Goal: Download file/media

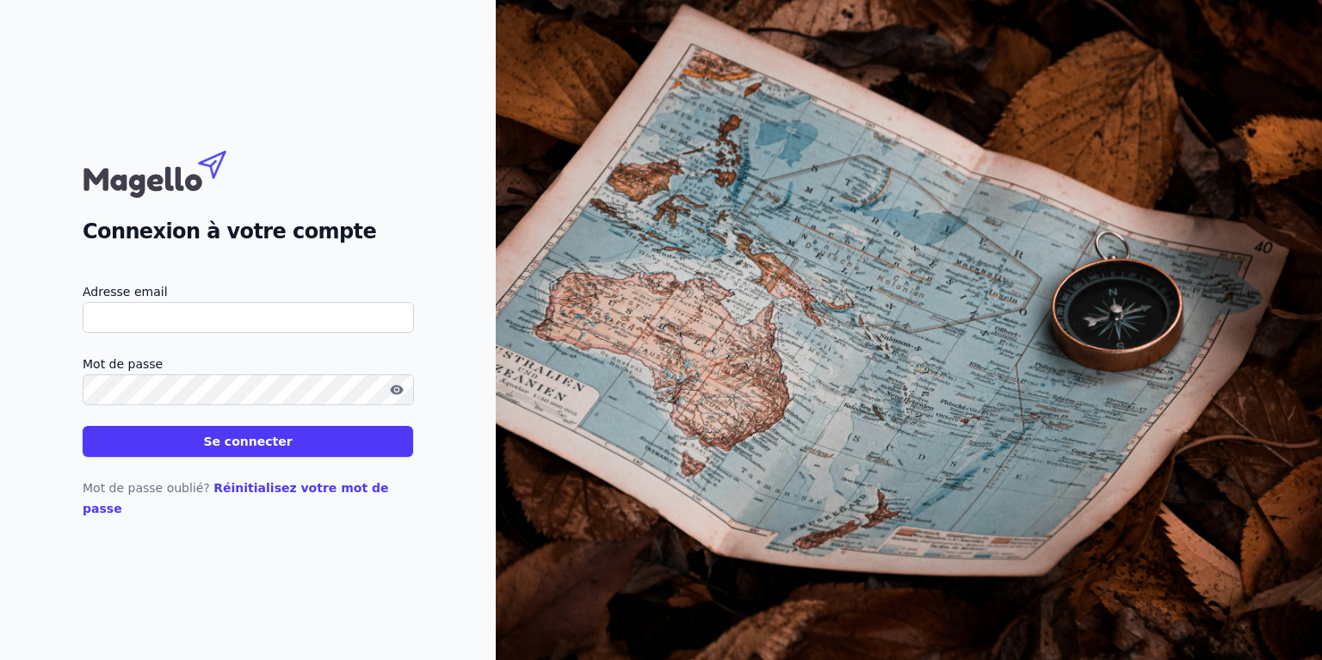
click at [201, 331] on input "Adresse email" at bounding box center [248, 317] width 331 height 31
paste input "[EMAIL_ADDRESS][DOMAIN_NAME]"
type input "[EMAIL_ADDRESS][DOMAIN_NAME]"
click at [224, 449] on button "Se connecter" at bounding box center [248, 441] width 331 height 31
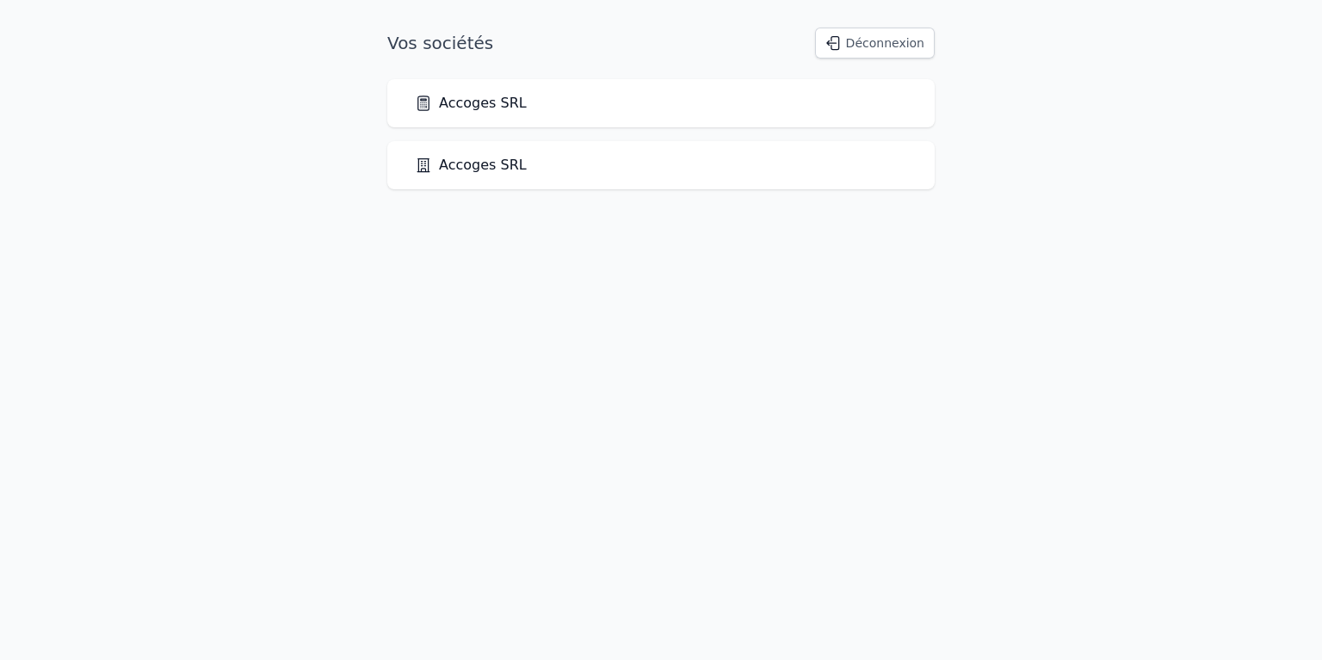
click at [478, 106] on link "Accoges SRL" at bounding box center [471, 103] width 112 height 21
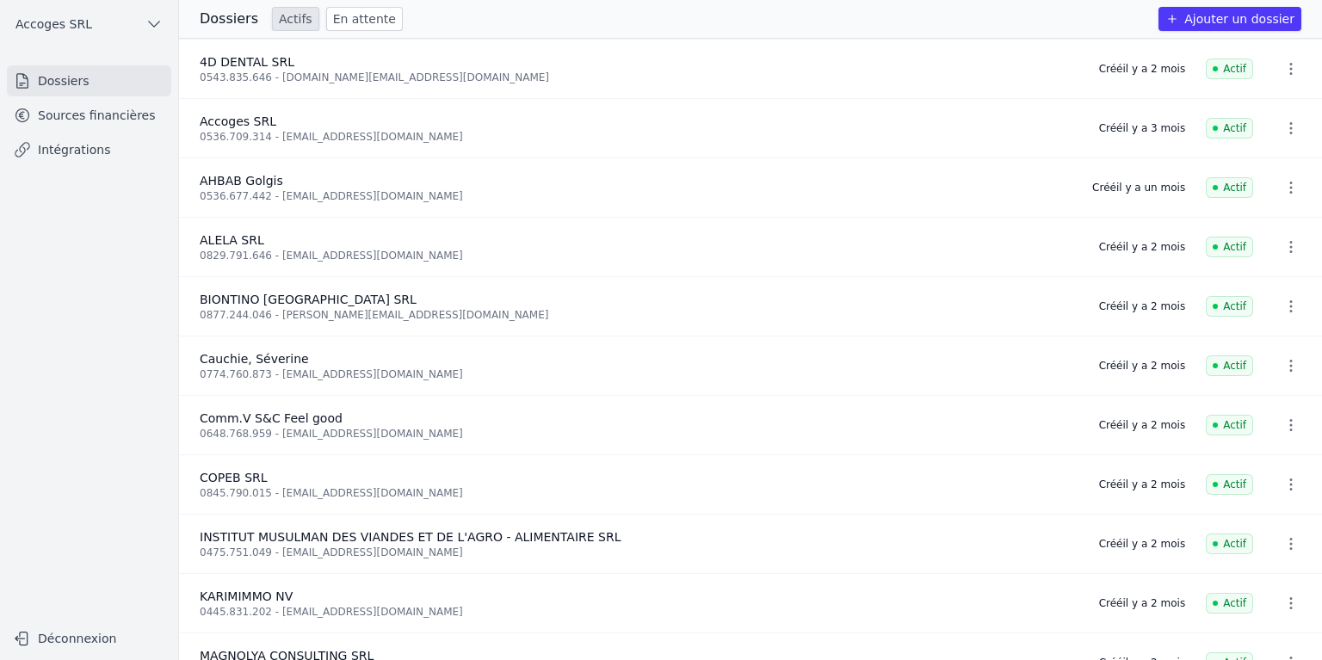
click at [100, 114] on link "Sources financières" at bounding box center [89, 115] width 164 height 31
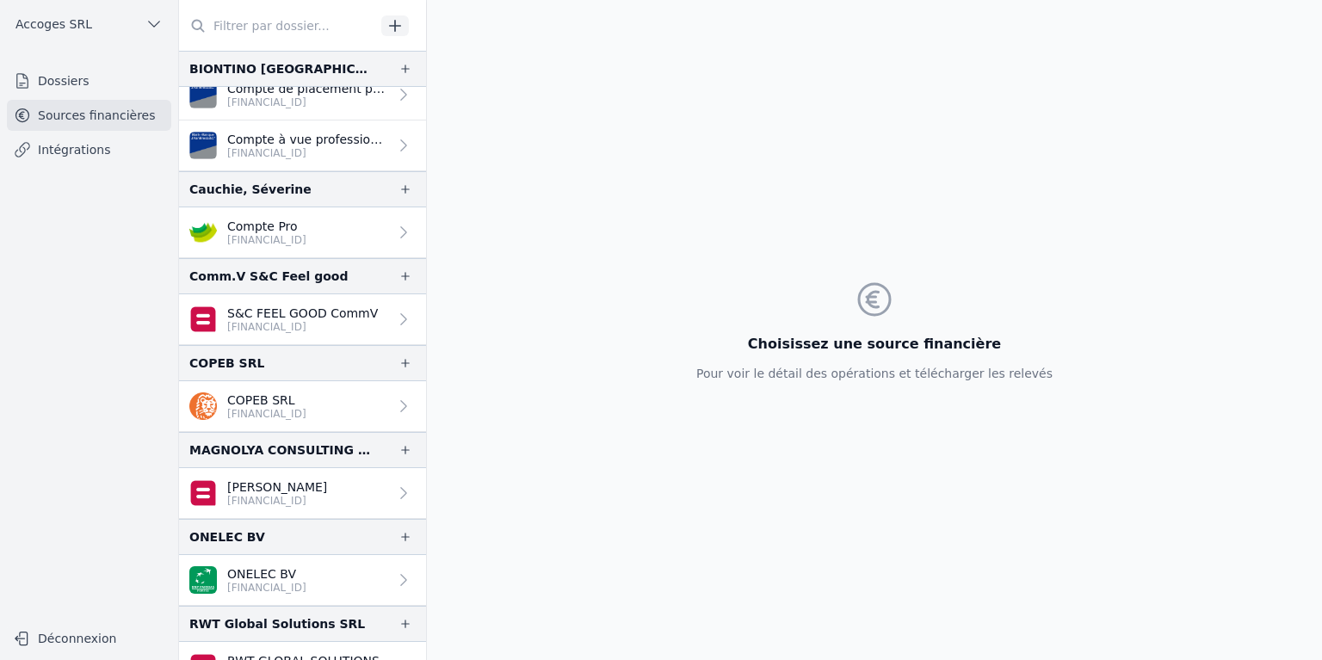
scroll to position [344, 0]
click at [268, 418] on link "COPEB SRL [FINANCIAL_ID]" at bounding box center [302, 406] width 247 height 51
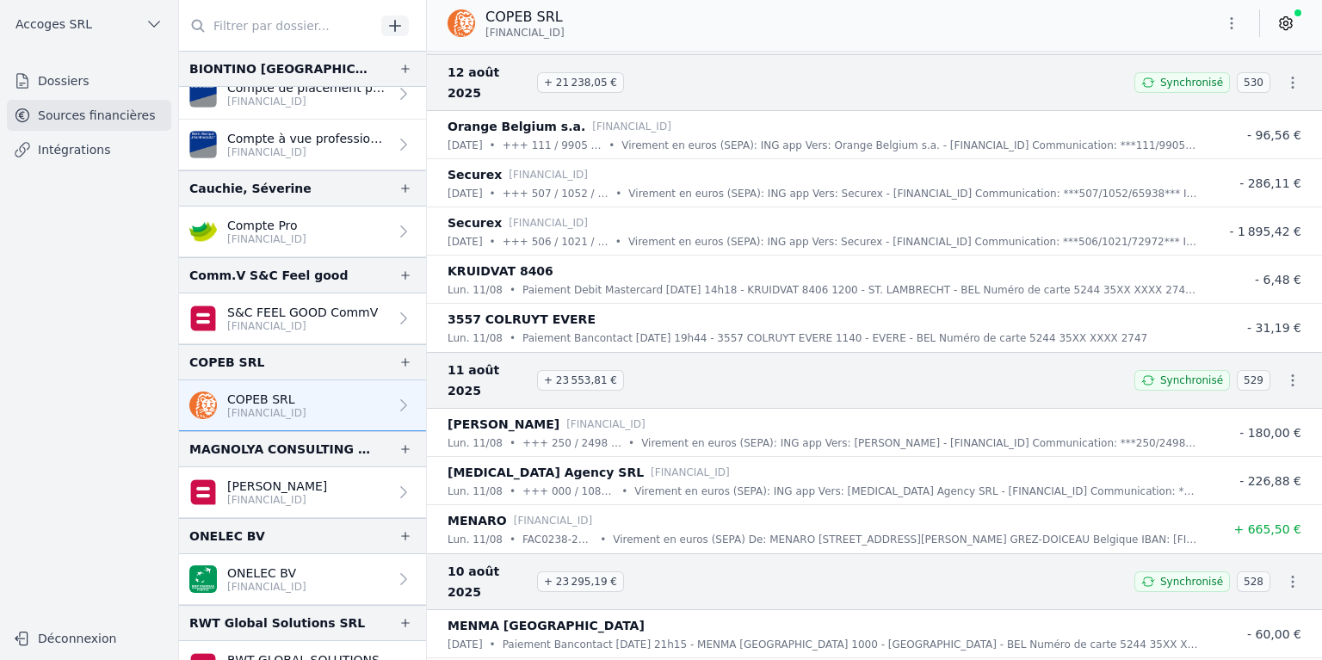
scroll to position [11278, 0]
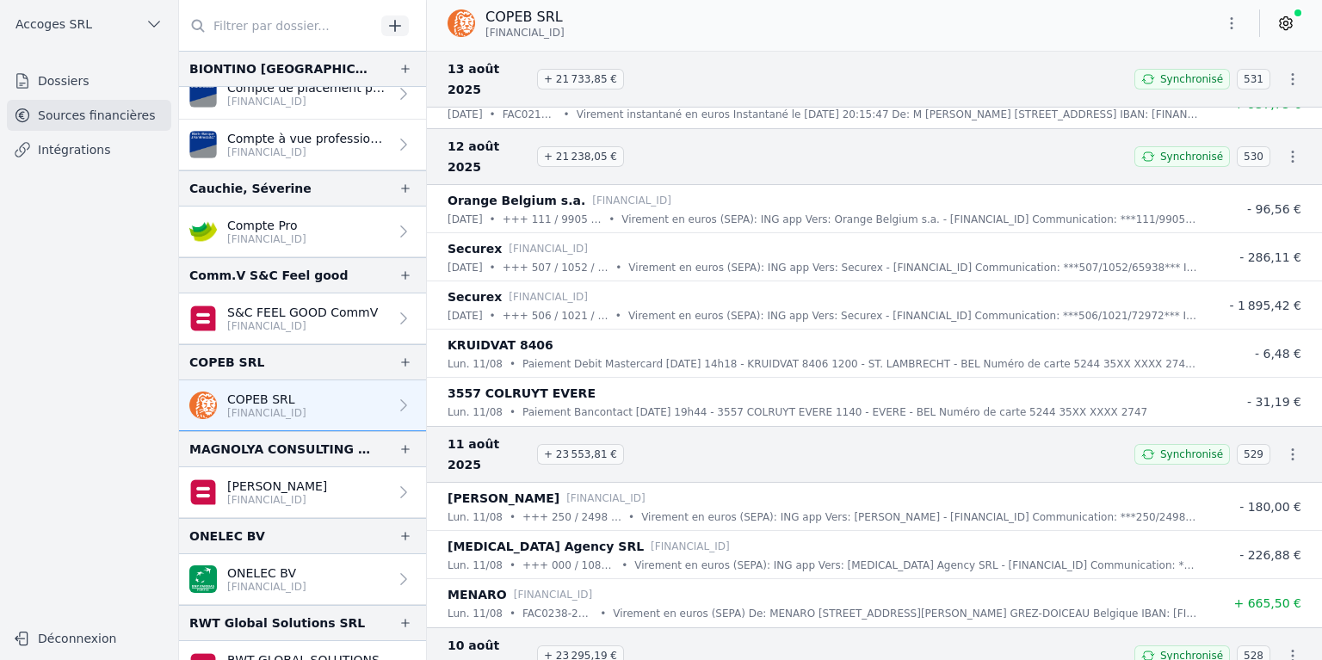
drag, startPoint x: 1272, startPoint y: 259, endPoint x: 1284, endPoint y: 259, distance: 12.9
click at [1284, 647] on icon "button" at bounding box center [1292, 655] width 17 height 17
click at [1271, 296] on link "Télécharger le PDF" at bounding box center [1237, 307] width 152 height 31
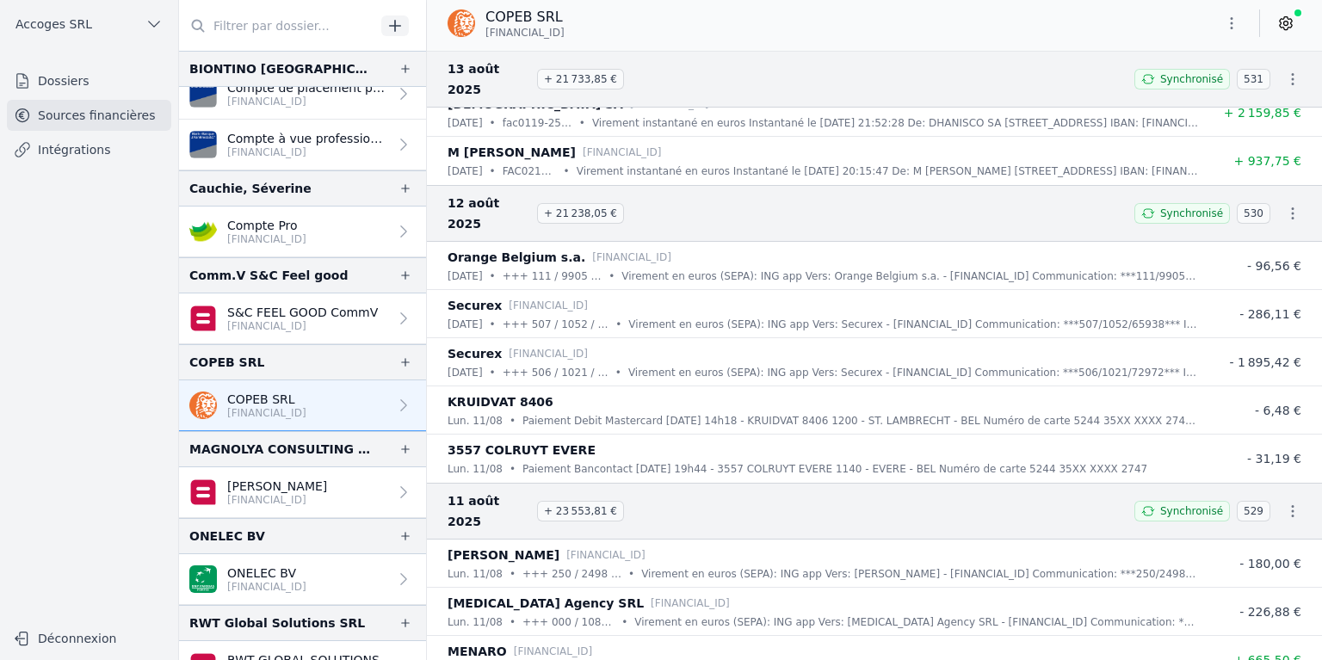
scroll to position [11191, 0]
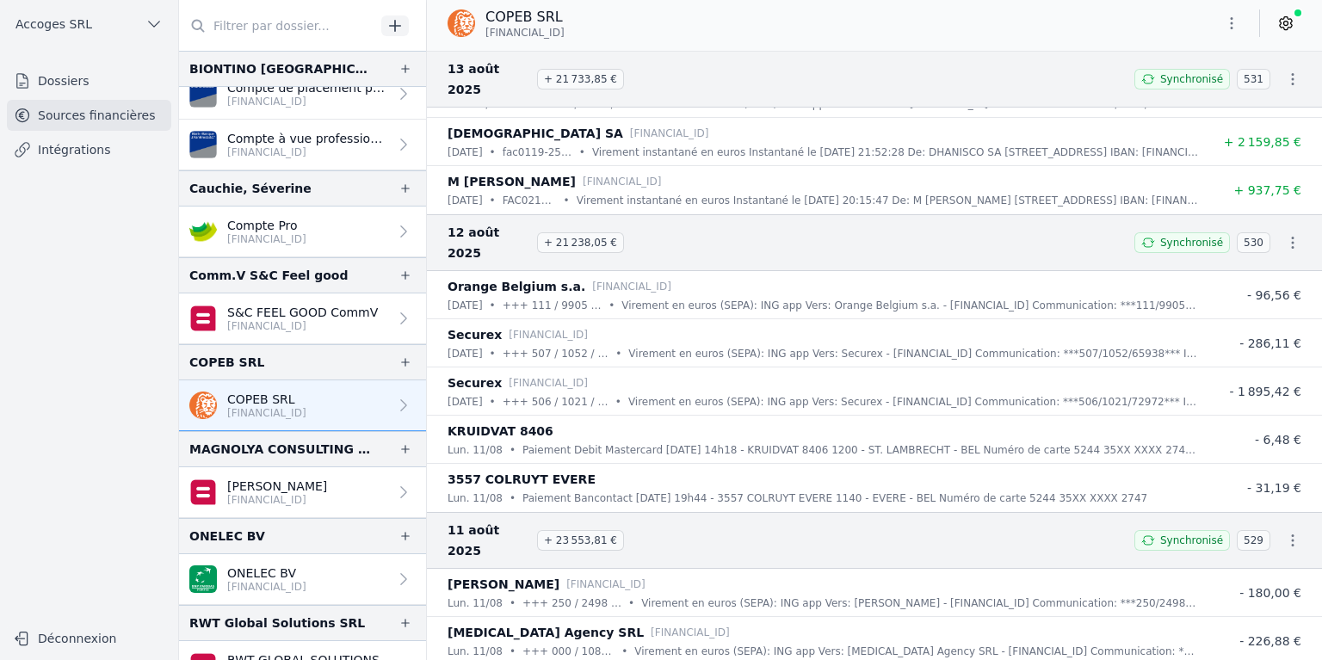
click at [1284, 532] on icon "button" at bounding box center [1292, 540] width 17 height 17
click at [1246, 209] on link "Télécharger le PDF" at bounding box center [1237, 212] width 152 height 31
click at [1284, 234] on icon "button" at bounding box center [1292, 242] width 17 height 17
click at [1255, 127] on link "Télécharger le PDF" at bounding box center [1237, 131] width 152 height 31
click at [1290, 234] on icon "button" at bounding box center [1292, 242] width 17 height 17
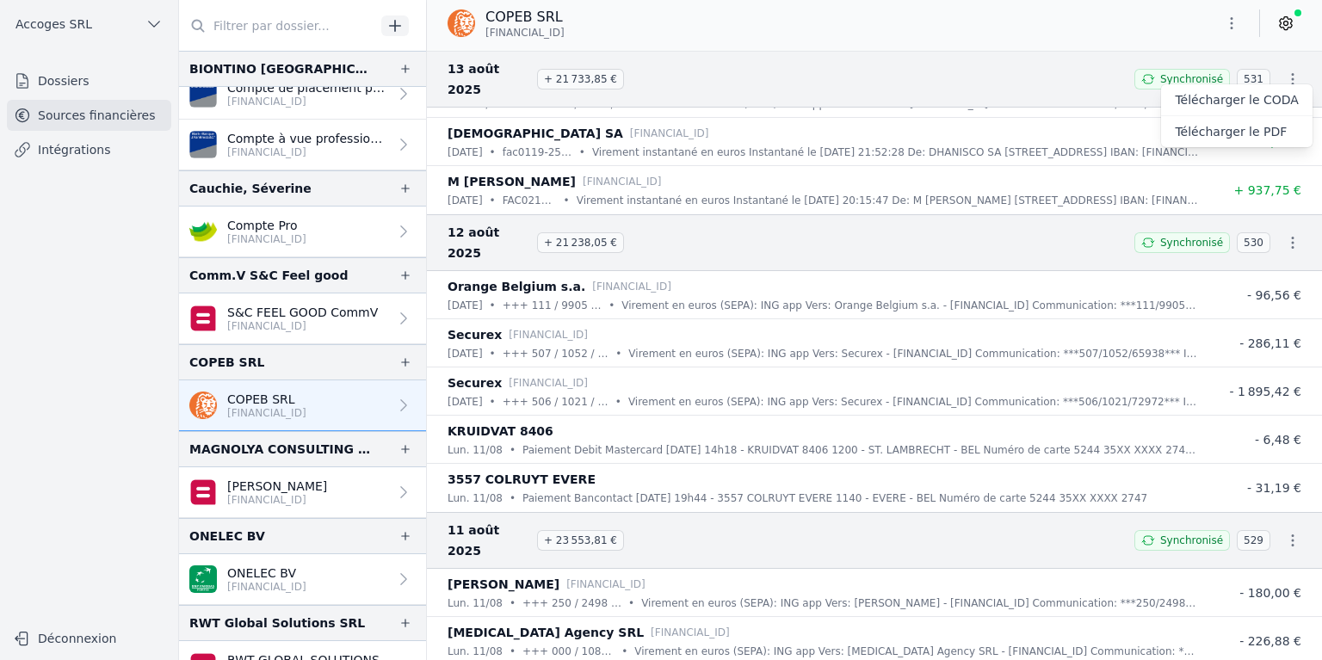
click at [1249, 129] on link "Télécharger le PDF" at bounding box center [1237, 131] width 152 height 31
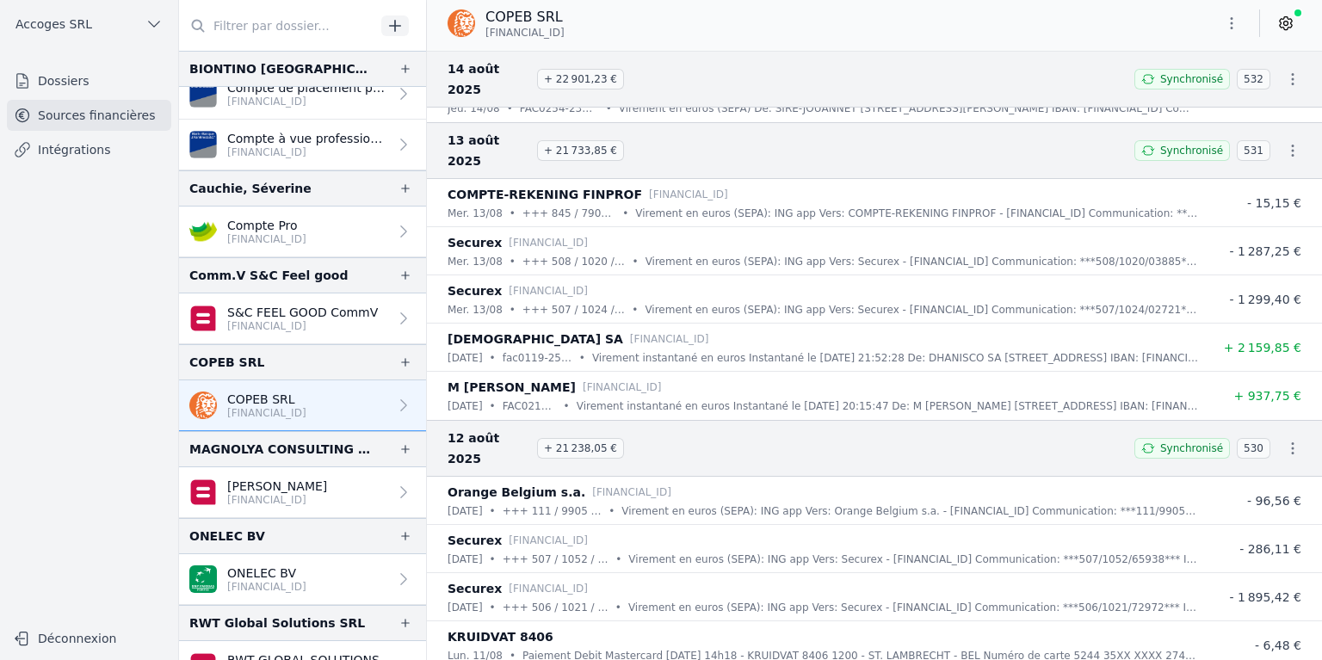
scroll to position [10933, 0]
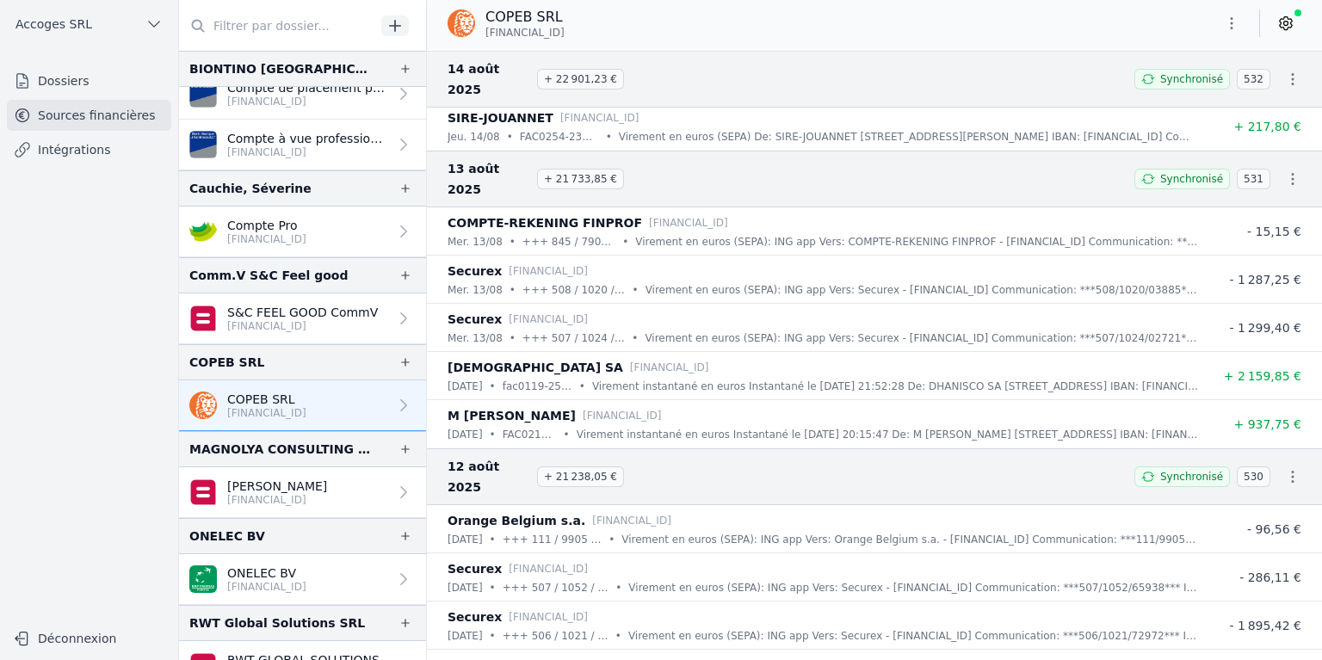
click at [1284, 170] on icon "button" at bounding box center [1292, 178] width 17 height 17
click at [1257, 127] on link "Télécharger le PDF" at bounding box center [1237, 131] width 152 height 31
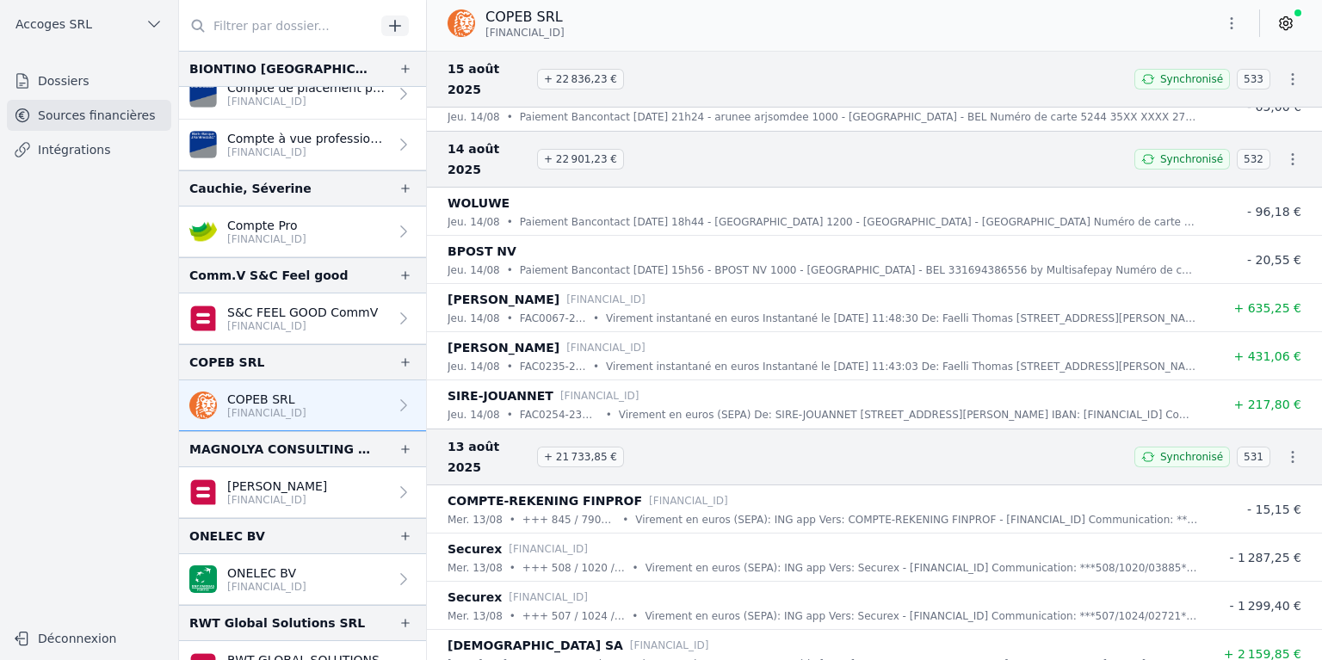
scroll to position [10589, 0]
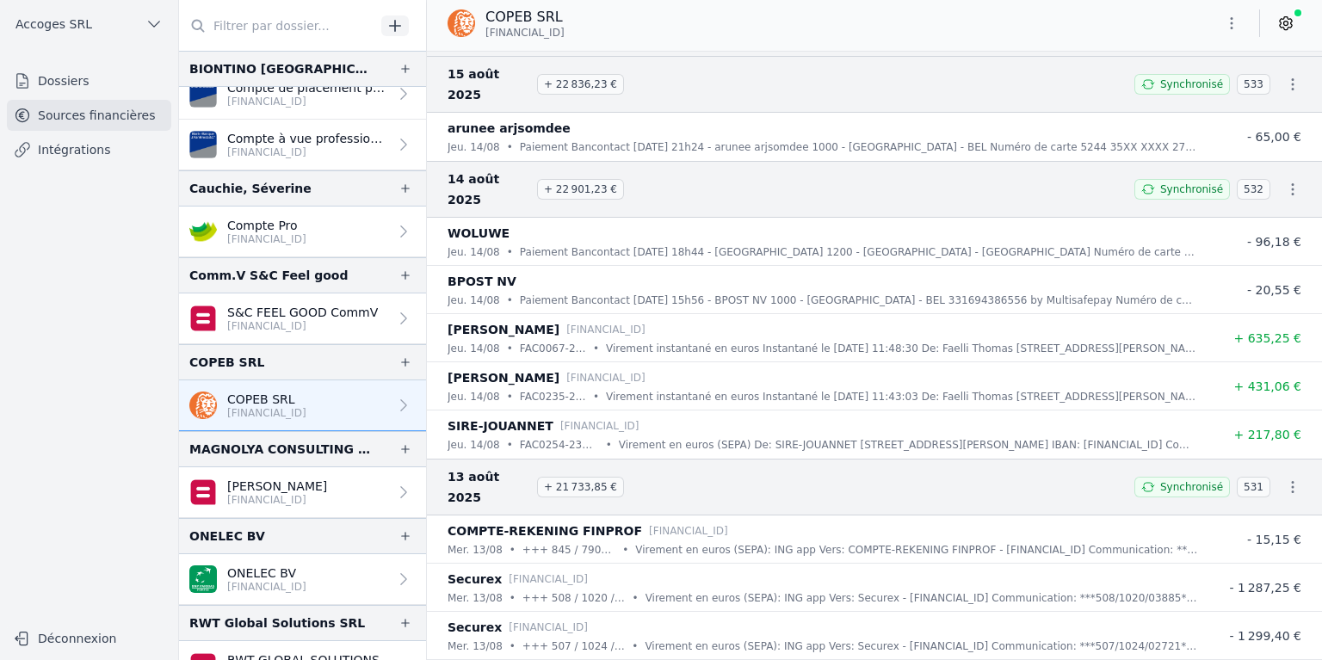
click at [1284, 181] on icon "button" at bounding box center [1292, 189] width 17 height 17
click at [1257, 135] on link "Télécharger le PDF" at bounding box center [1237, 131] width 152 height 31
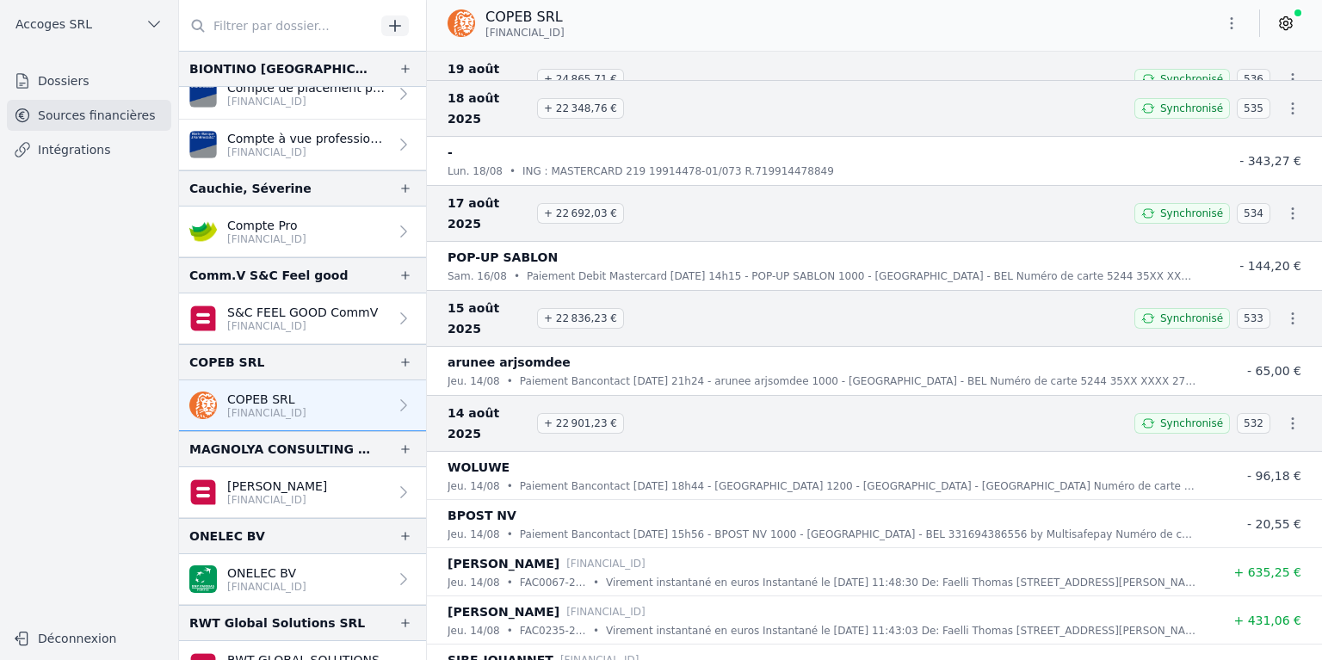
scroll to position [10245, 0]
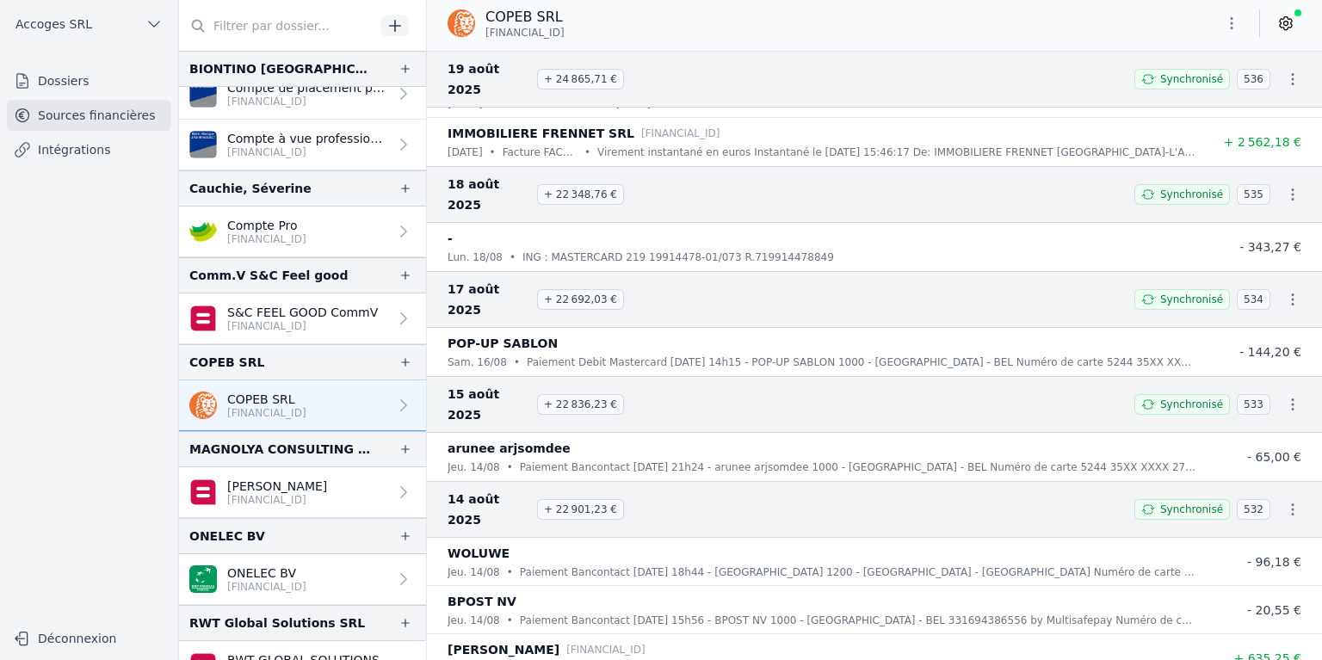
click at [1284, 396] on icon "button" at bounding box center [1292, 404] width 17 height 17
click at [1246, 155] on link "Télécharger le PDF" at bounding box center [1237, 158] width 152 height 31
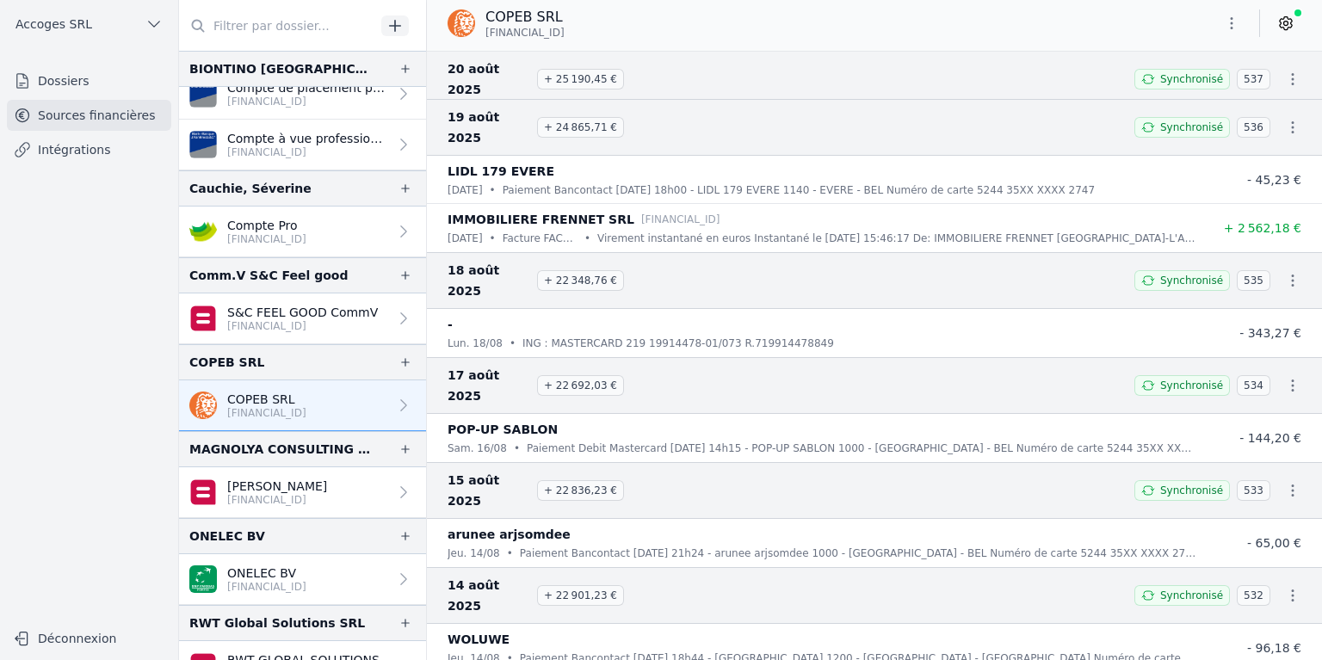
click at [1284, 377] on icon "button" at bounding box center [1292, 385] width 17 height 17
click at [1247, 156] on link "Télécharger le PDF" at bounding box center [1237, 160] width 152 height 31
click at [1285, 272] on icon "button" at bounding box center [1292, 280] width 17 height 17
click at [1251, 129] on link "Télécharger le PDF" at bounding box center [1237, 131] width 152 height 31
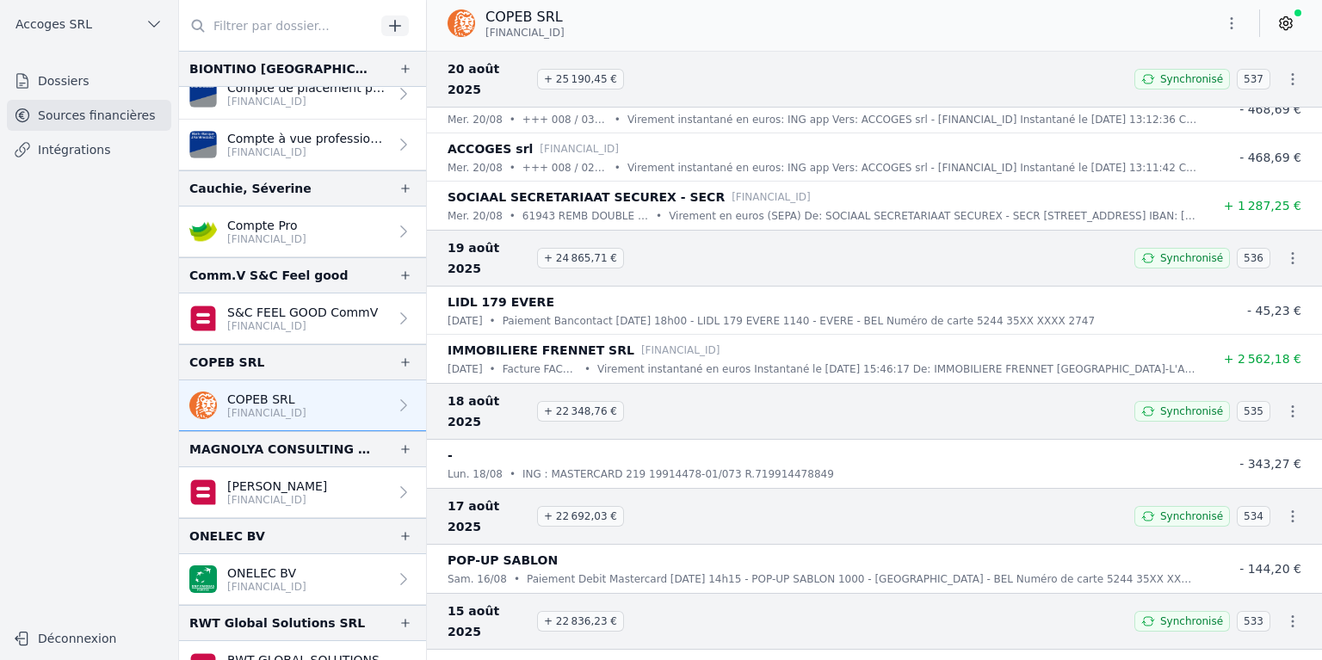
scroll to position [9986, 0]
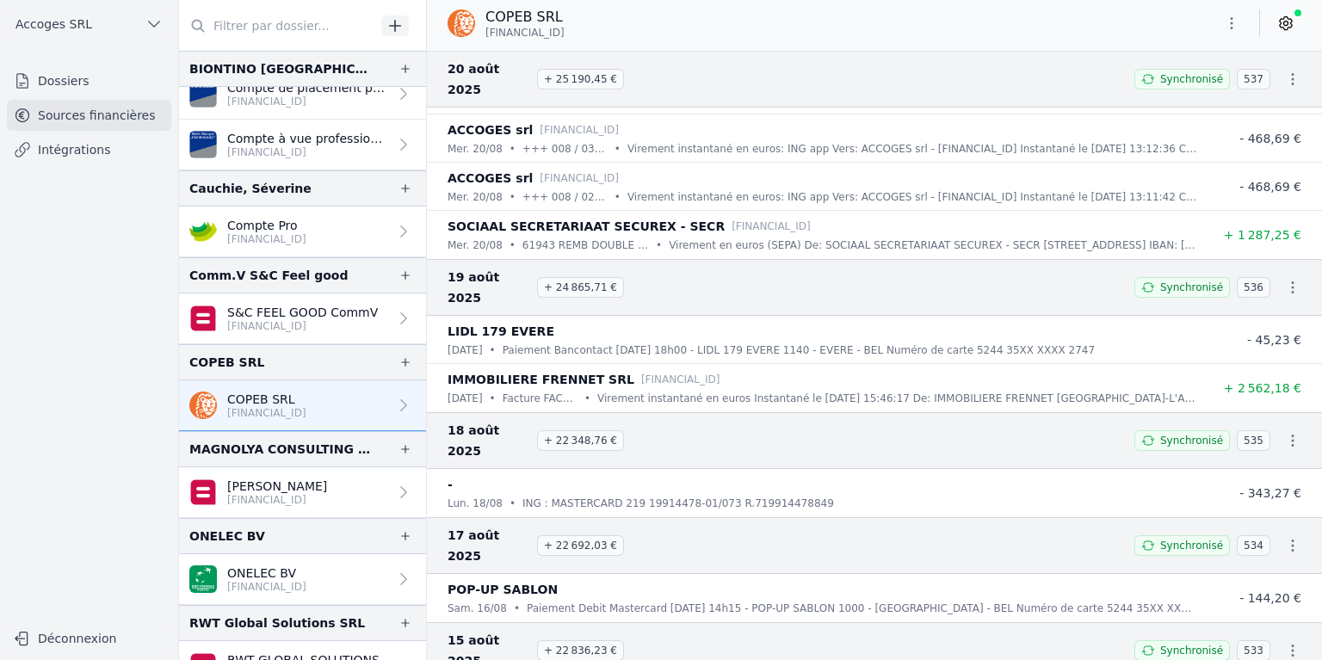
click at [1284, 279] on icon "button" at bounding box center [1292, 287] width 17 height 17
click at [1270, 127] on link "Télécharger le PDF" at bounding box center [1237, 131] width 152 height 31
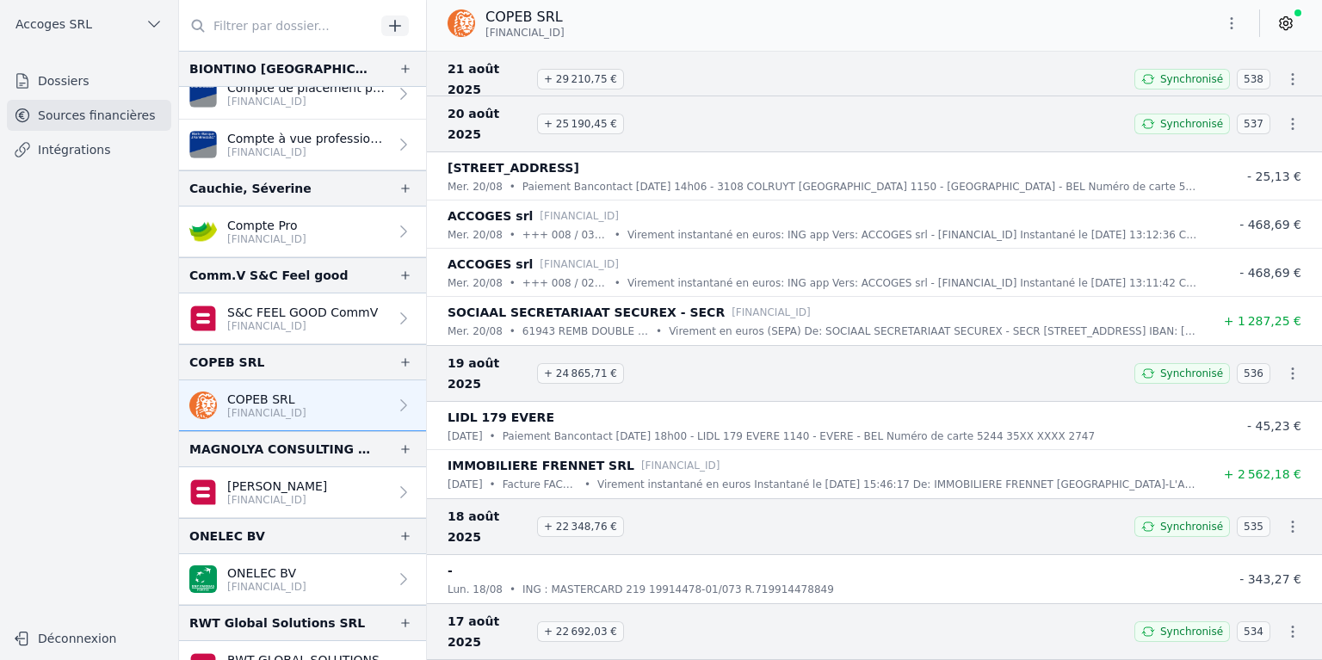
click at [1288, 115] on icon "button" at bounding box center [1292, 123] width 17 height 17
click at [1241, 129] on link "Télécharger le PDF" at bounding box center [1237, 131] width 152 height 31
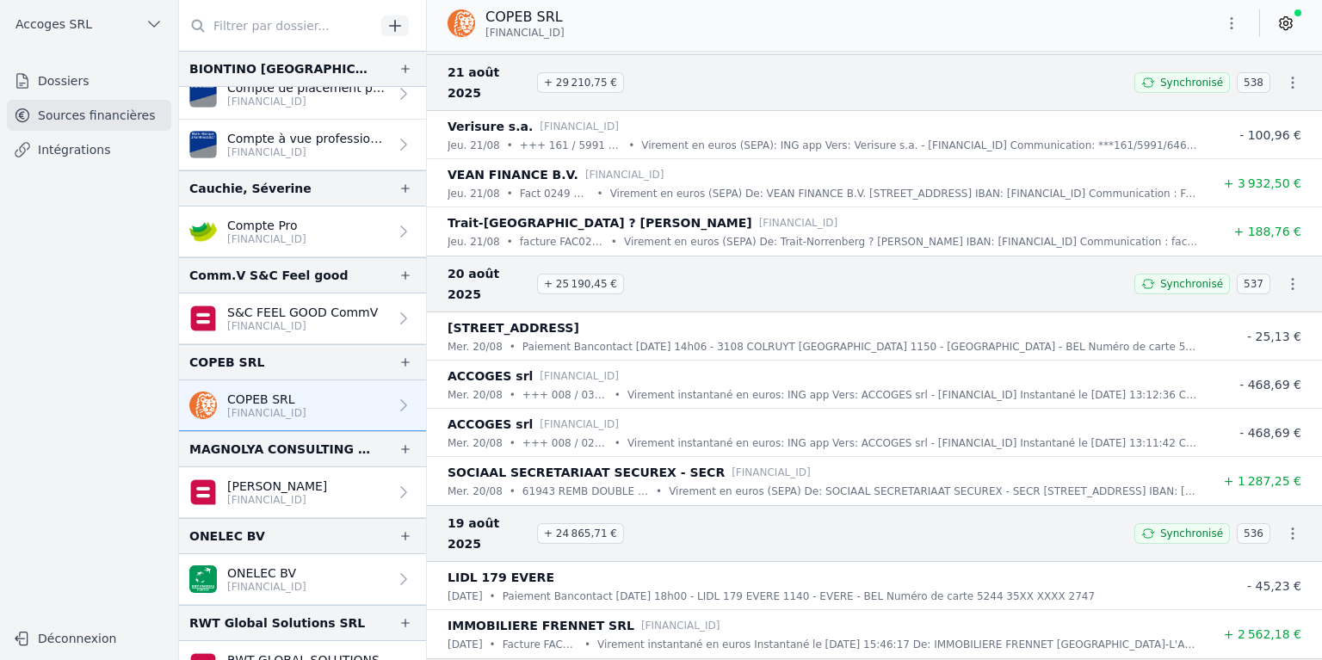
scroll to position [9642, 0]
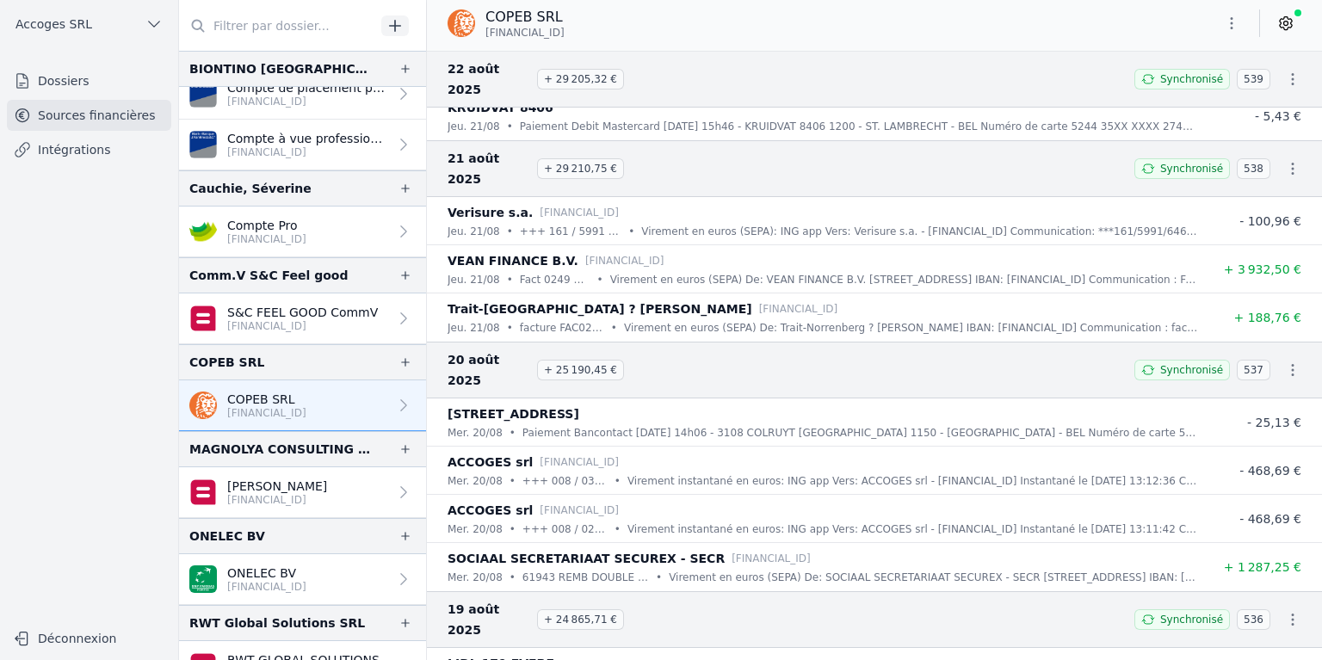
click at [1292, 163] on icon "button" at bounding box center [1293, 169] width 3 height 12
click at [1240, 127] on link "Télécharger le PDF" at bounding box center [1237, 131] width 152 height 31
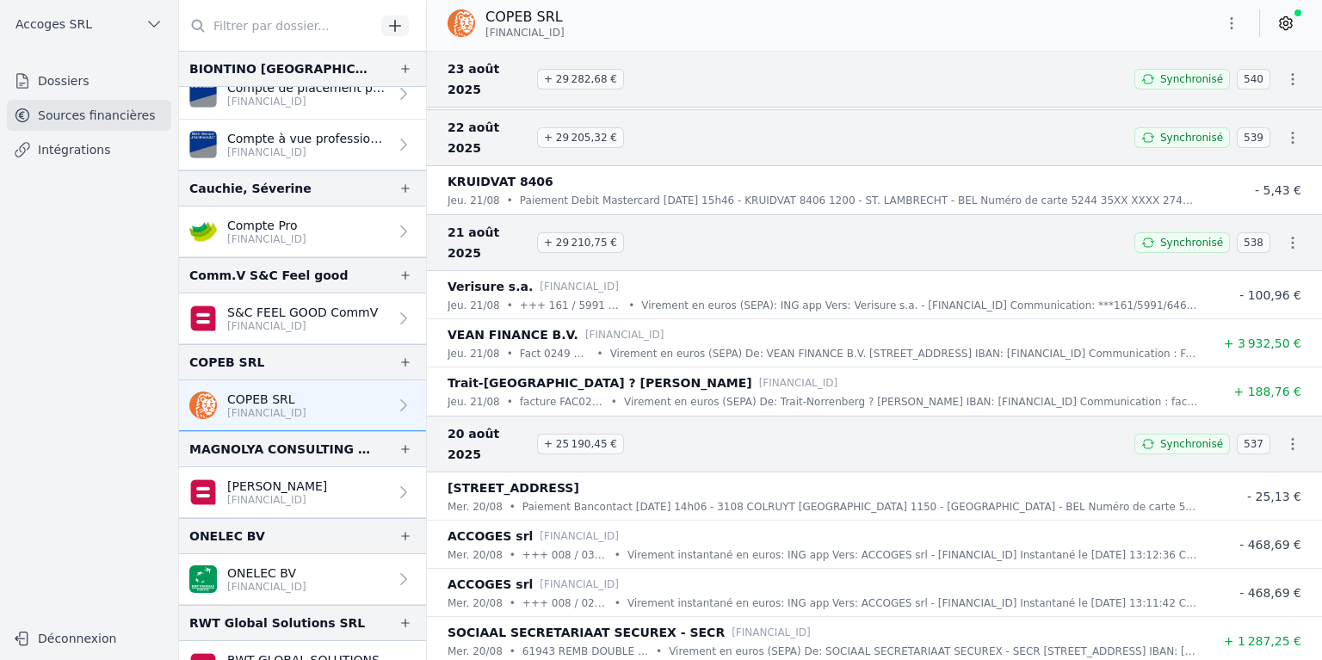
scroll to position [9470, 0]
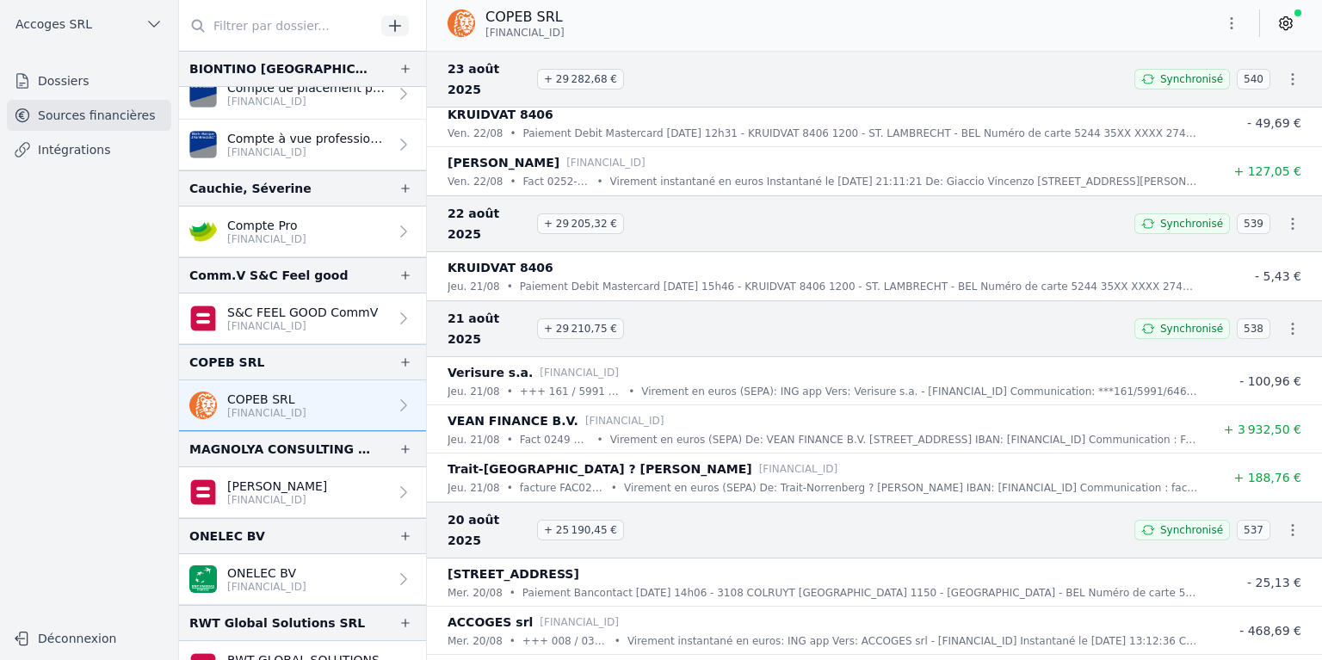
click at [1284, 215] on icon "button" at bounding box center [1292, 223] width 17 height 17
click at [1257, 122] on link "Télécharger le PDF" at bounding box center [1237, 131] width 152 height 31
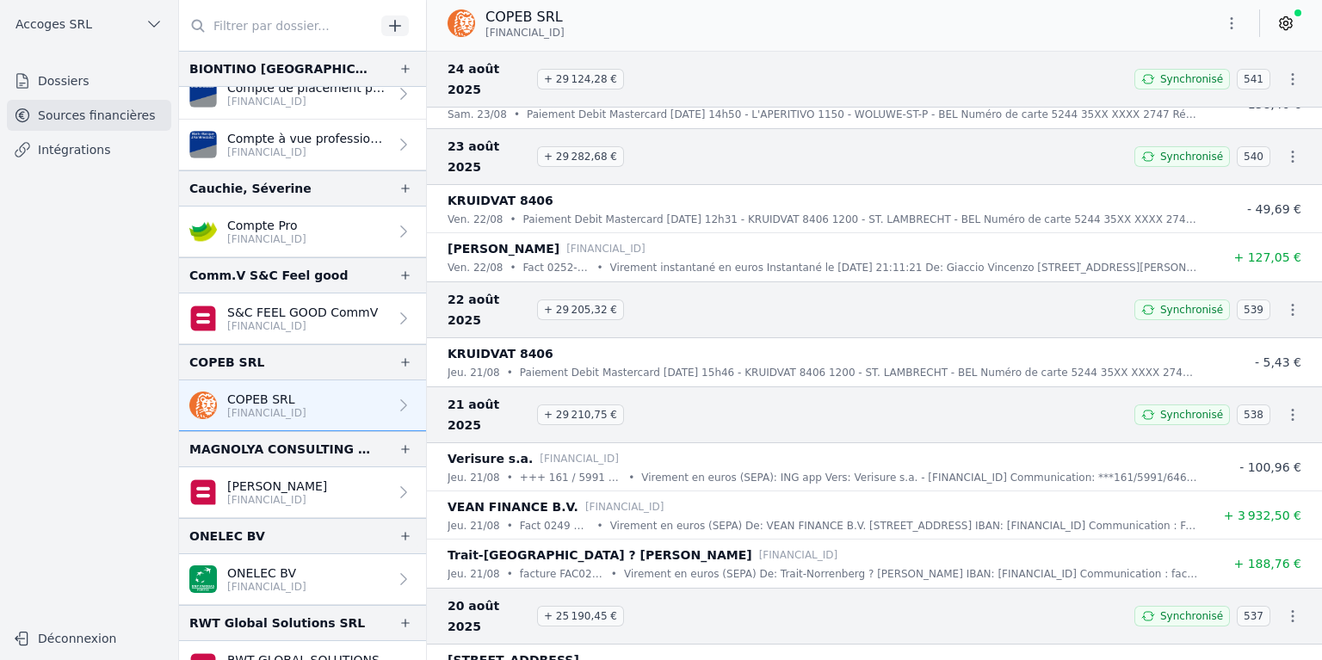
click at [1285, 148] on icon "button" at bounding box center [1292, 156] width 17 height 17
click at [1256, 123] on link "Télécharger le PDF" at bounding box center [1237, 131] width 152 height 31
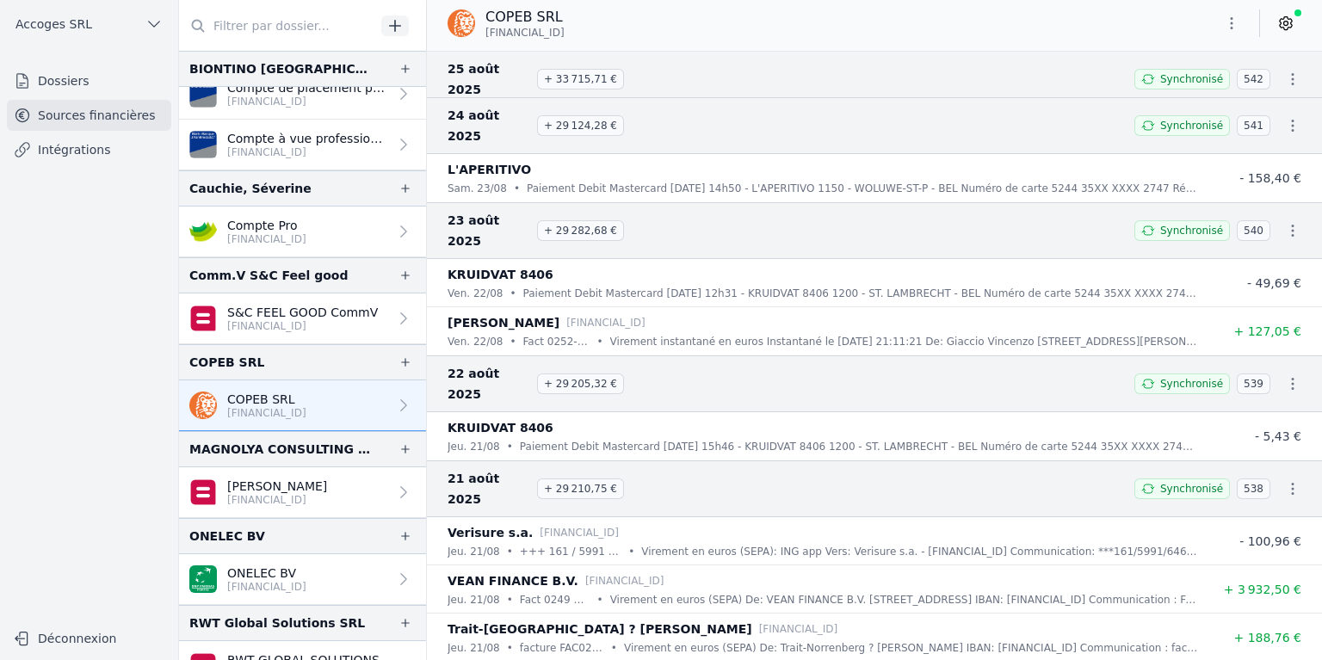
scroll to position [9211, 0]
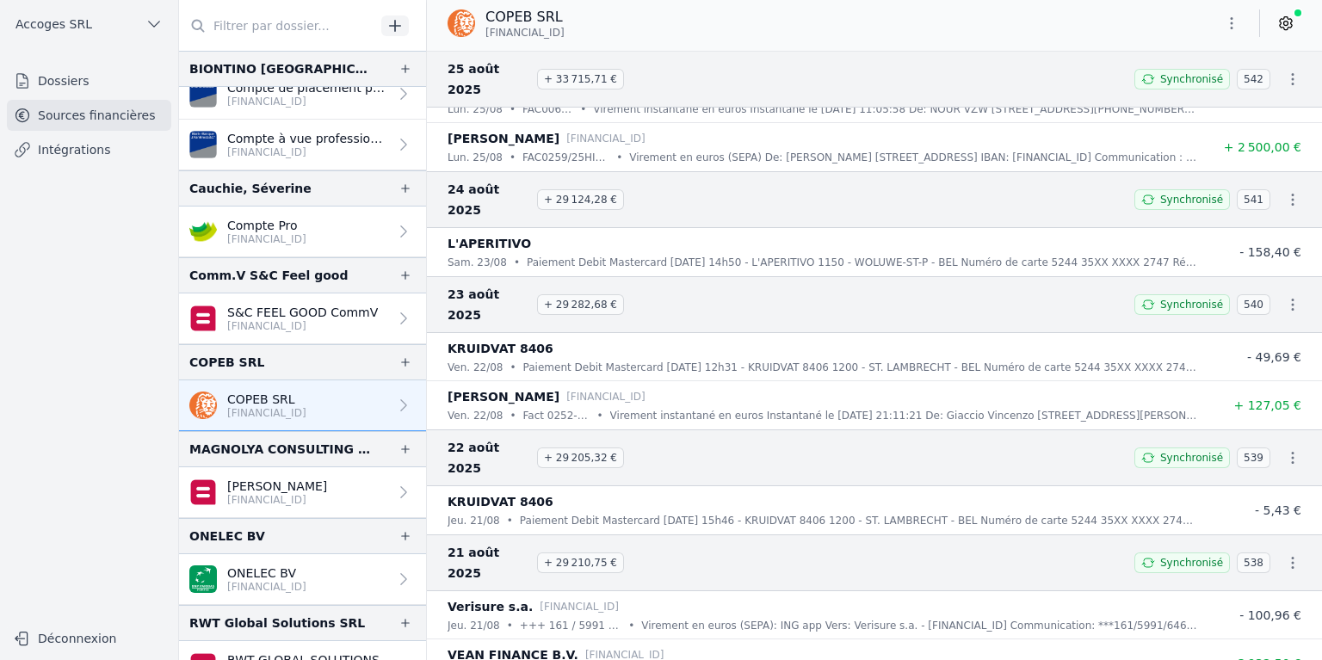
click at [1292, 194] on icon "button" at bounding box center [1293, 200] width 3 height 12
click at [1243, 129] on link "Télécharger le PDF" at bounding box center [1237, 131] width 152 height 31
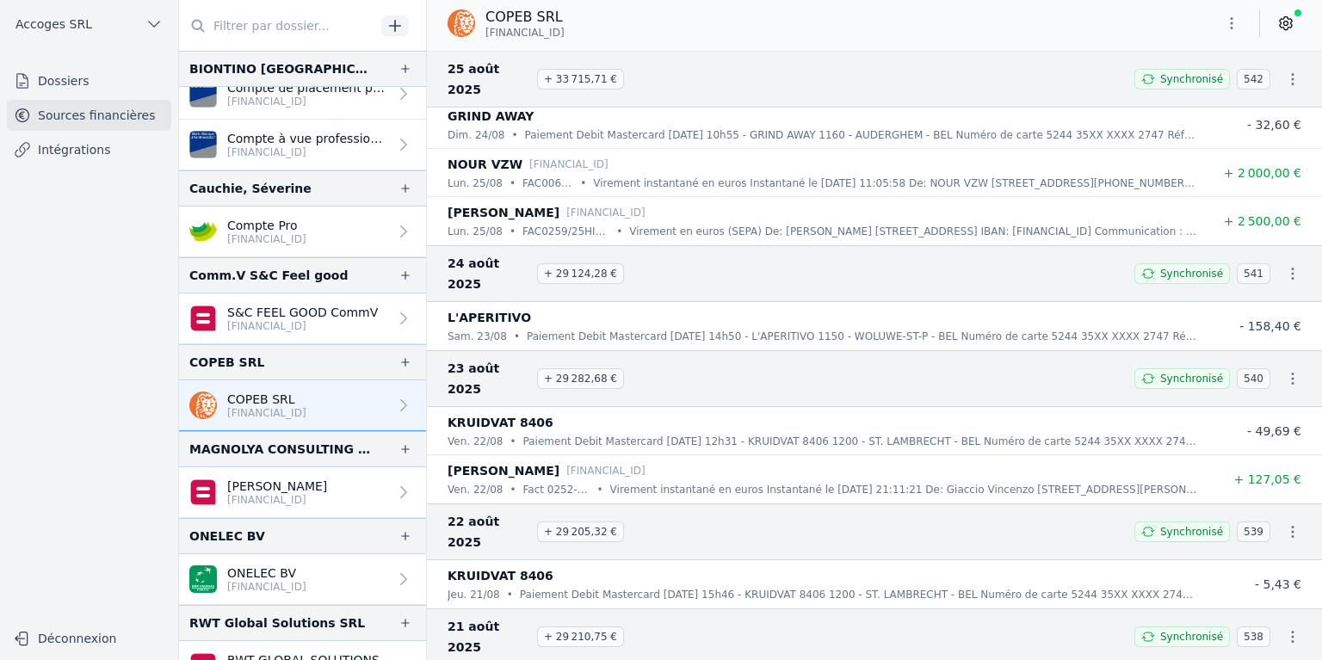
click at [1292, 73] on icon "button" at bounding box center [1293, 79] width 3 height 12
click at [1249, 129] on link "Télécharger le PDF" at bounding box center [1237, 131] width 152 height 31
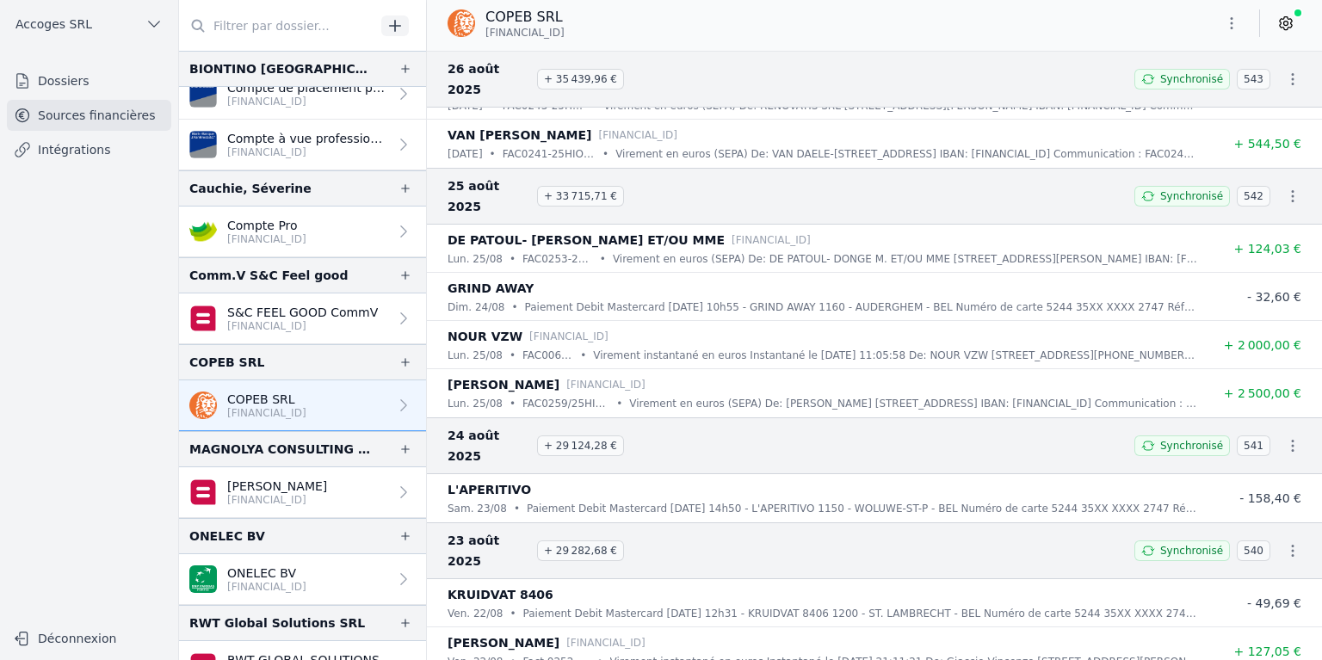
scroll to position [8867, 0]
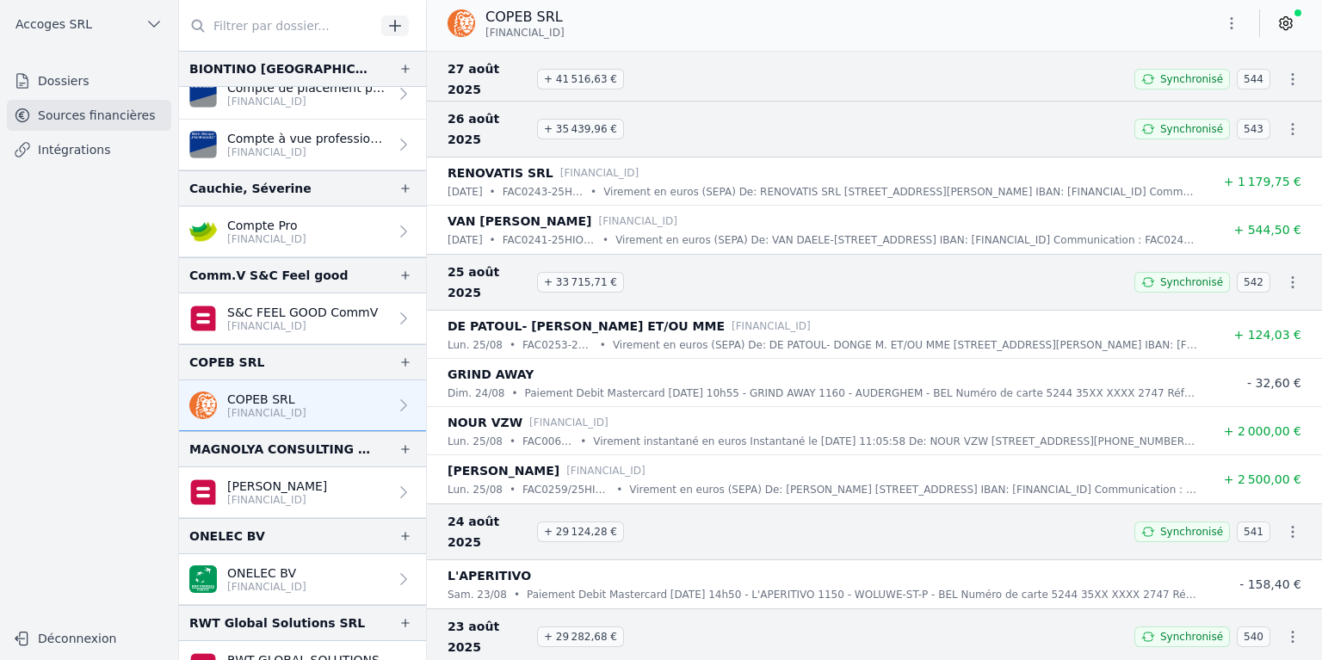
click at [1285, 121] on icon "button" at bounding box center [1292, 129] width 17 height 17
click at [1257, 133] on link "Télécharger le PDF" at bounding box center [1237, 131] width 152 height 31
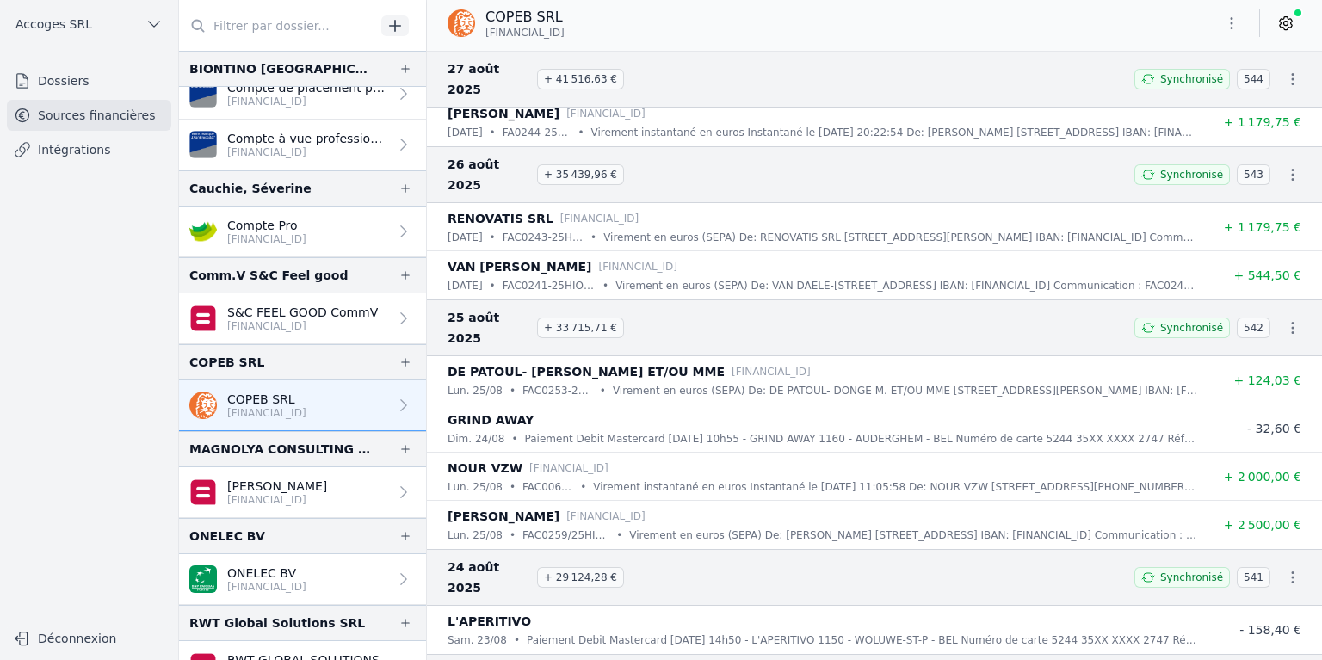
scroll to position [8781, 0]
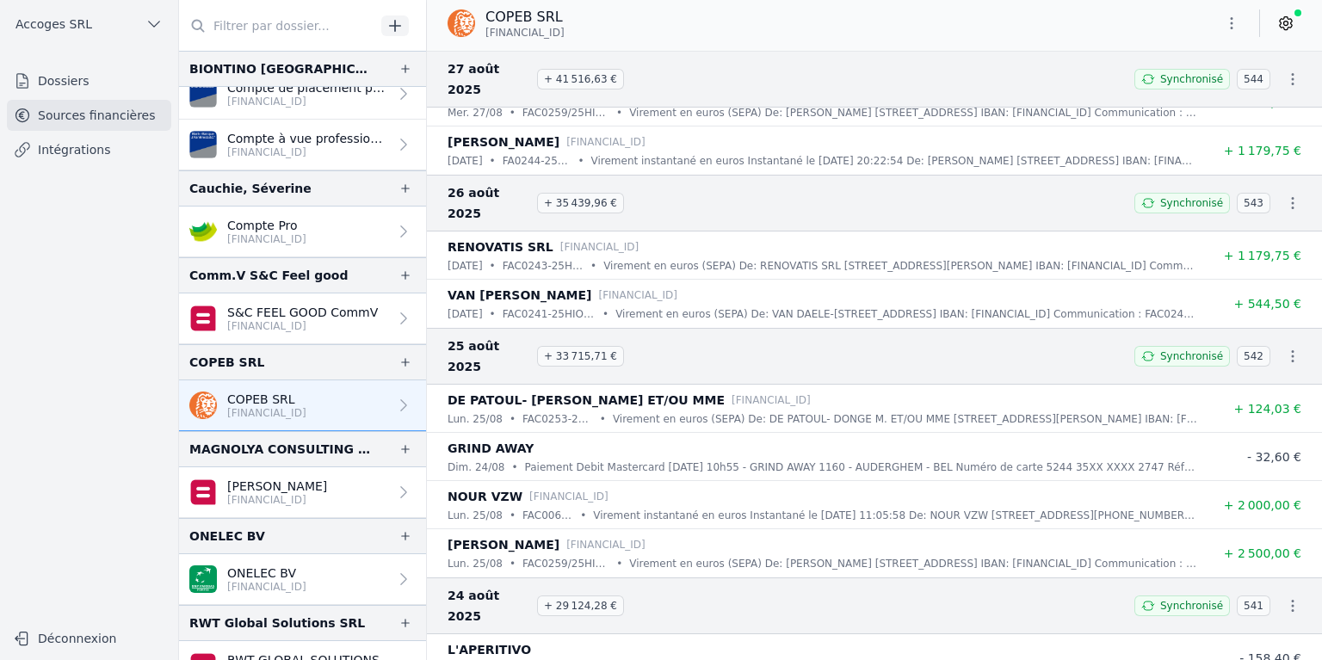
click at [1284, 71] on icon "button" at bounding box center [1292, 79] width 17 height 17
click at [1267, 126] on link "Télécharger le PDF" at bounding box center [1237, 131] width 152 height 31
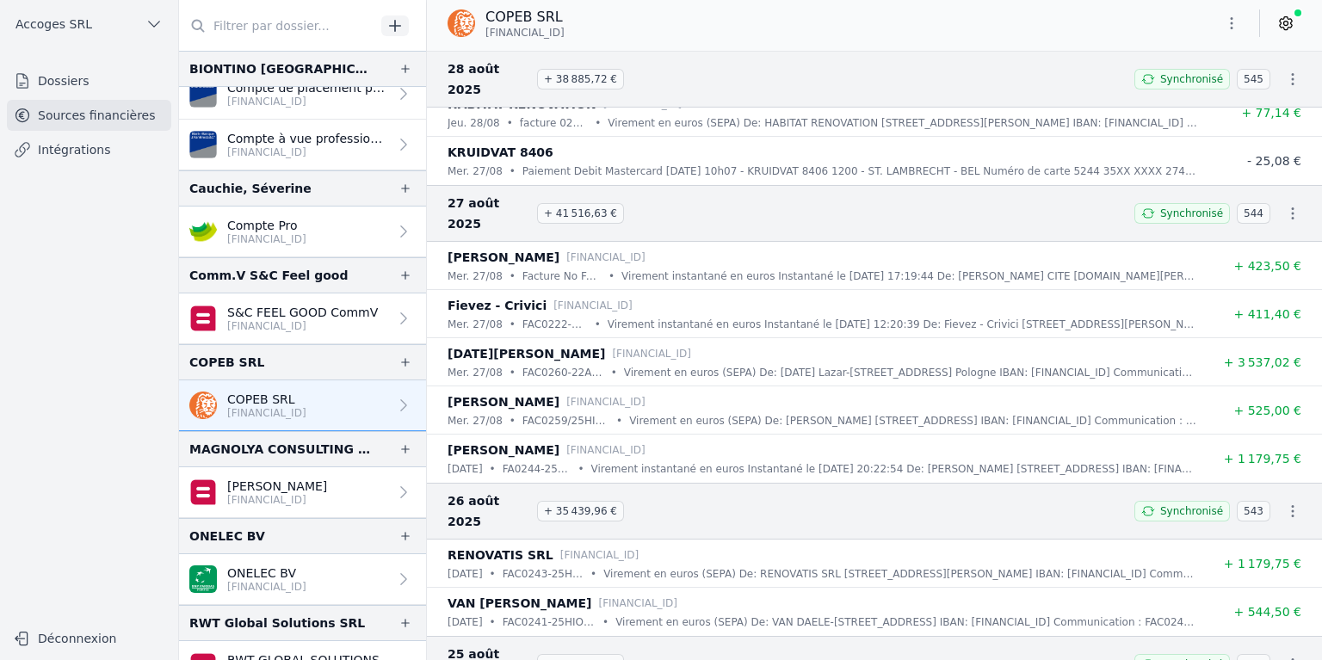
scroll to position [8437, 0]
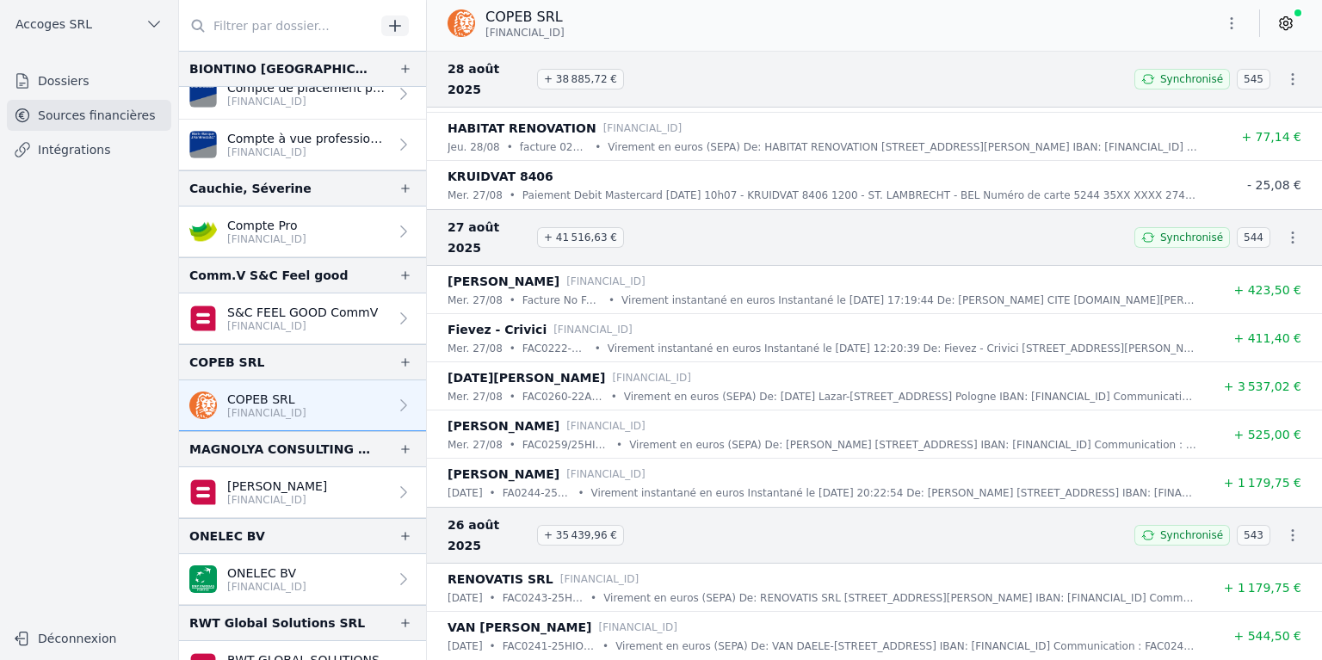
click at [1284, 71] on icon "button" at bounding box center [1292, 79] width 17 height 17
click at [1271, 124] on link "Télécharger le PDF" at bounding box center [1237, 131] width 152 height 31
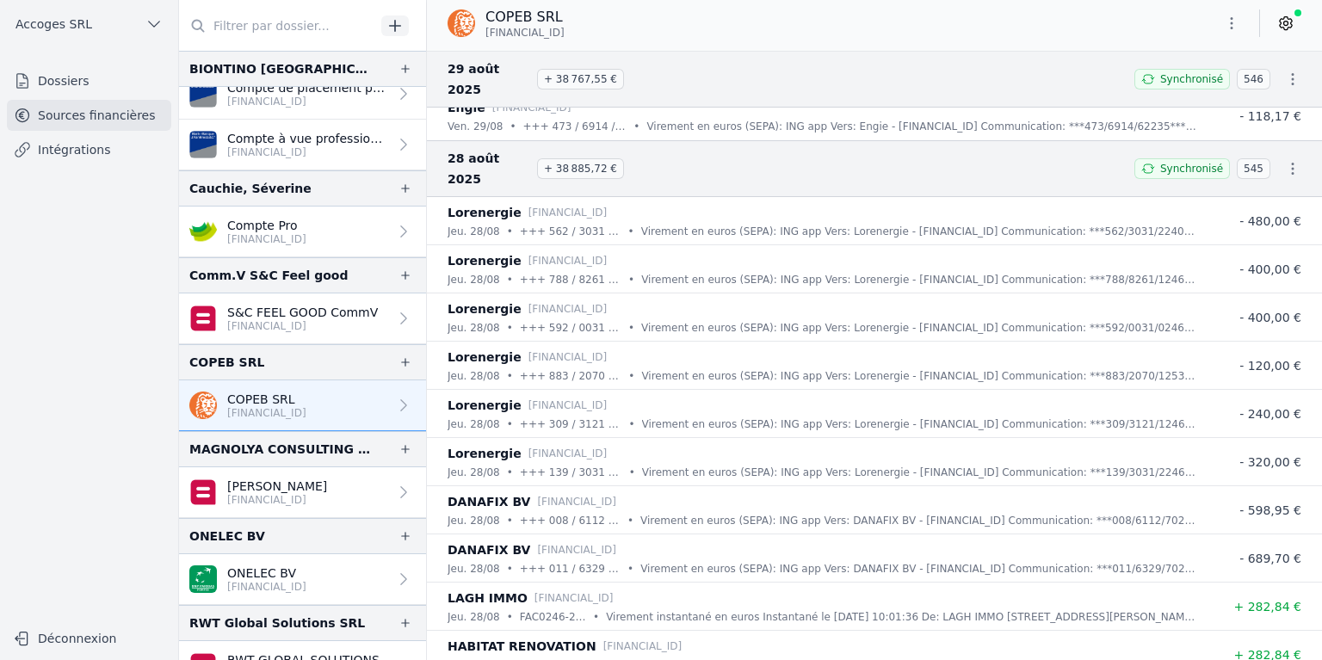
scroll to position [7748, 0]
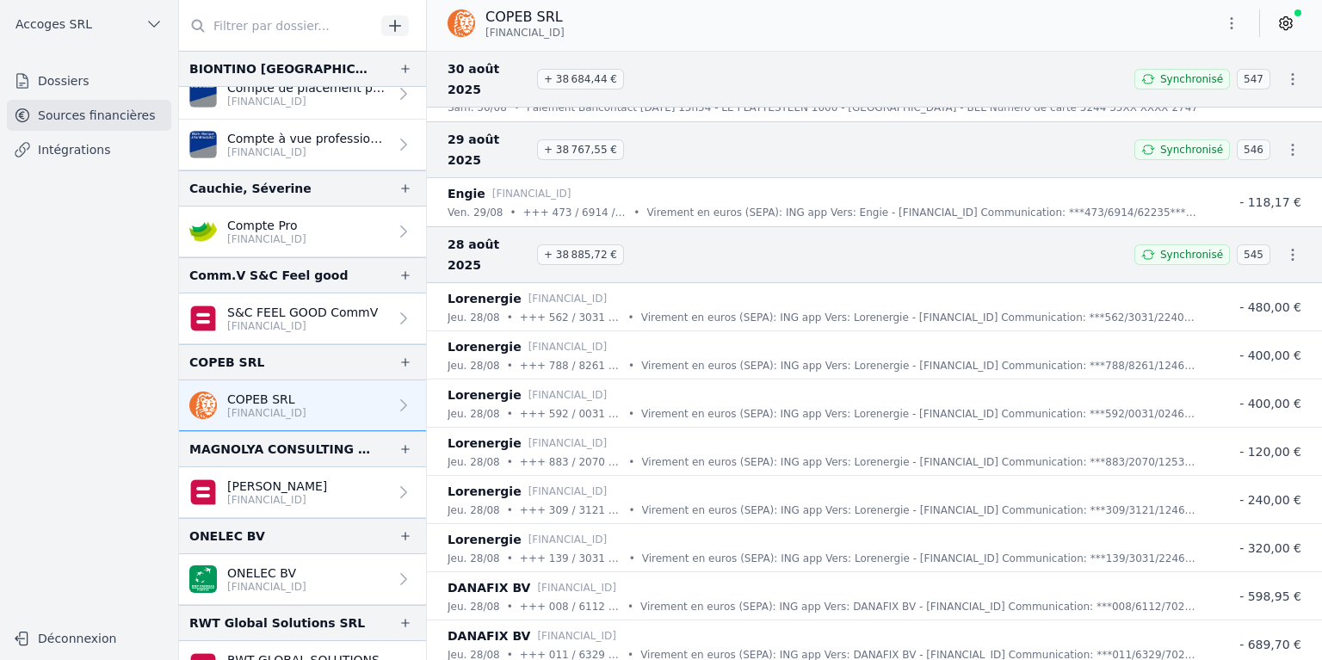
click at [1284, 141] on icon "button" at bounding box center [1292, 149] width 17 height 17
click at [1253, 166] on link "Télécharger le PDF" at bounding box center [1237, 173] width 152 height 31
click at [1288, 71] on icon "button" at bounding box center [1292, 79] width 17 height 17
click at [1246, 122] on link "Télécharger le PDF" at bounding box center [1237, 131] width 152 height 31
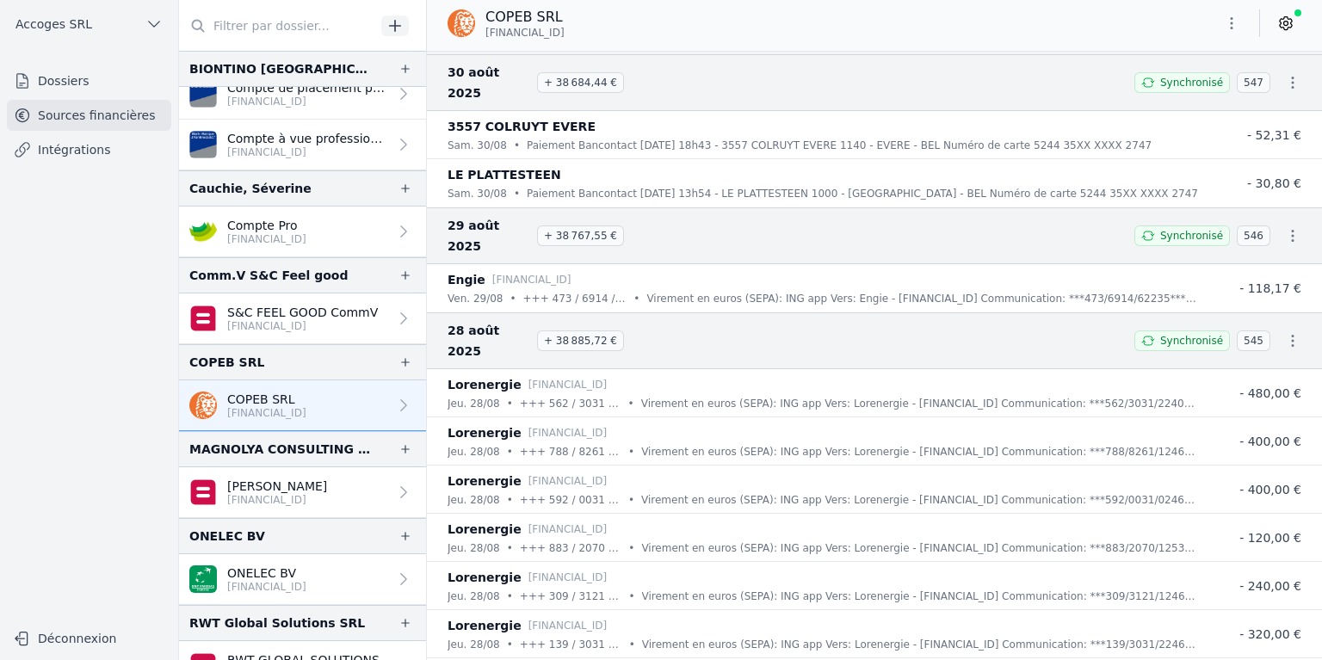
scroll to position [7576, 0]
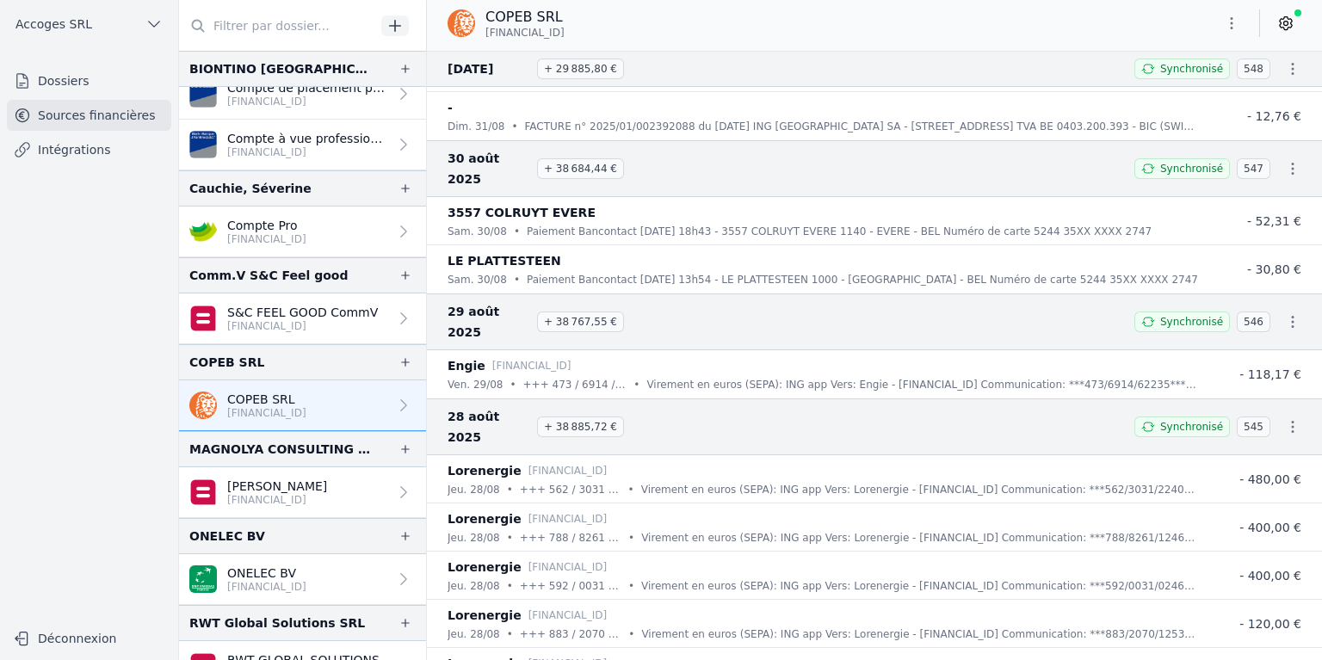
click at [1292, 67] on icon "button" at bounding box center [1293, 69] width 3 height 12
click at [1247, 126] on link "Télécharger le PDF" at bounding box center [1237, 131] width 152 height 31
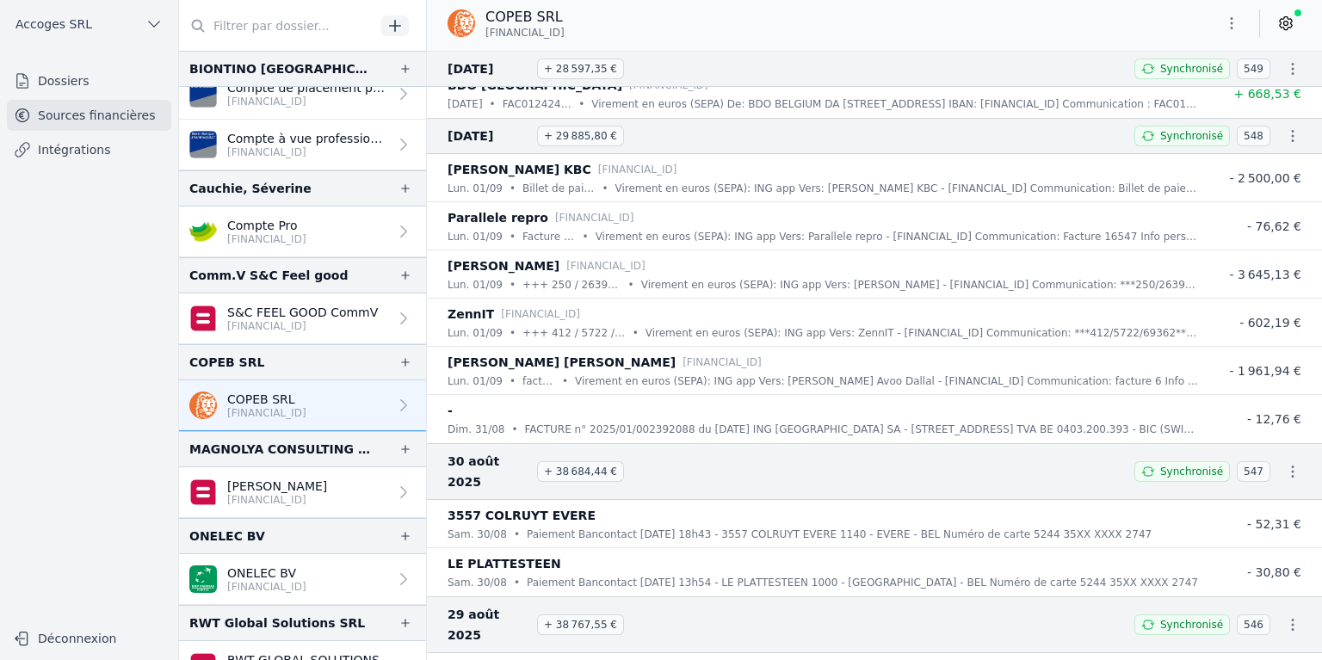
scroll to position [7231, 0]
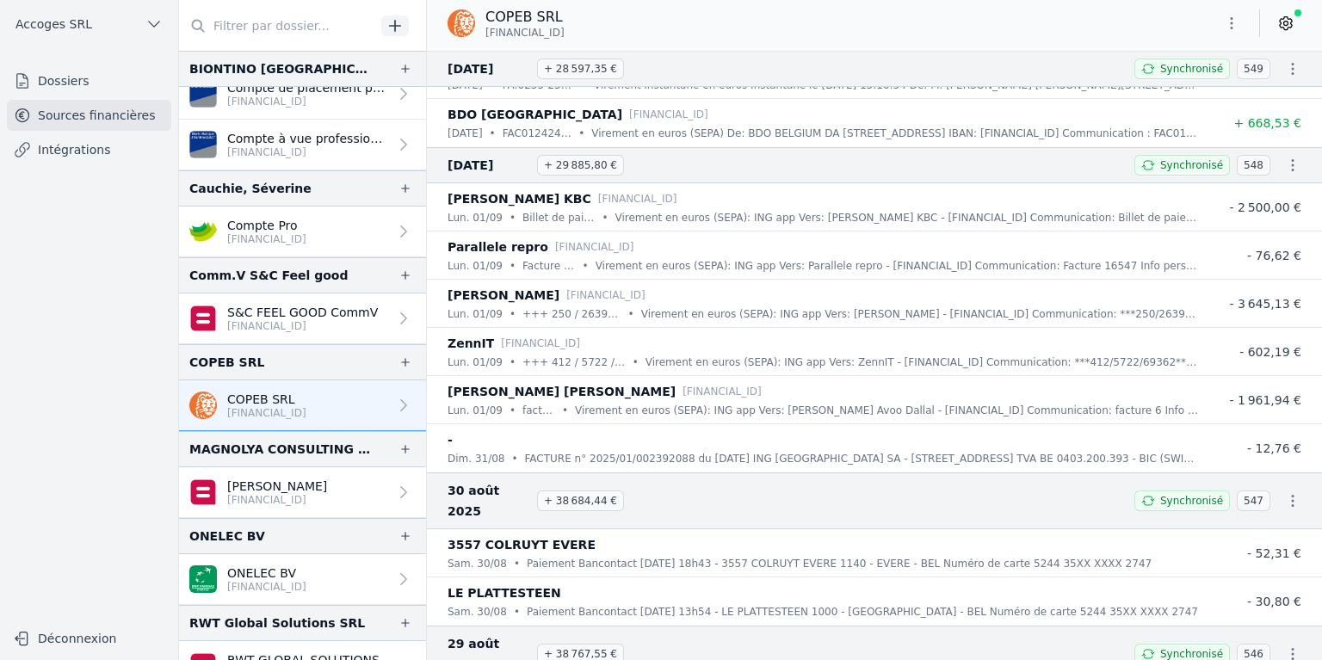
click at [1292, 69] on icon "button" at bounding box center [1293, 69] width 3 height 12
click at [1260, 121] on link "Télécharger le PDF" at bounding box center [1237, 131] width 152 height 31
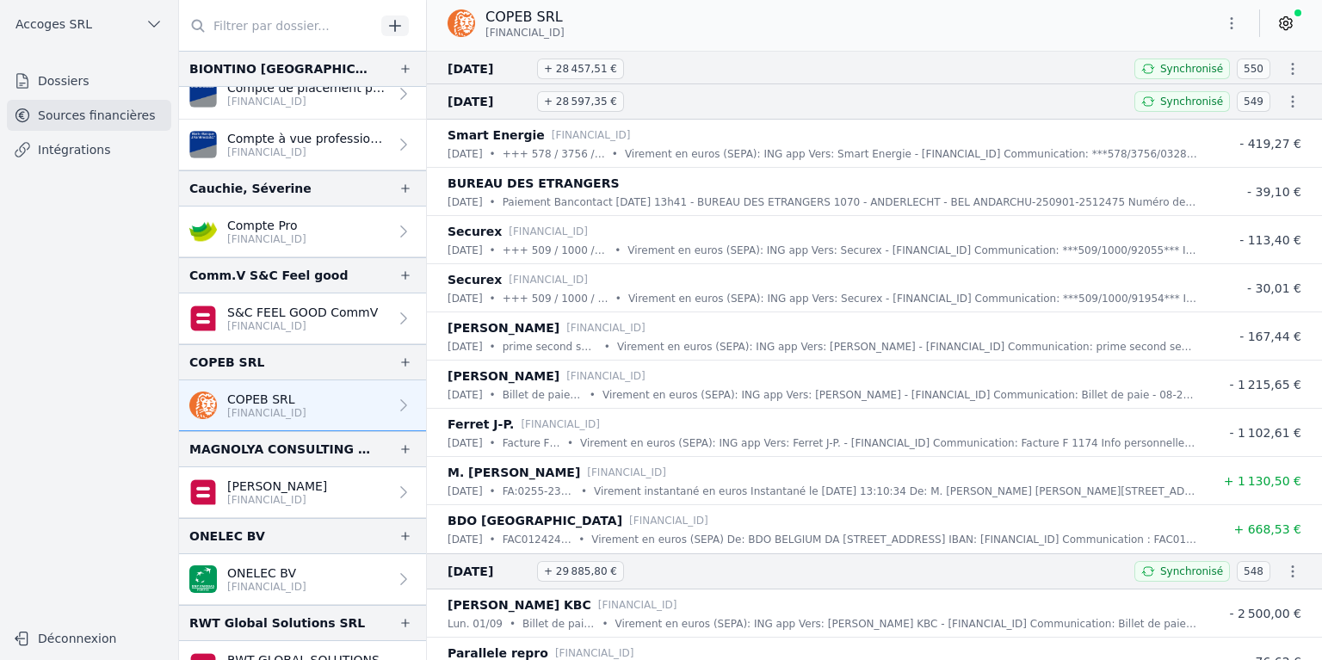
scroll to position [6715, 0]
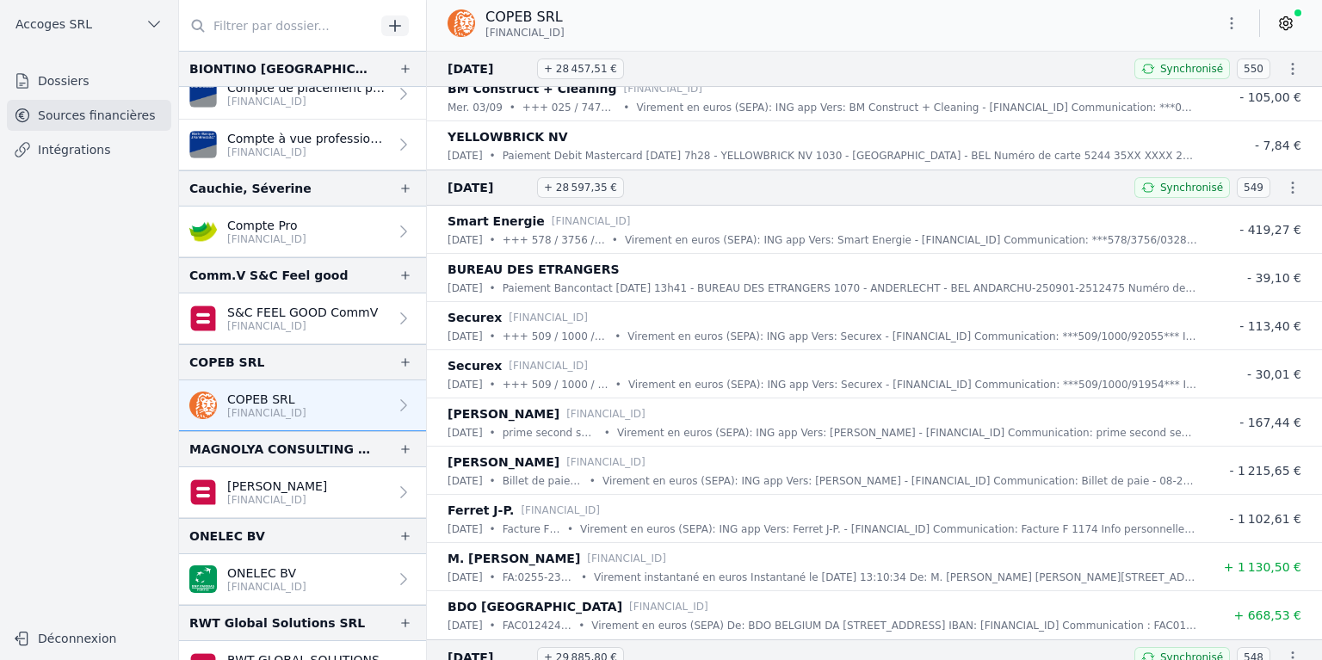
click at [1284, 68] on icon "button" at bounding box center [1292, 68] width 17 height 17
click at [1250, 129] on link "Télécharger le PDF" at bounding box center [1237, 131] width 152 height 31
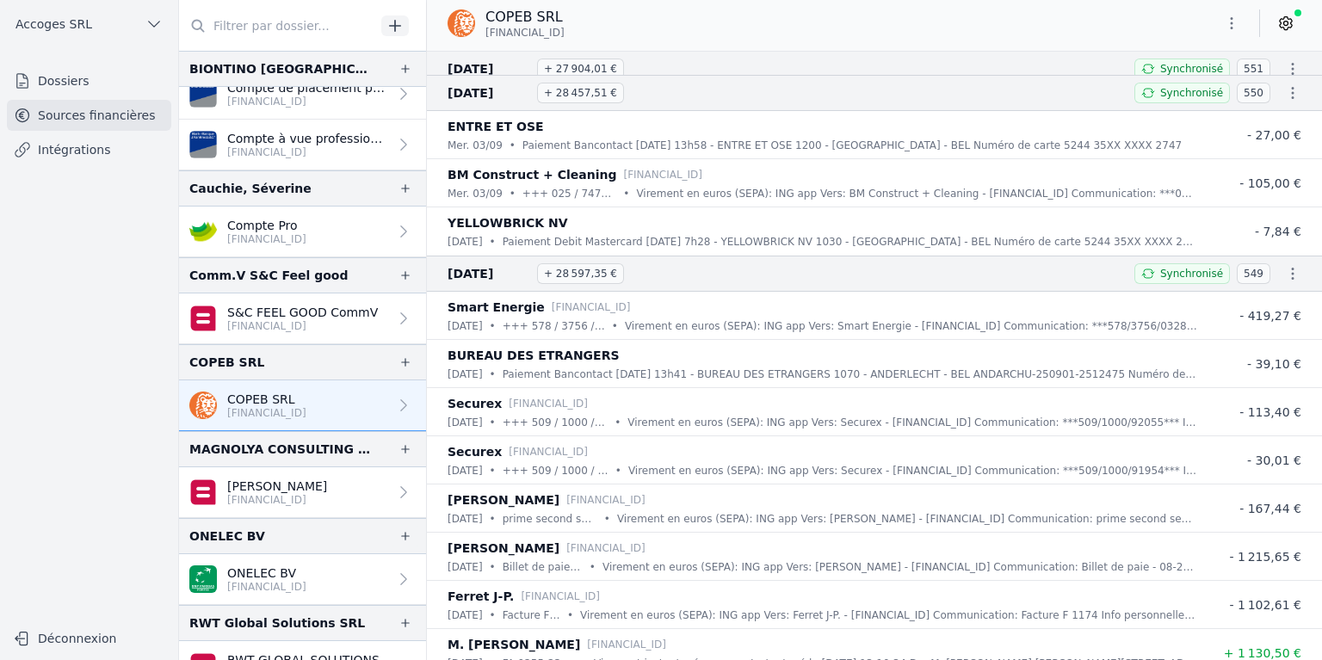
scroll to position [6543, 0]
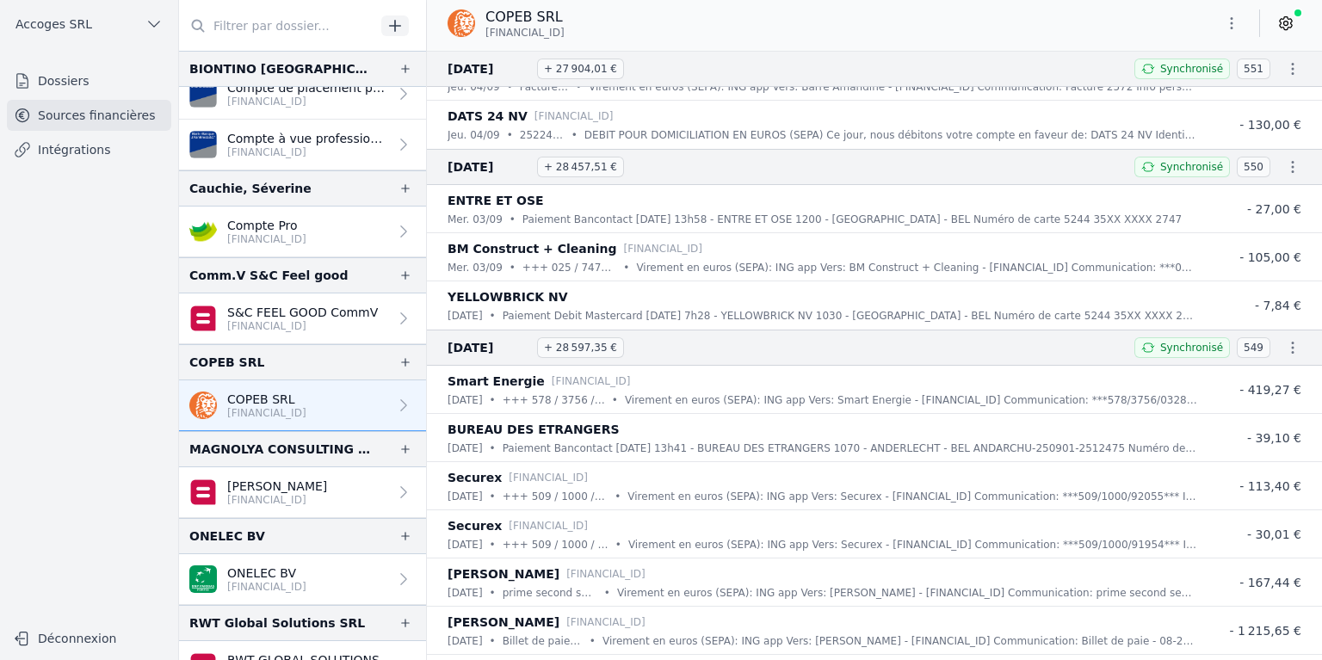
click at [1288, 69] on icon "button" at bounding box center [1292, 68] width 17 height 17
click at [1222, 121] on link "Télécharger le PDF" at bounding box center [1237, 131] width 152 height 31
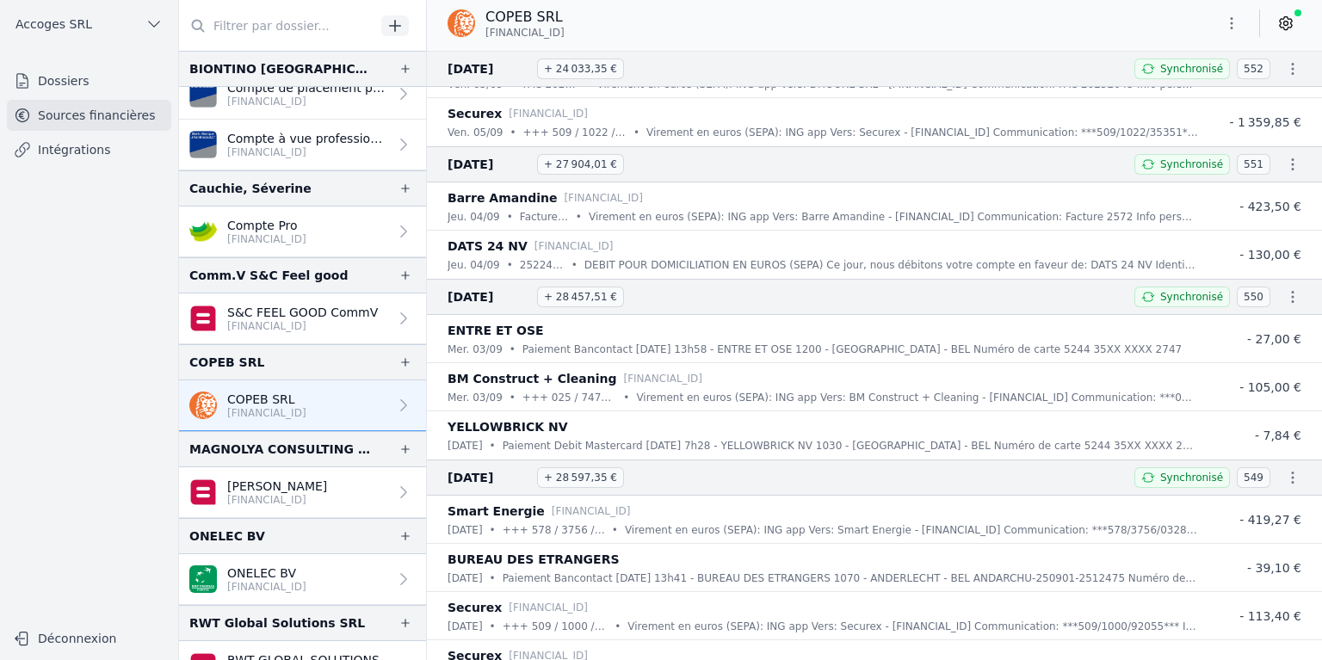
scroll to position [6371, 0]
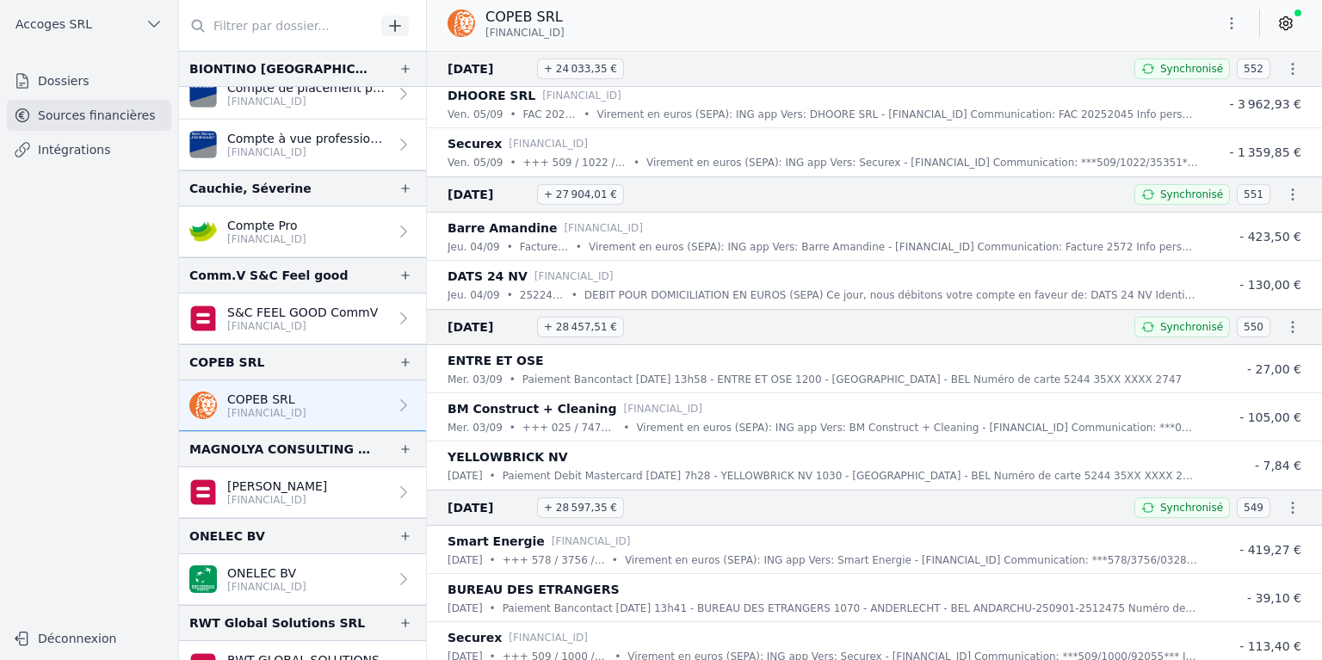
click at [1287, 70] on icon "button" at bounding box center [1292, 68] width 17 height 17
click at [1232, 129] on link "Télécharger le PDF" at bounding box center [1237, 131] width 152 height 31
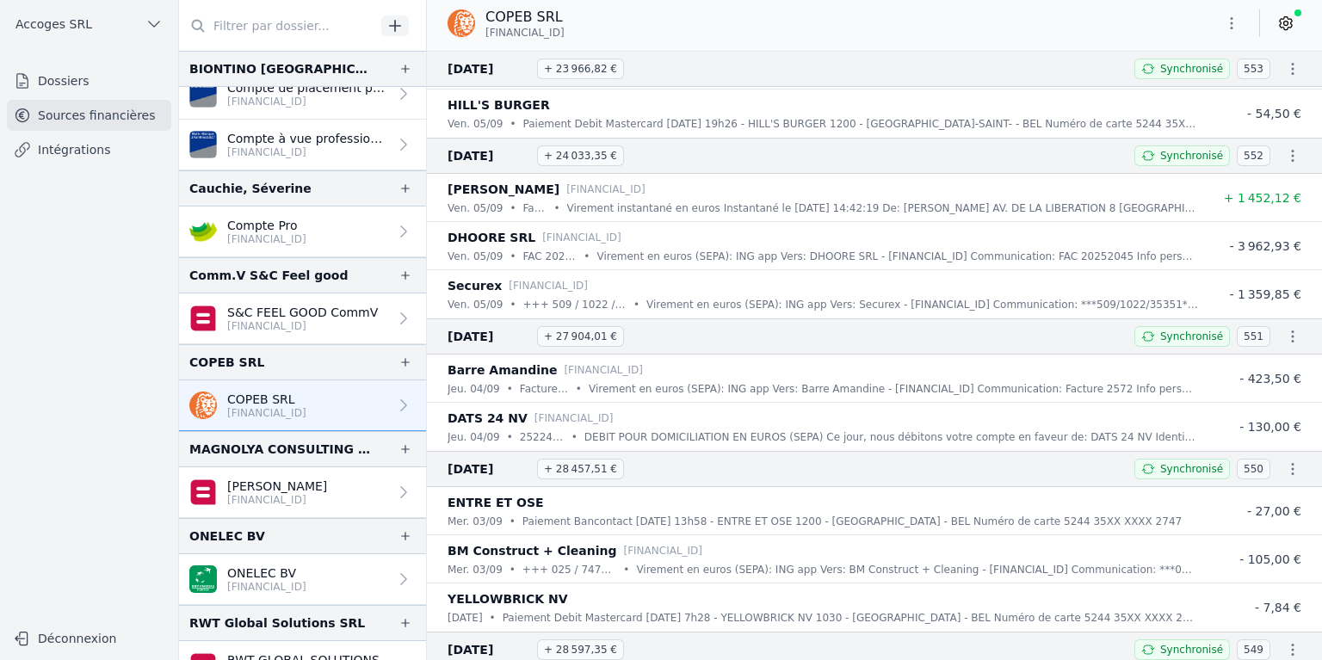
scroll to position [6198, 0]
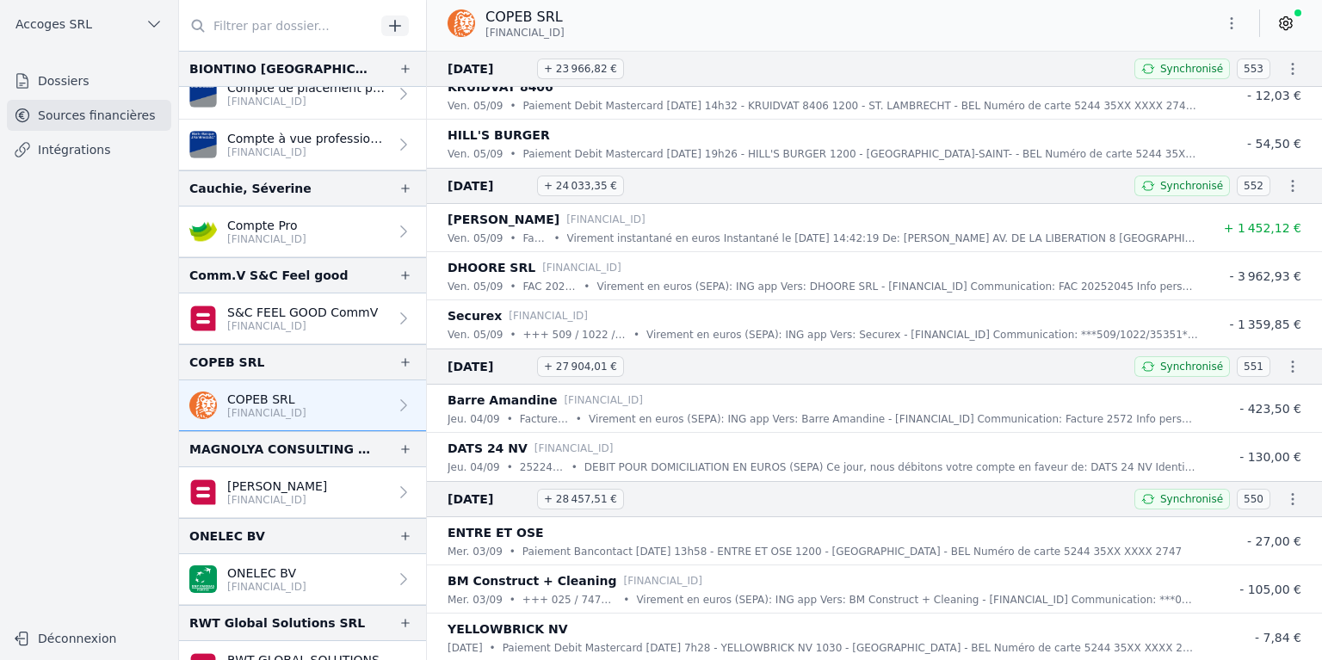
click at [1292, 72] on icon "button" at bounding box center [1293, 69] width 3 height 12
click at [1264, 129] on link "Télécharger le PDF" at bounding box center [1237, 131] width 152 height 31
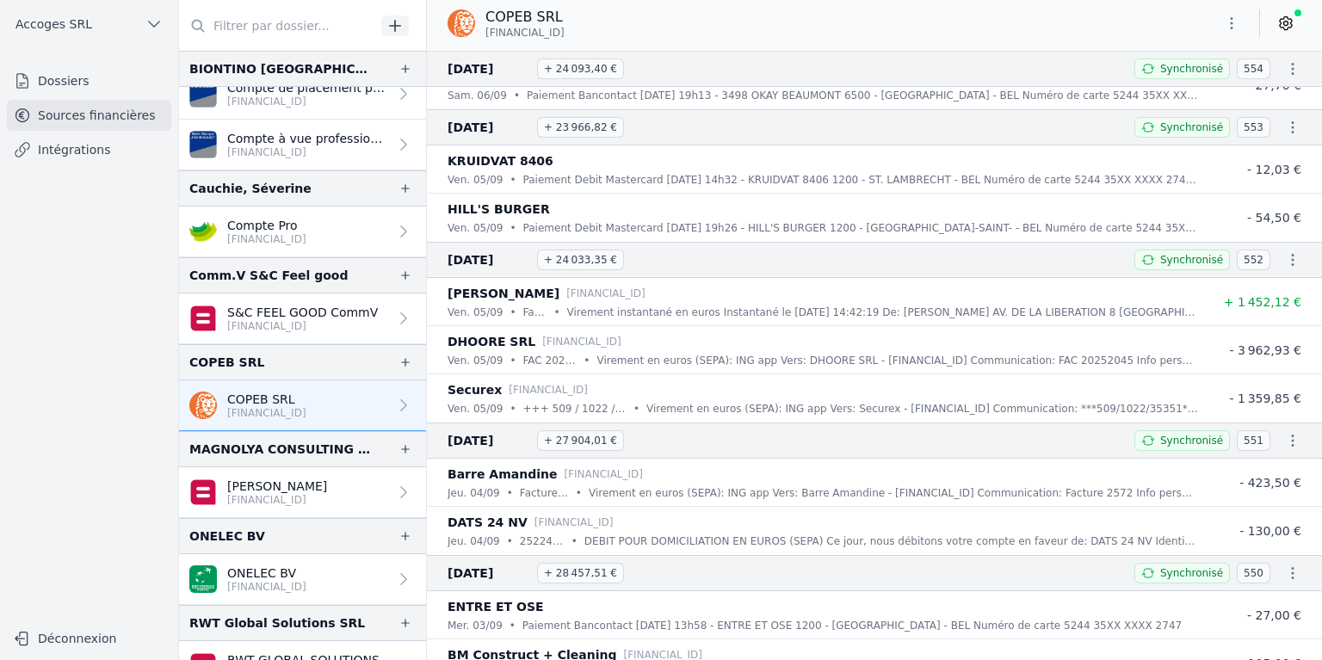
scroll to position [6026, 0]
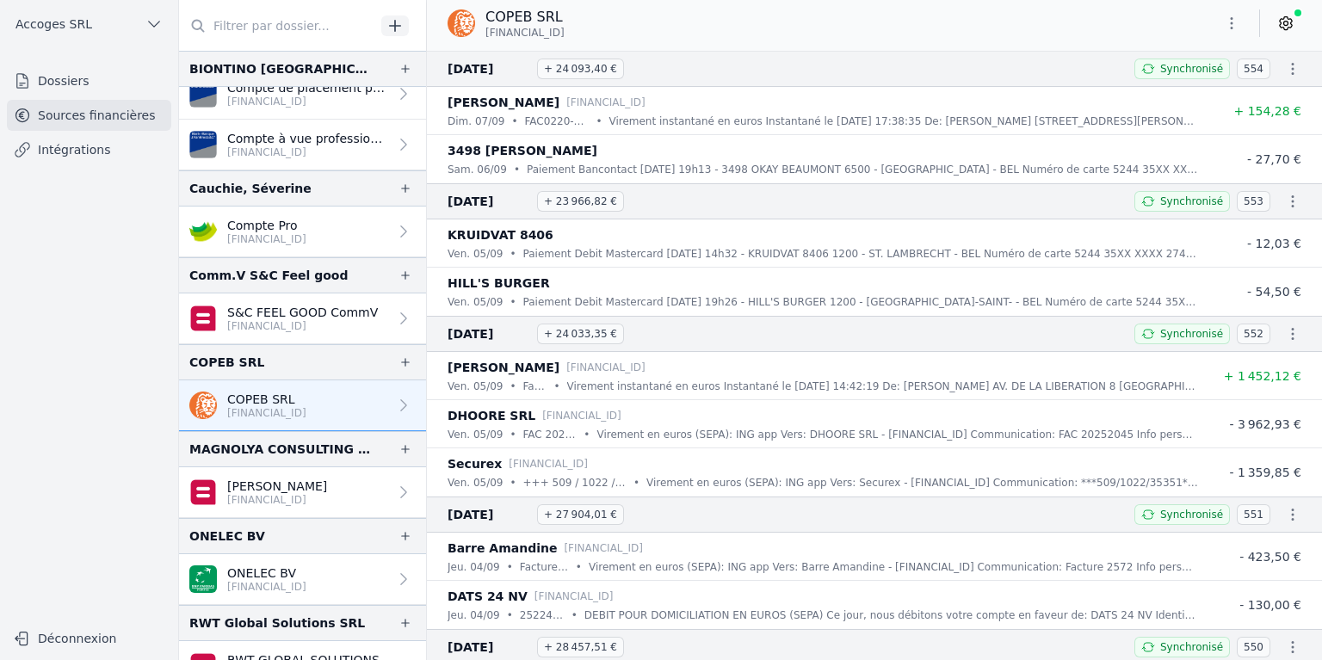
click at [1292, 69] on icon "button" at bounding box center [1293, 69] width 3 height 12
click at [1248, 129] on link "Télécharger le PDF" at bounding box center [1237, 131] width 152 height 31
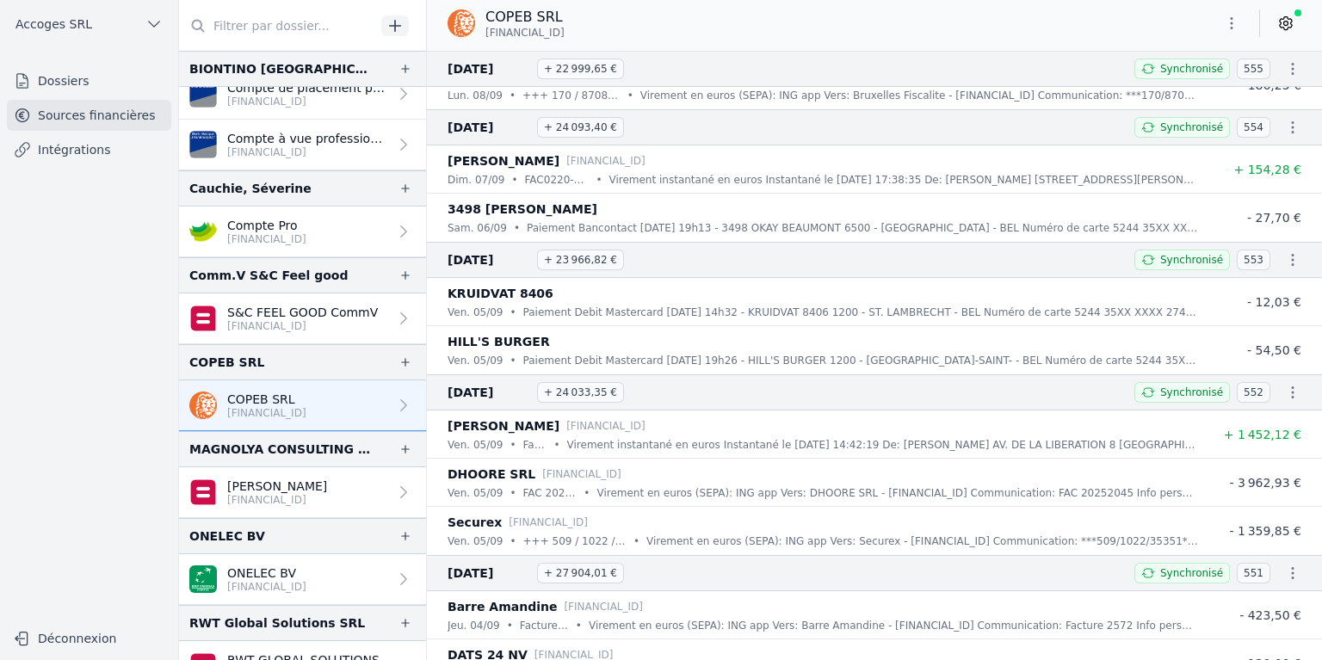
scroll to position [5940, 0]
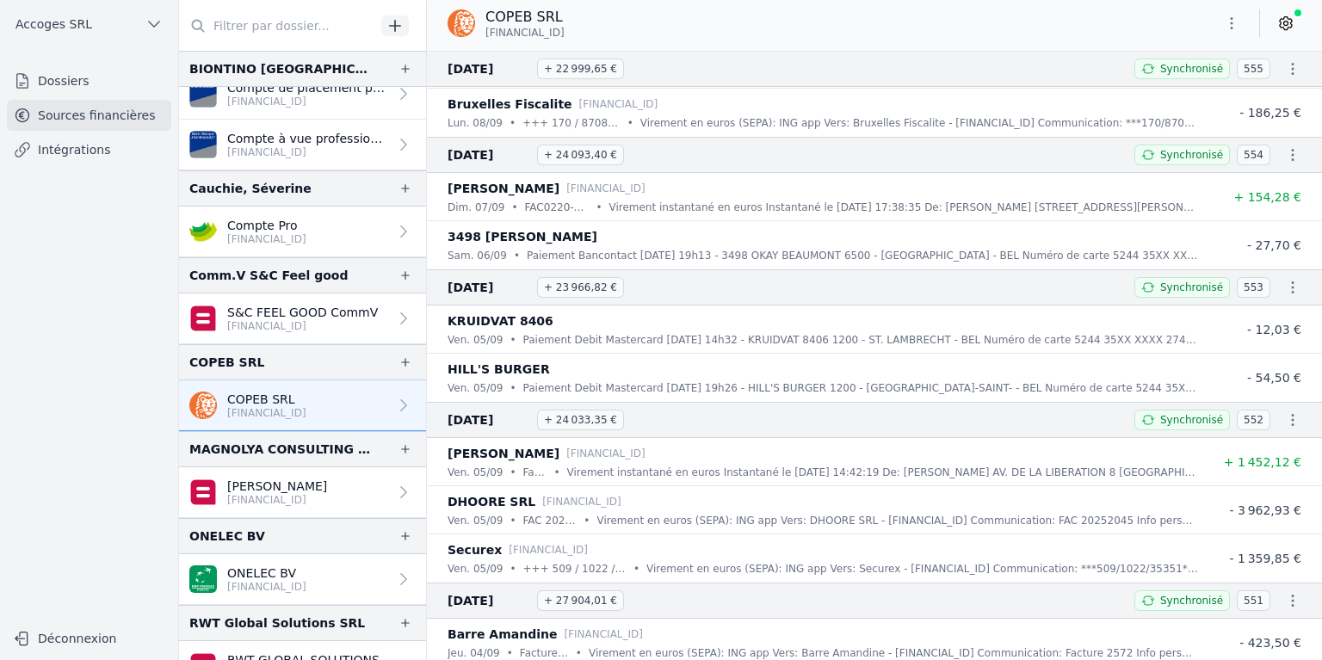
click at [1284, 67] on icon "button" at bounding box center [1292, 68] width 17 height 17
click at [1260, 123] on link "Télécharger le PDF" at bounding box center [1237, 131] width 152 height 31
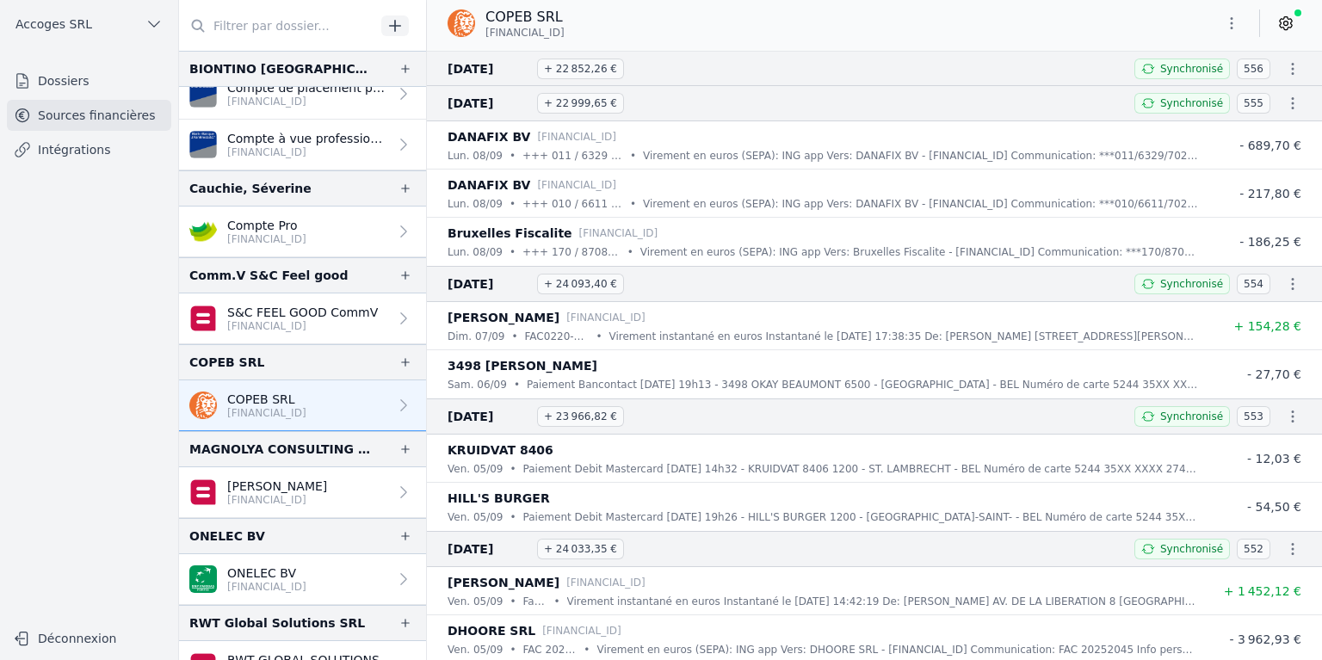
scroll to position [5768, 0]
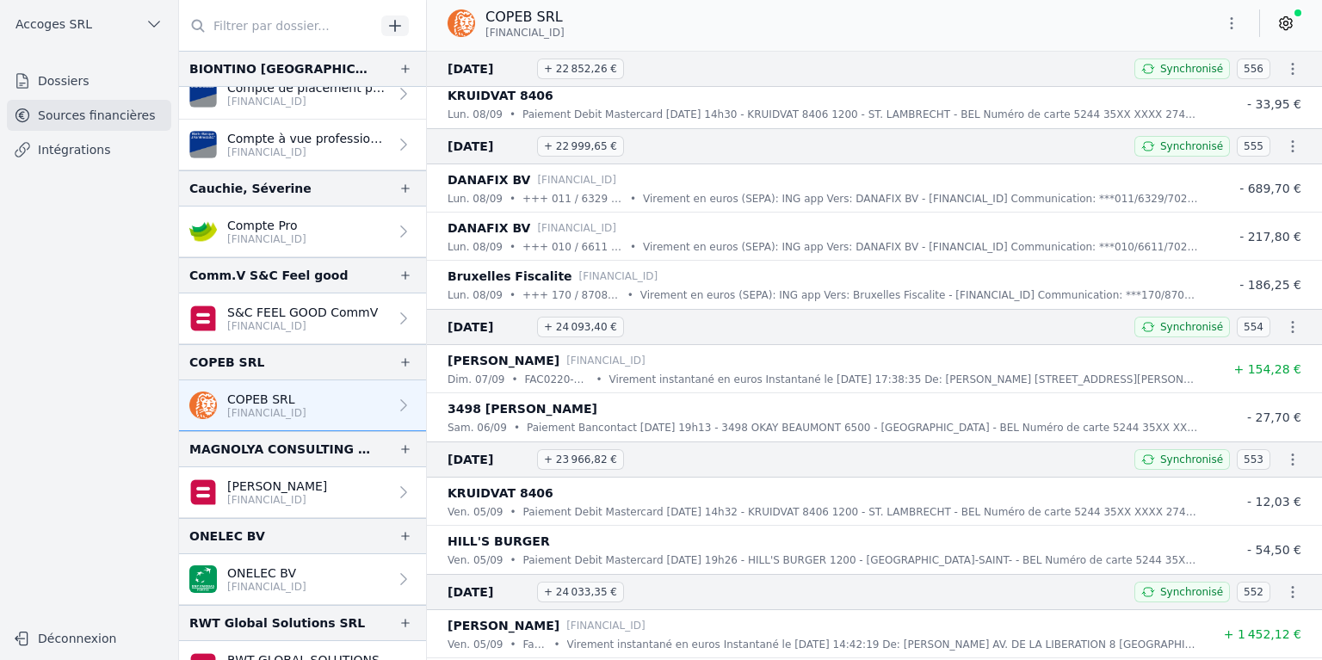
click at [1284, 65] on icon "button" at bounding box center [1292, 68] width 17 height 17
click at [1250, 126] on link "Télécharger le PDF" at bounding box center [1237, 131] width 152 height 31
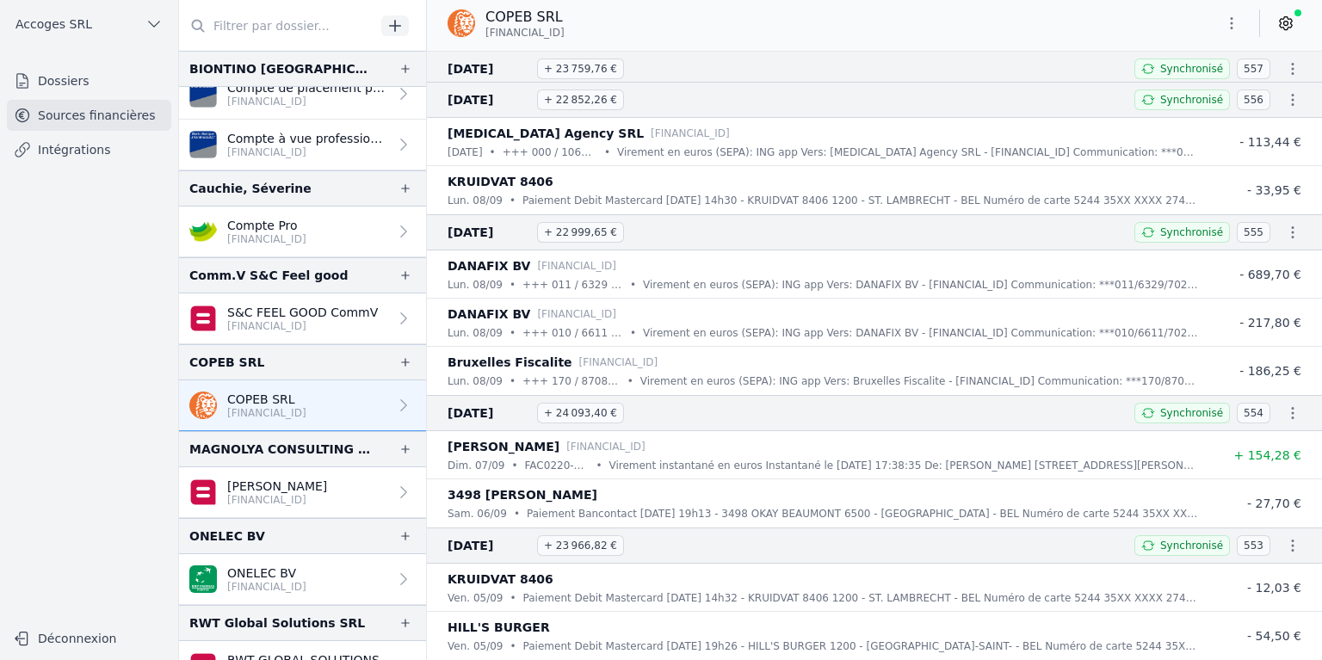
scroll to position [5596, 0]
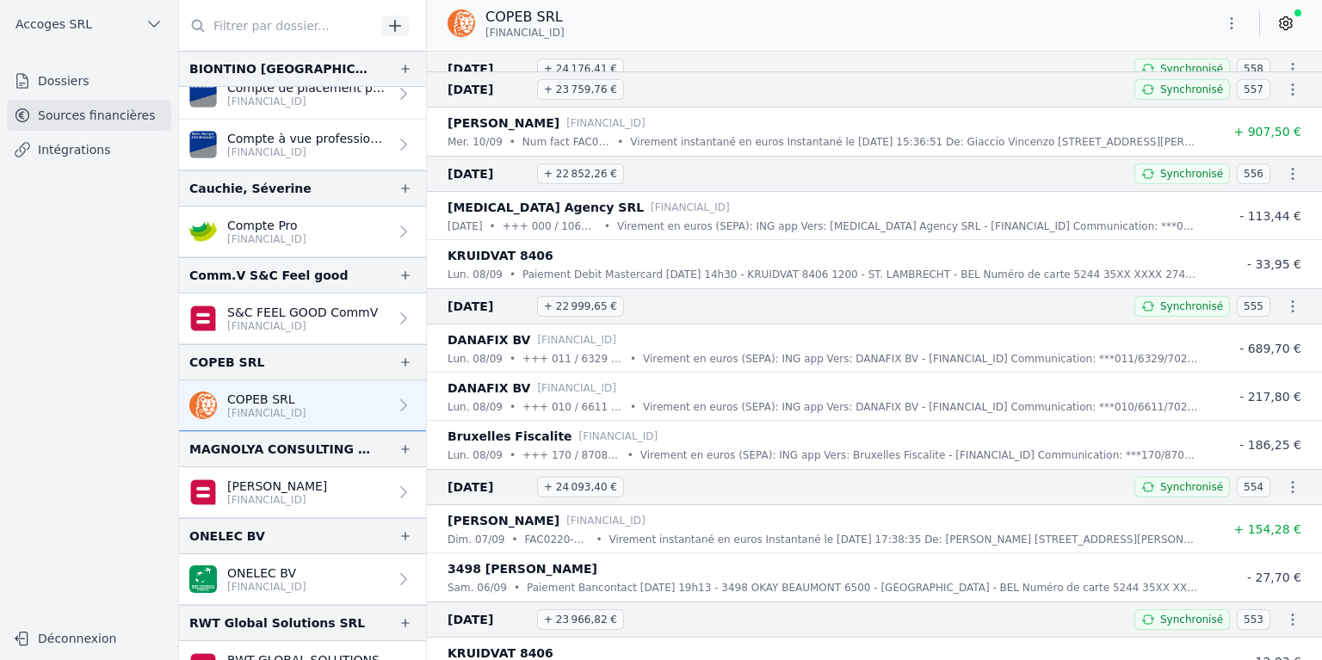
click at [1284, 87] on icon "button" at bounding box center [1292, 89] width 17 height 17
click at [1247, 133] on link "Télécharger le PDF" at bounding box center [1237, 144] width 152 height 31
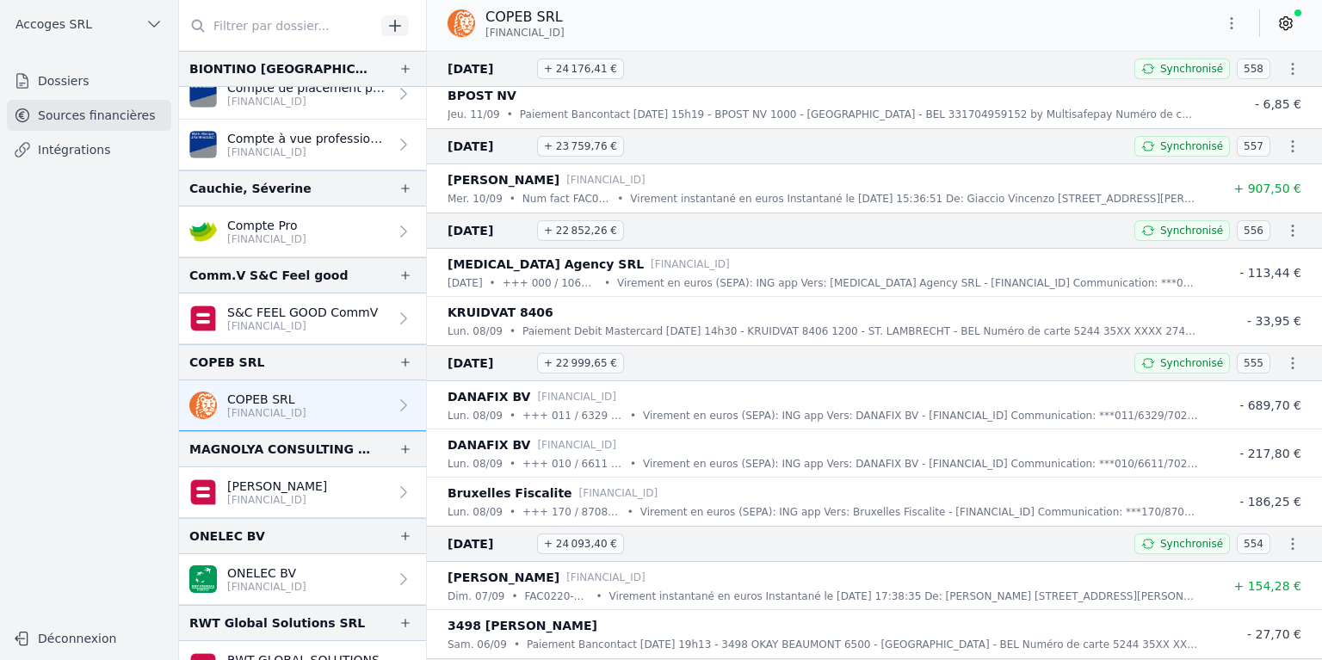
scroll to position [5510, 0]
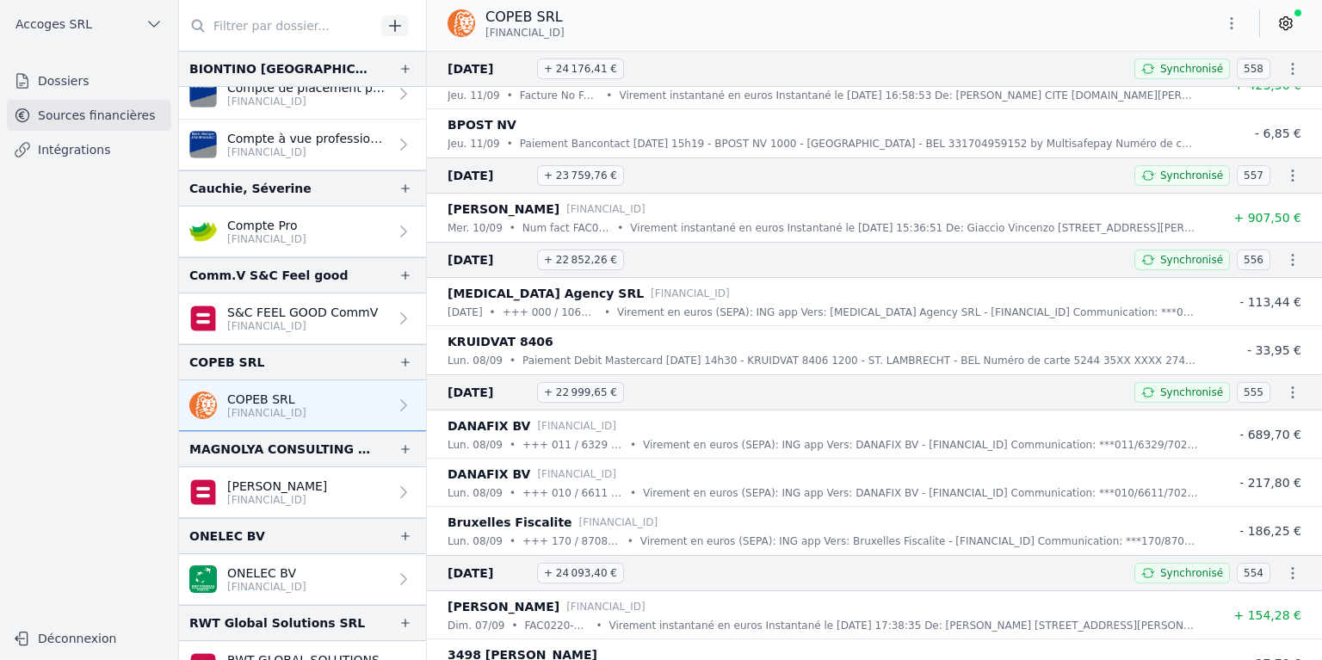
click at [1287, 71] on icon "button" at bounding box center [1292, 68] width 17 height 17
click at [1265, 125] on link "Télécharger le PDF" at bounding box center [1237, 131] width 152 height 31
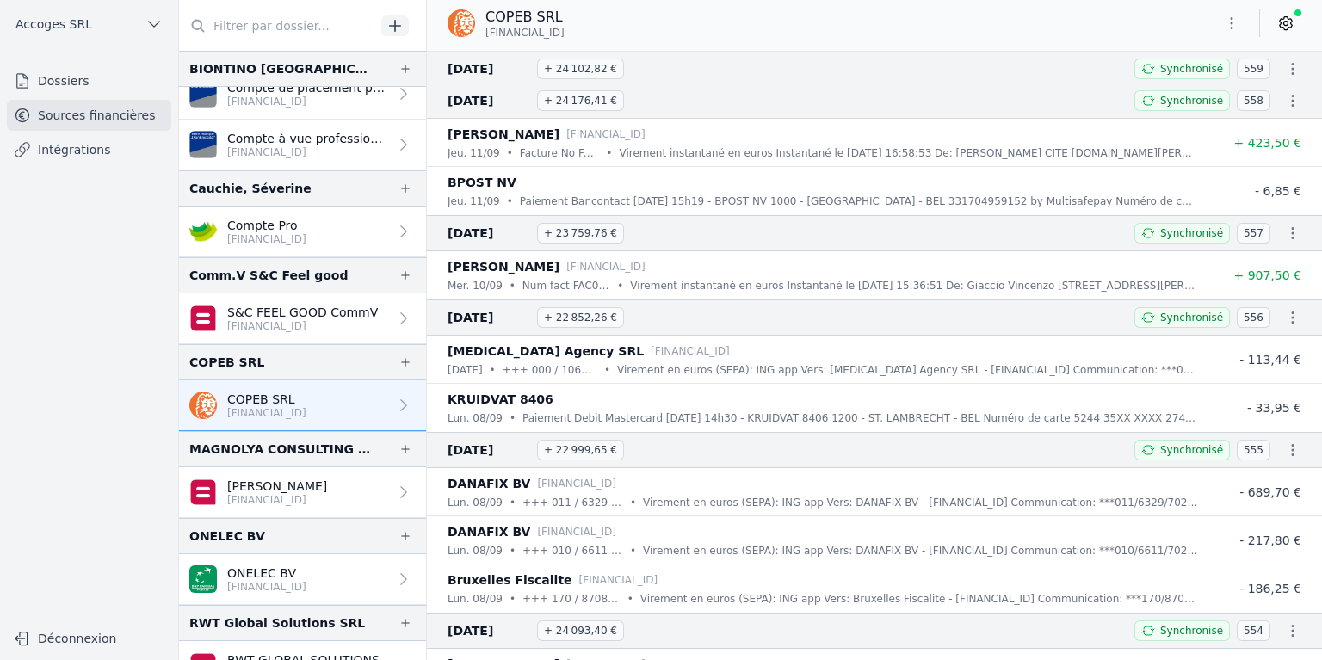
scroll to position [5424, 0]
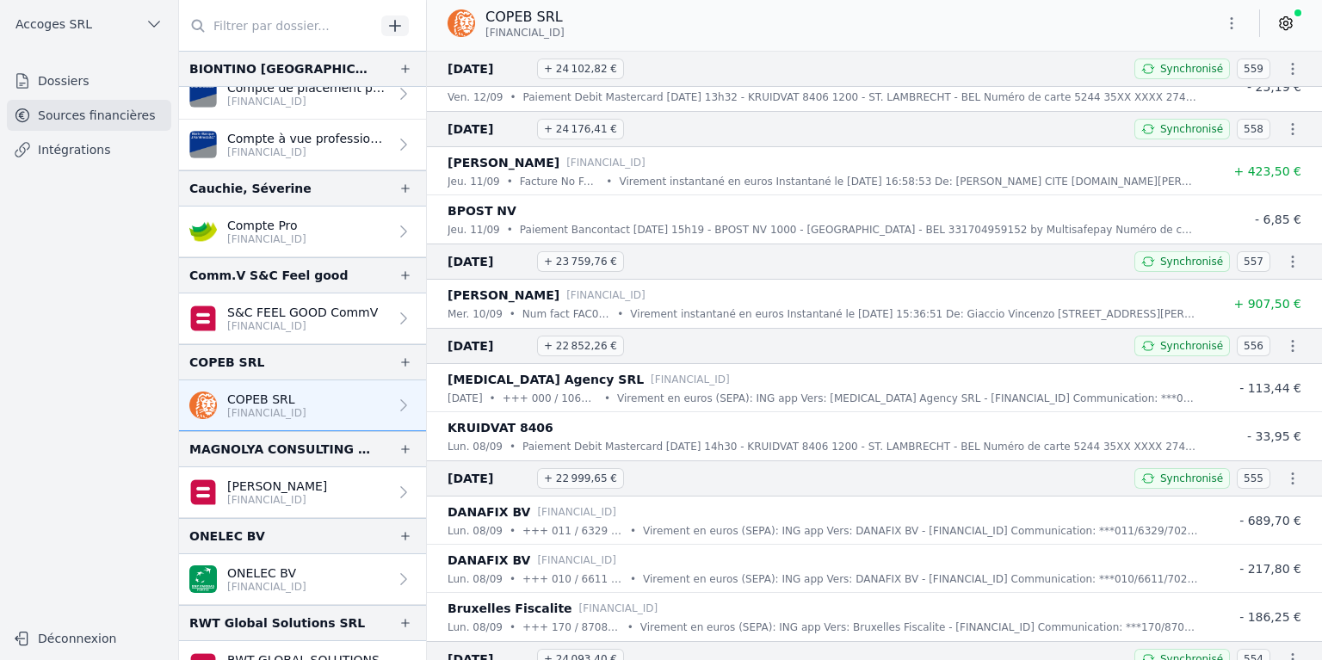
click at [1284, 68] on icon "button" at bounding box center [1292, 68] width 17 height 17
click at [1256, 122] on link "Télécharger le PDF" at bounding box center [1237, 131] width 152 height 31
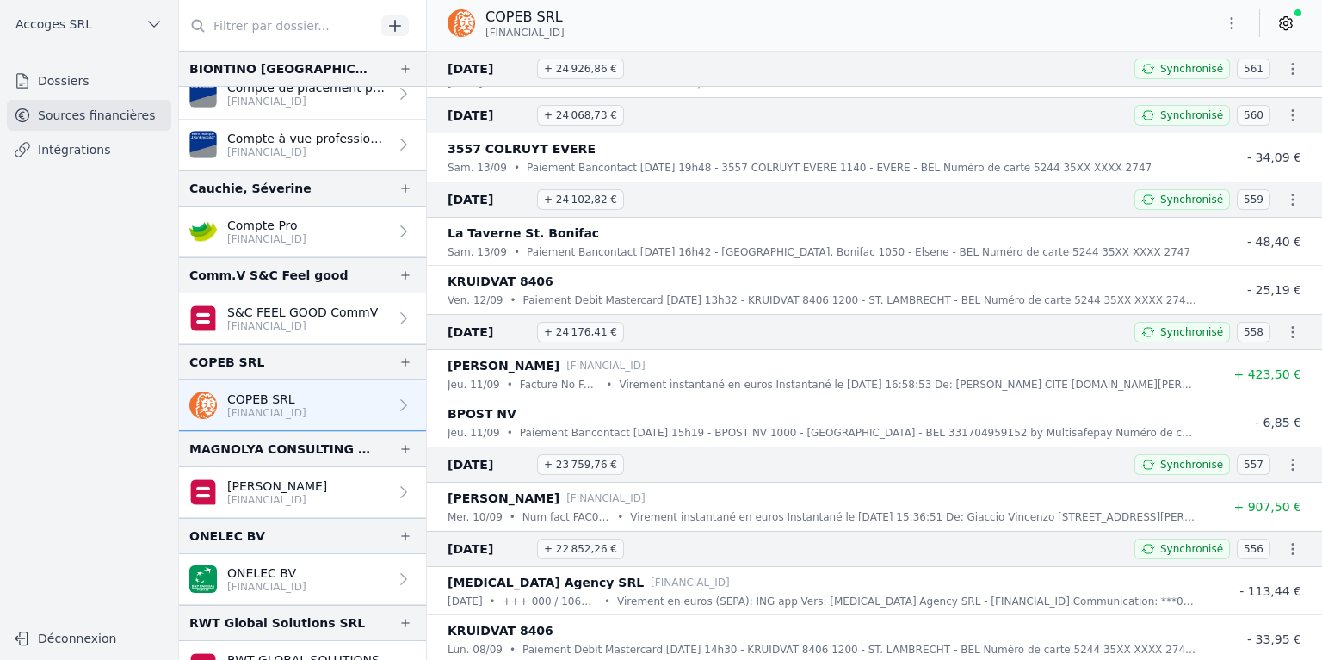
scroll to position [5165, 0]
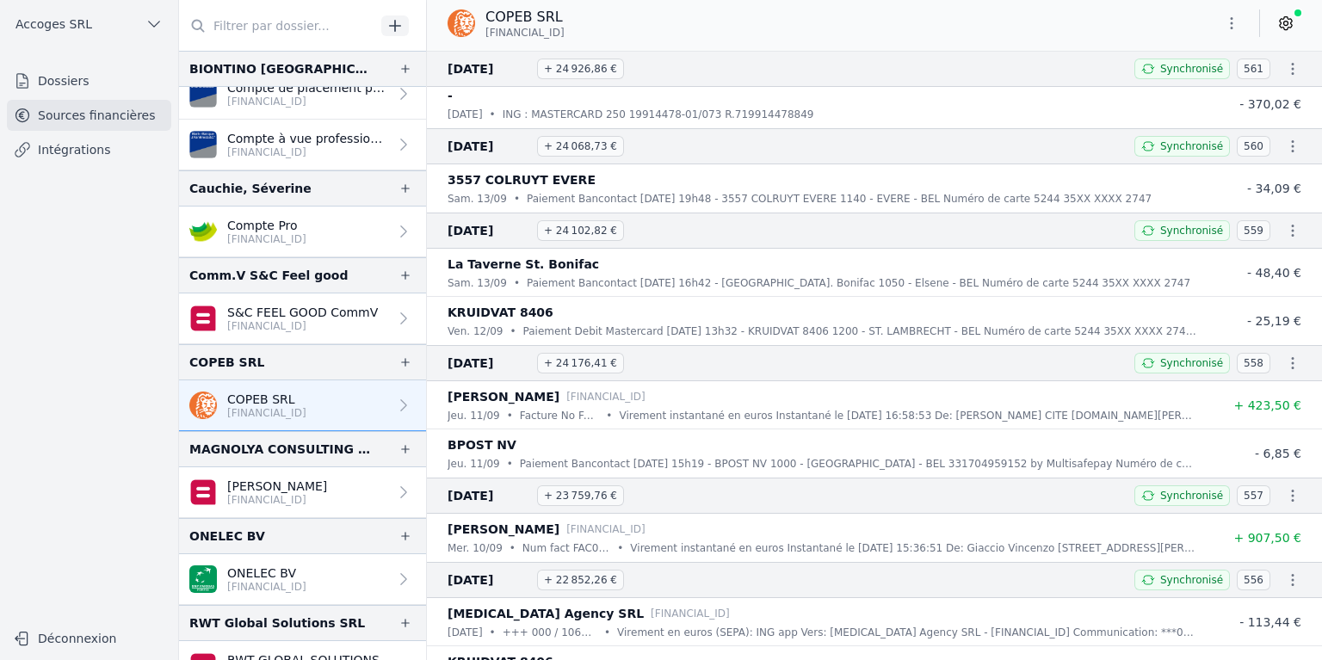
click at [1288, 139] on icon "button" at bounding box center [1292, 146] width 17 height 17
click at [1219, 205] on link "Télécharger le PDF" at bounding box center [1237, 201] width 152 height 31
click at [1284, 67] on icon "button" at bounding box center [1292, 68] width 17 height 17
click at [1241, 134] on link "Télécharger le PDF" at bounding box center [1237, 131] width 152 height 31
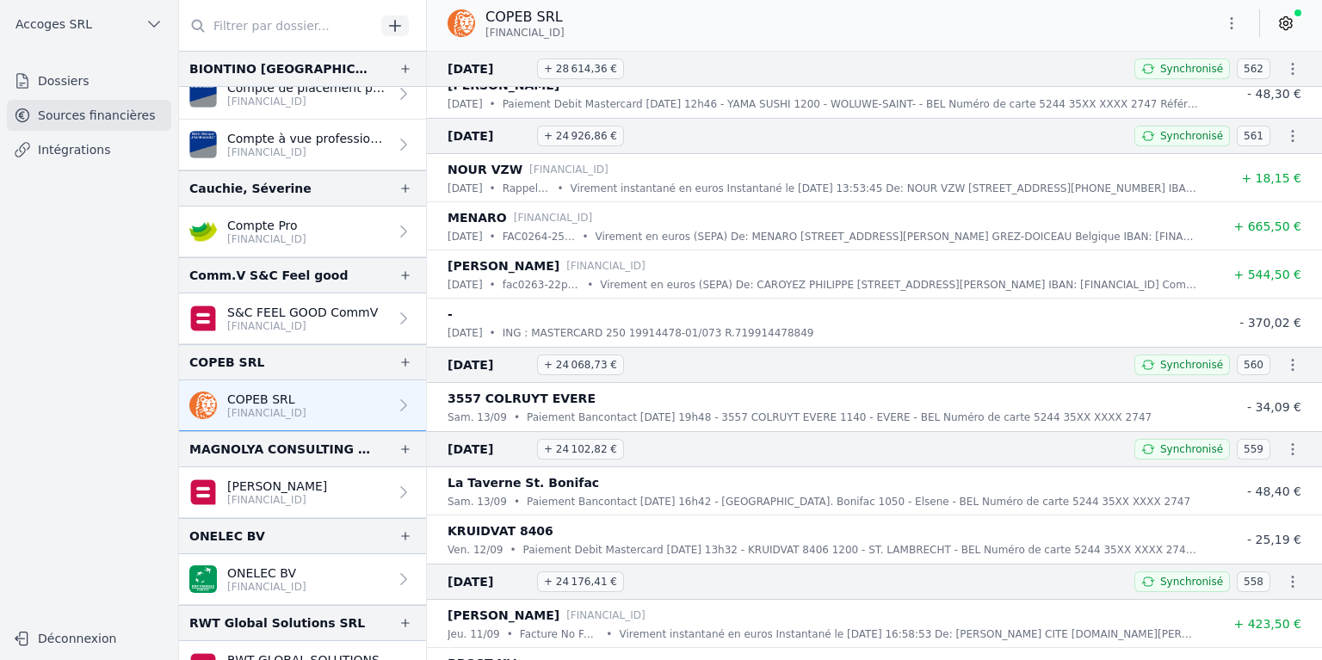
scroll to position [4907, 0]
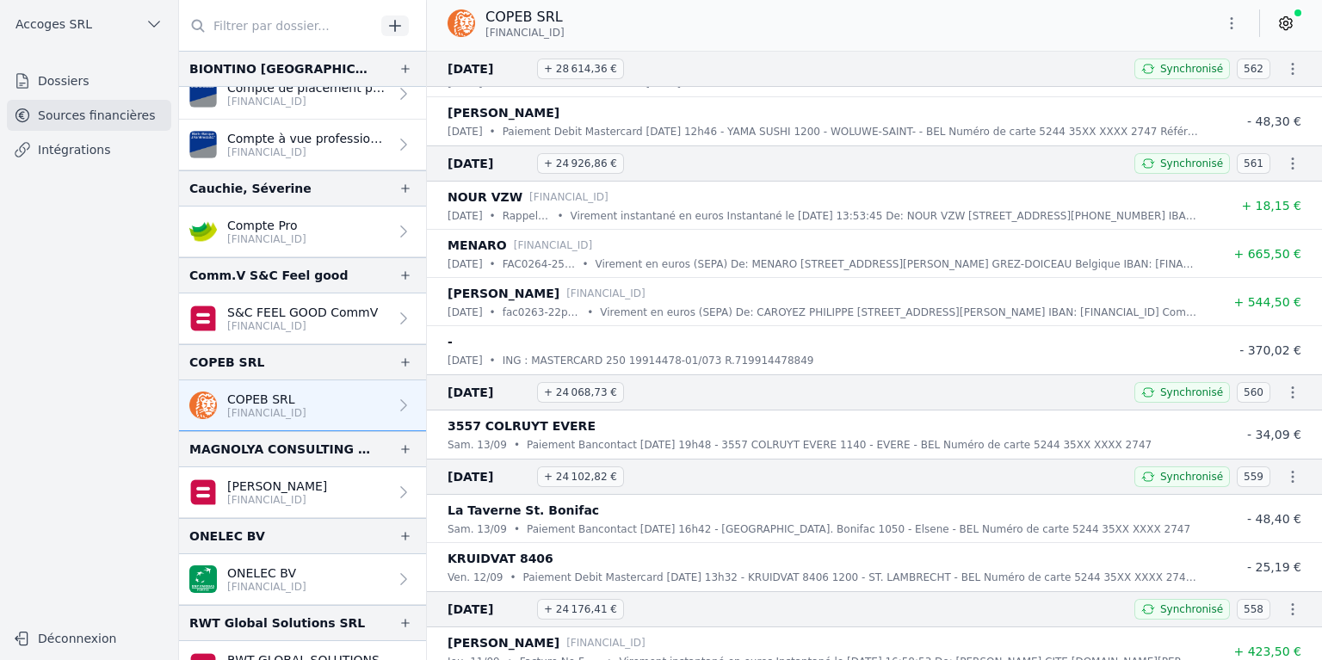
click at [1284, 71] on icon "button" at bounding box center [1292, 68] width 17 height 17
click at [1247, 139] on link "Télécharger le PDF" at bounding box center [1237, 131] width 152 height 31
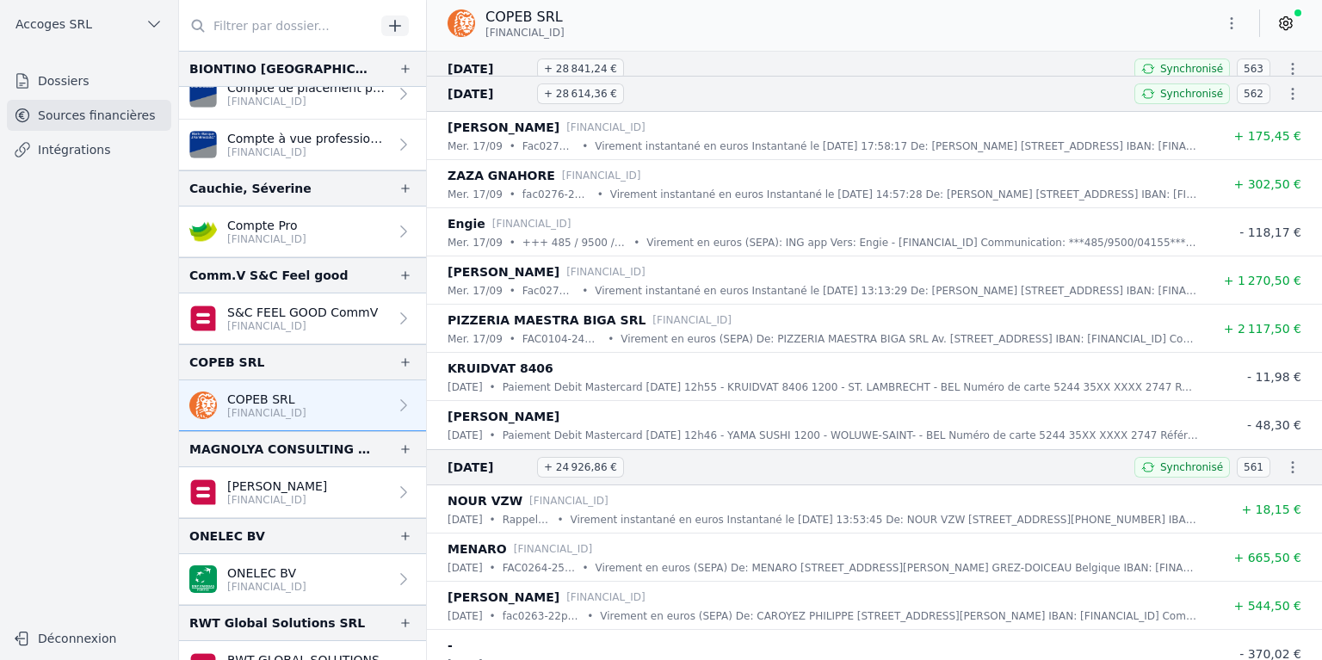
scroll to position [4563, 0]
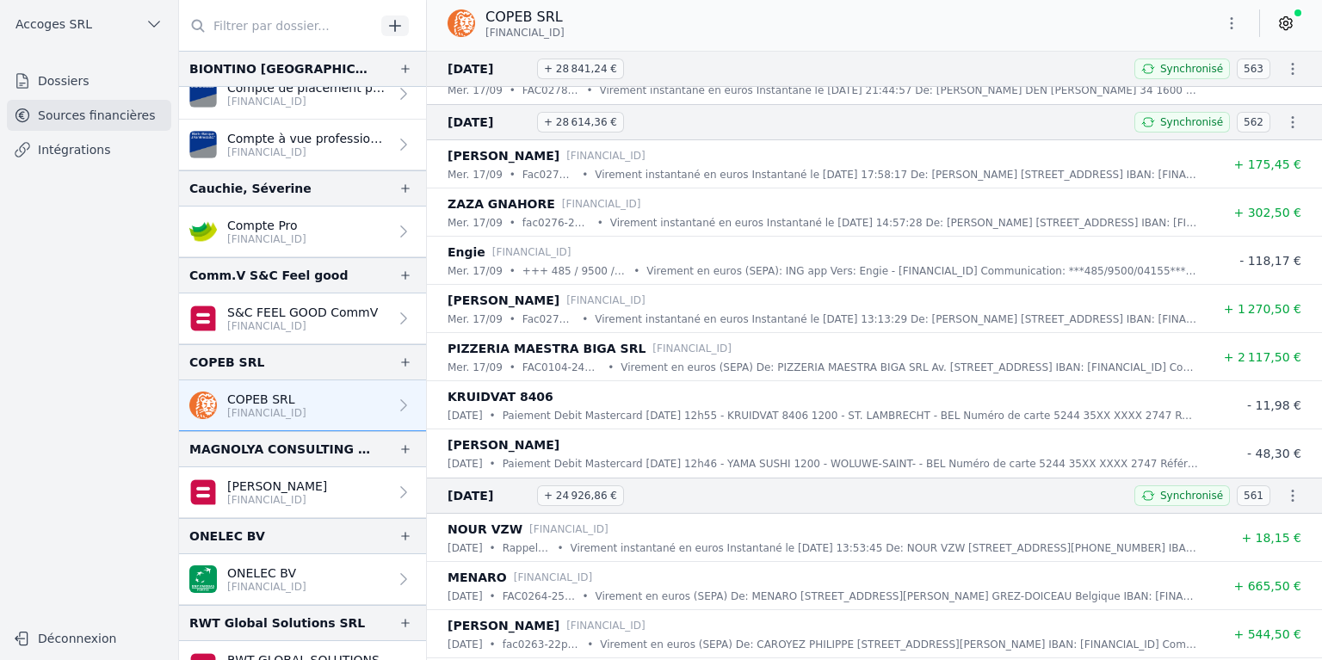
click at [1292, 69] on icon "button" at bounding box center [1293, 69] width 3 height 12
click at [1275, 129] on link "Télécharger le PDF" at bounding box center [1237, 131] width 152 height 31
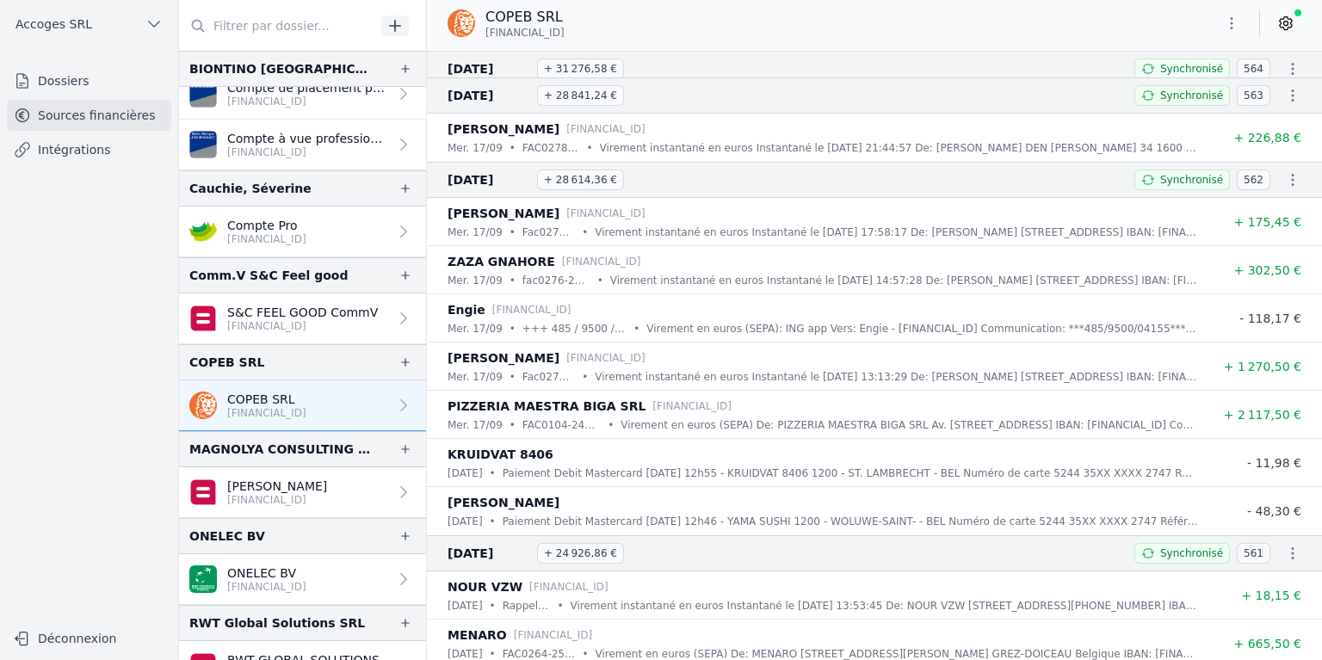
scroll to position [4477, 0]
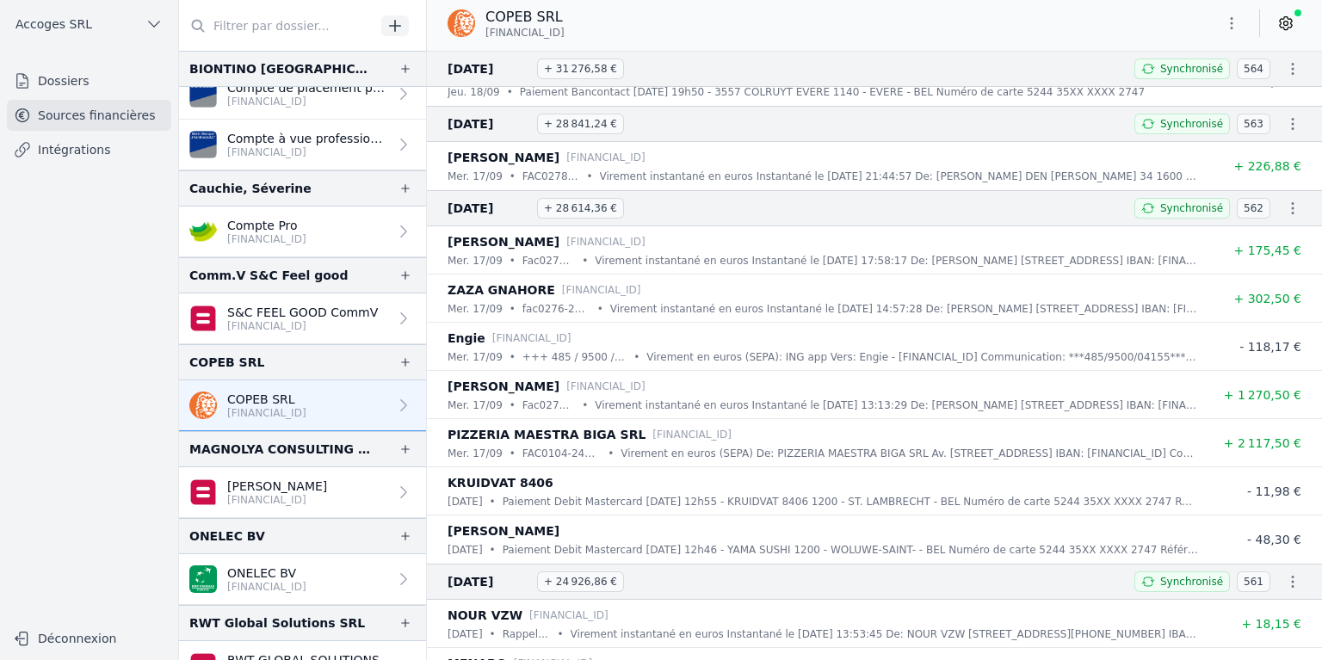
click at [1284, 74] on icon "button" at bounding box center [1292, 68] width 17 height 17
click at [1272, 126] on link "Télécharger le PDF" at bounding box center [1237, 131] width 152 height 31
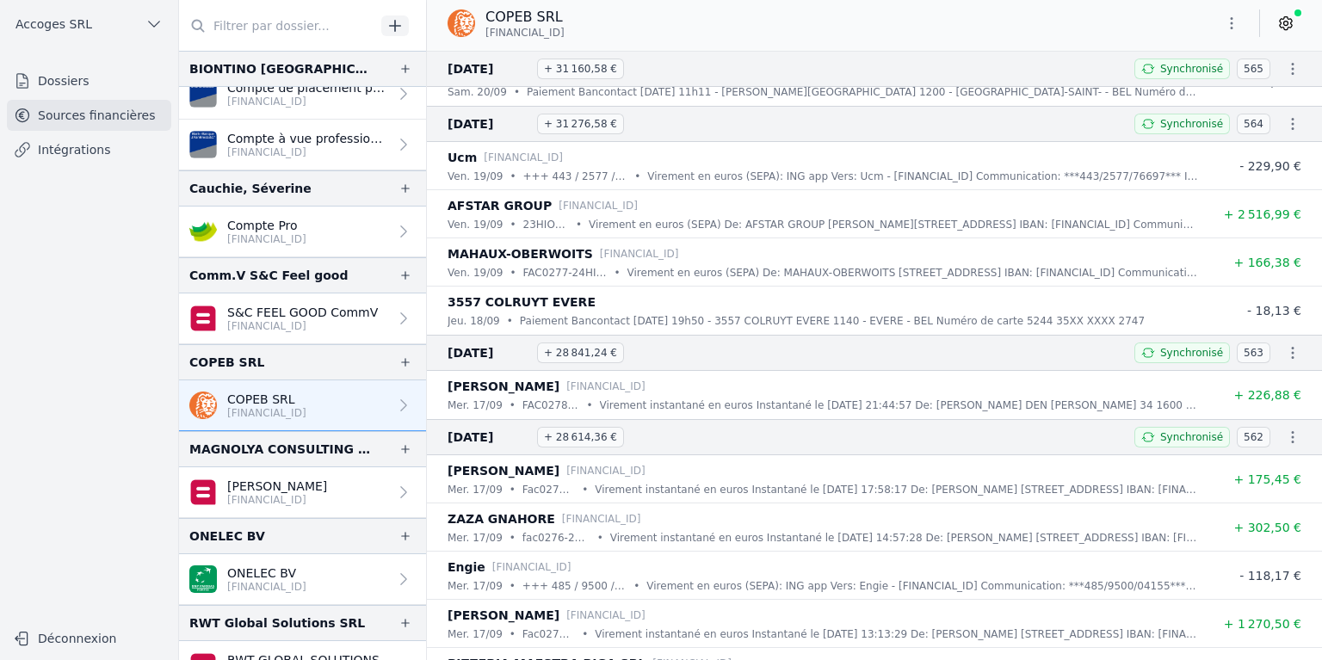
scroll to position [4218, 0]
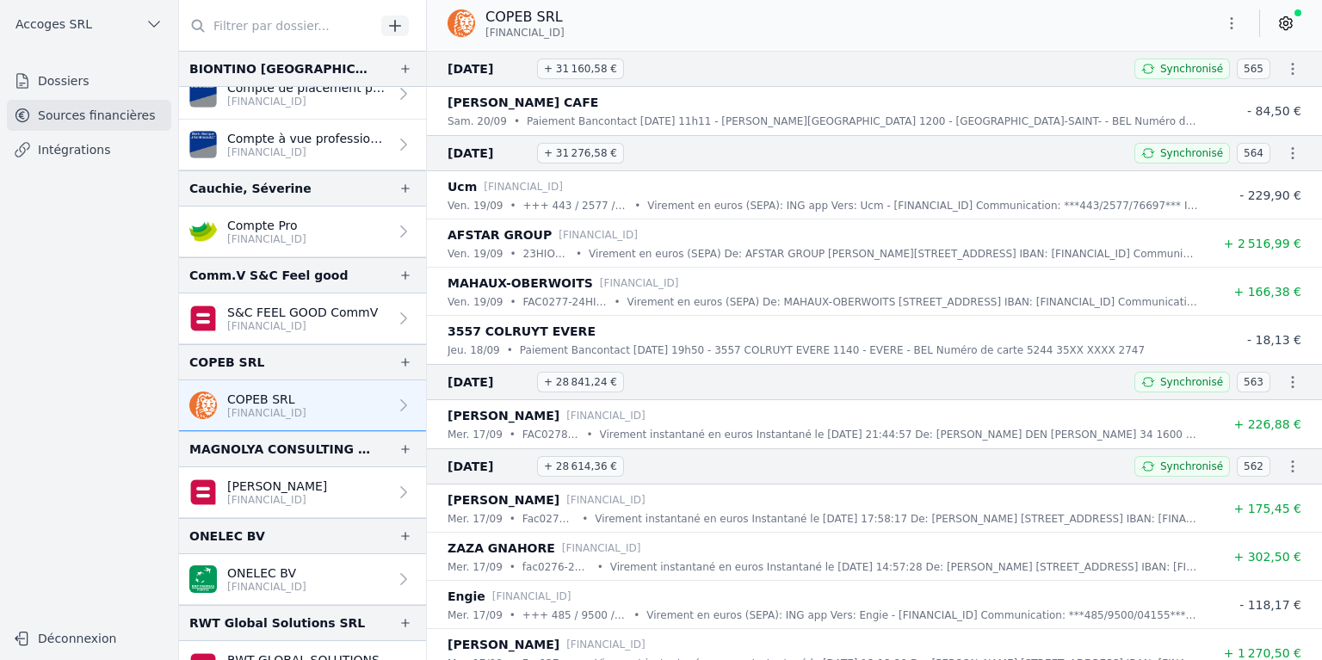
click at [1288, 71] on icon "button" at bounding box center [1292, 68] width 17 height 17
click at [1272, 127] on link "Télécharger le PDF" at bounding box center [1237, 131] width 152 height 31
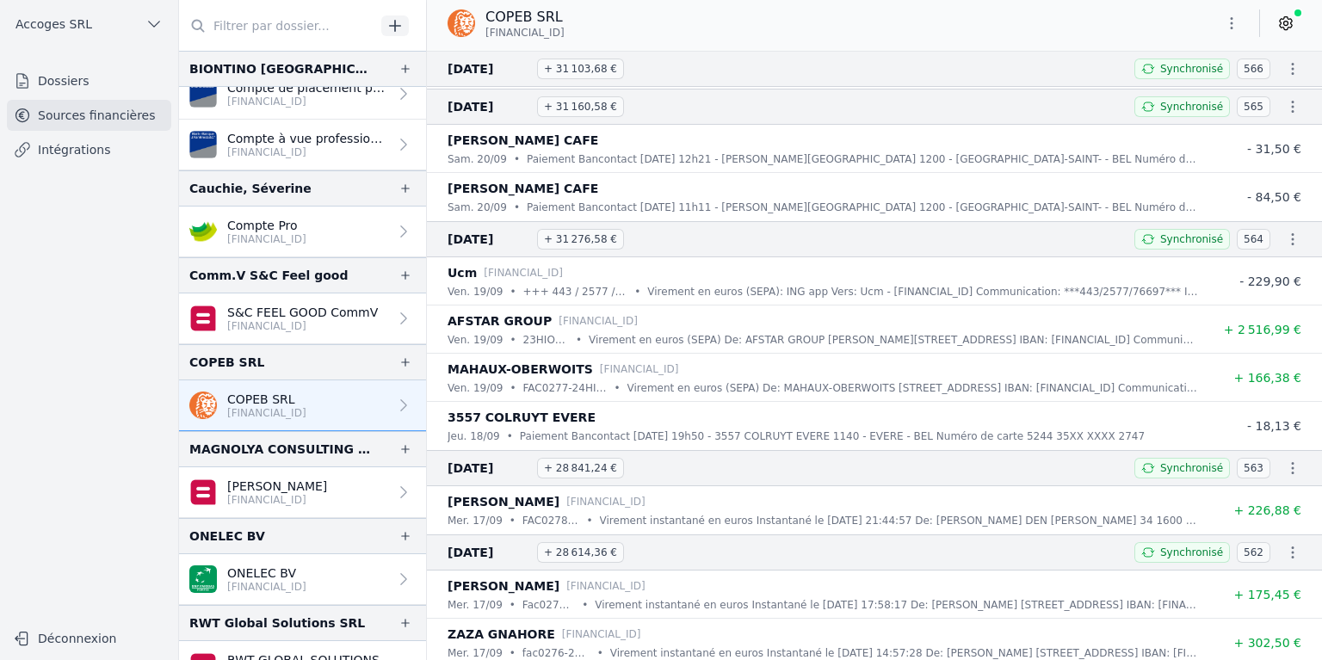
scroll to position [4046, 0]
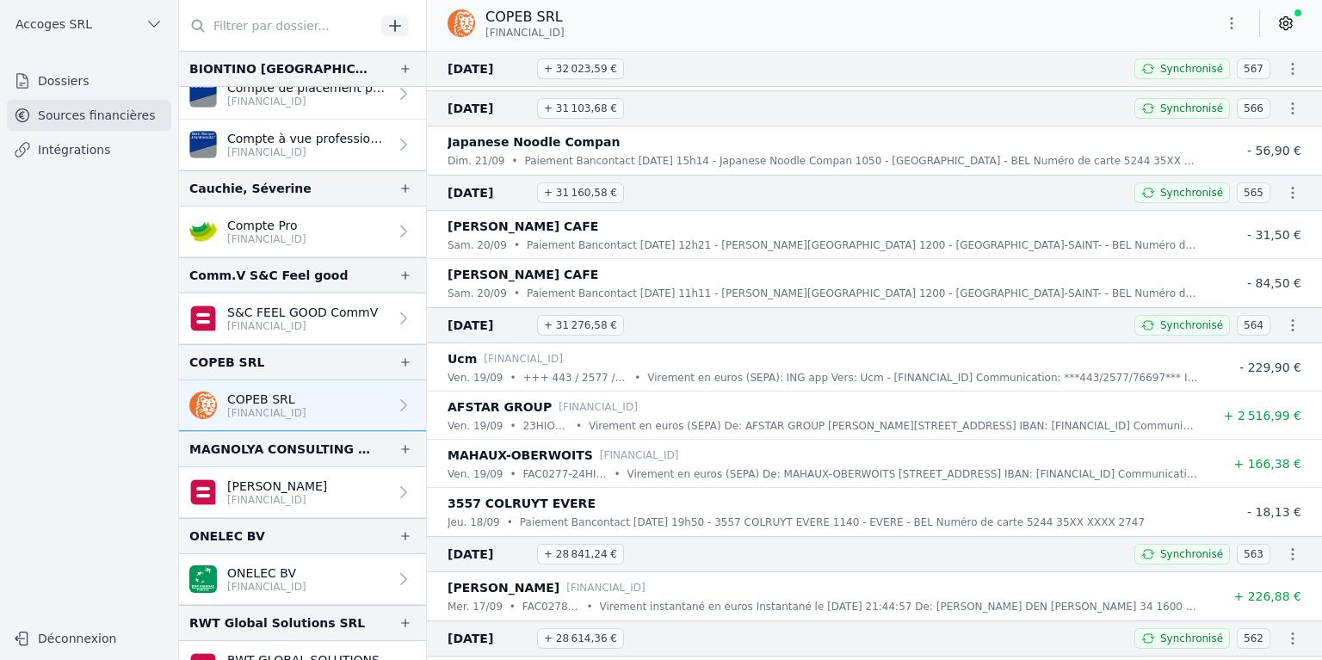
click at [1292, 102] on icon "button" at bounding box center [1293, 108] width 3 height 12
click at [1233, 157] on link "Télécharger le PDF" at bounding box center [1237, 165] width 152 height 31
click at [1284, 64] on icon "button" at bounding box center [1292, 68] width 17 height 17
click at [1254, 139] on link "Télécharger le PDF" at bounding box center [1237, 131] width 152 height 31
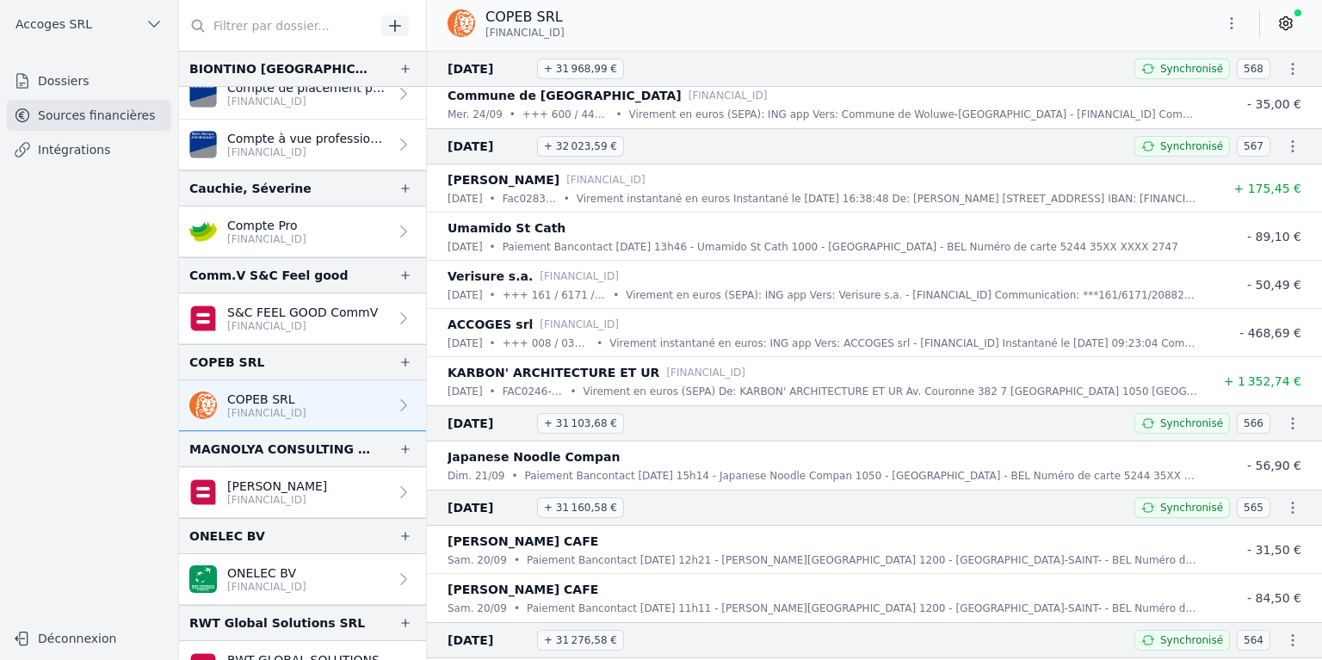
scroll to position [3702, 0]
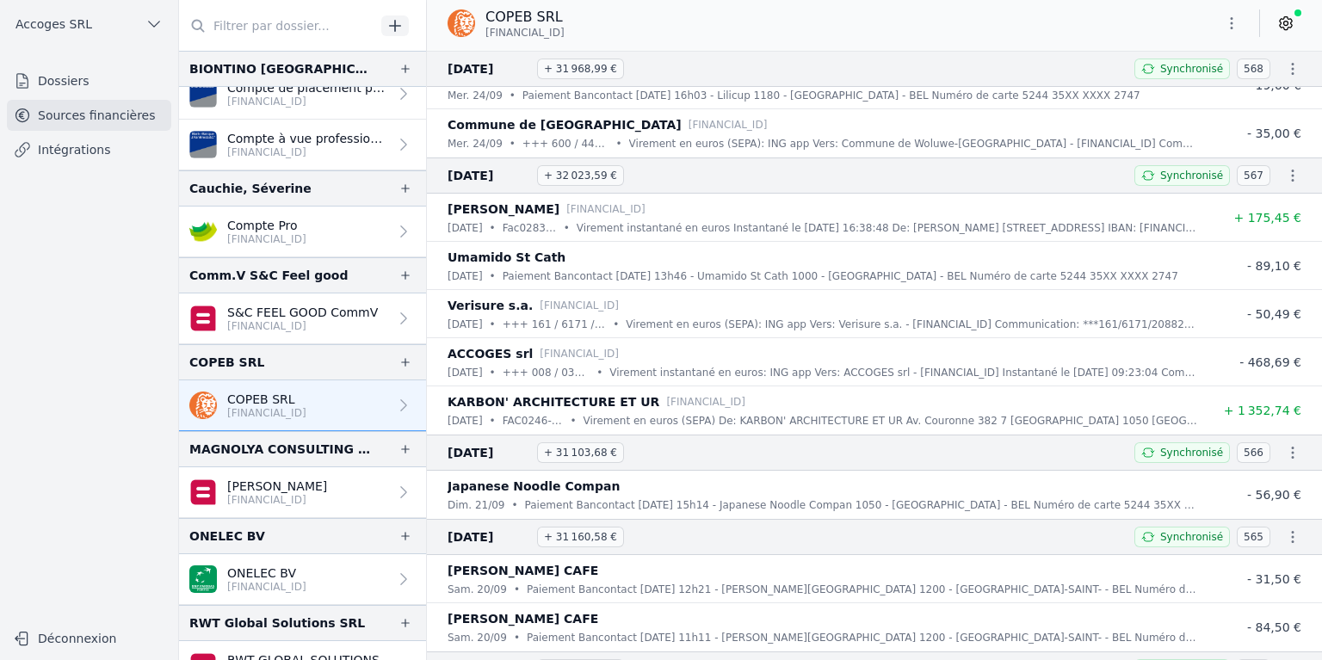
click at [1292, 69] on icon "button" at bounding box center [1293, 69] width 3 height 12
click at [1265, 122] on link "Télécharger le PDF" at bounding box center [1237, 131] width 152 height 31
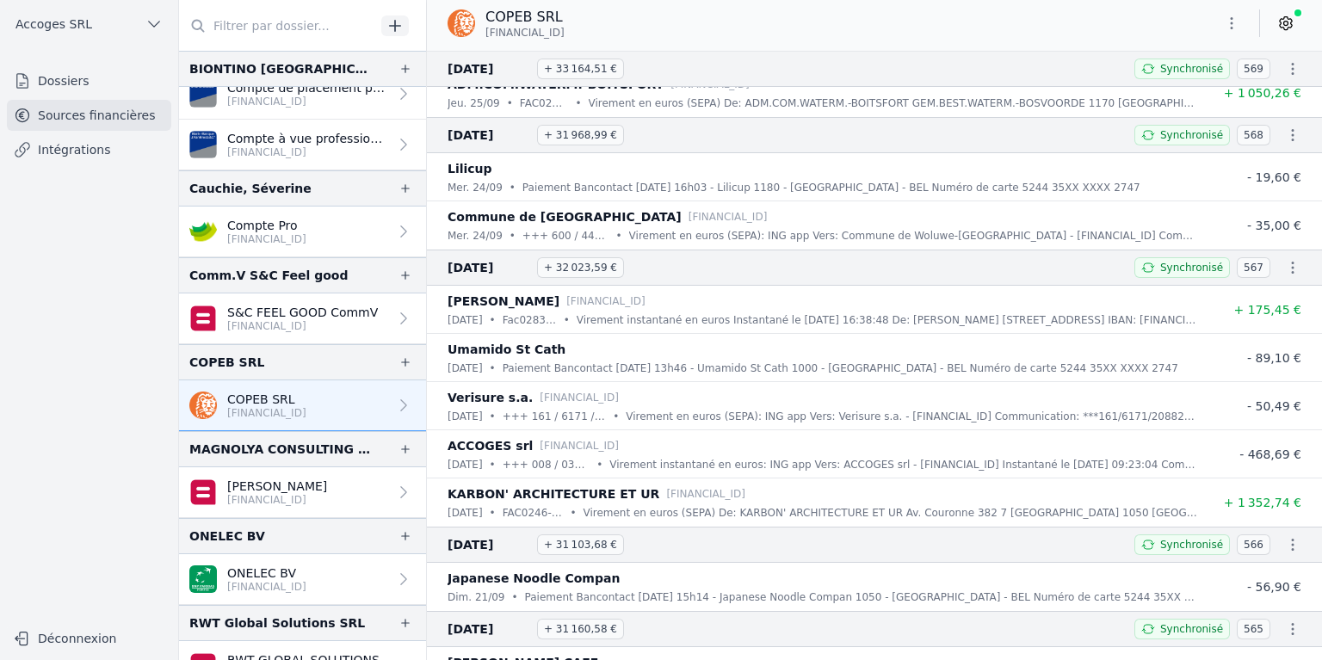
scroll to position [3530, 0]
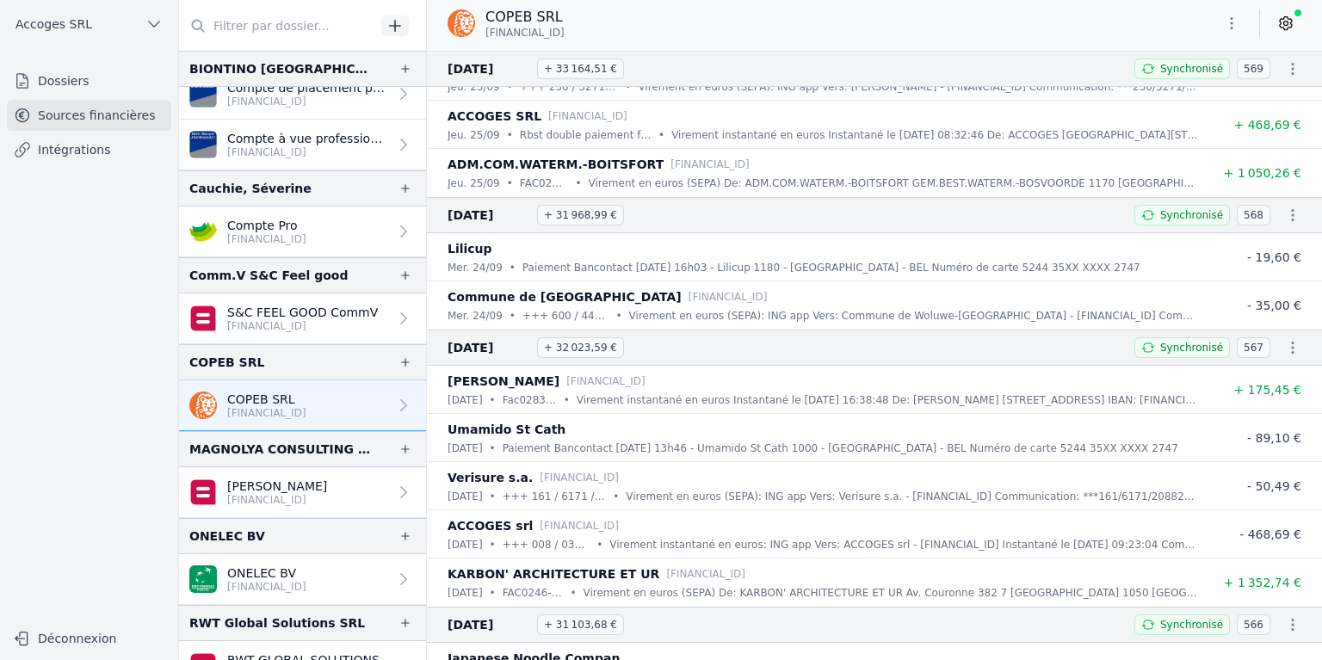
click at [1284, 68] on icon "button" at bounding box center [1292, 68] width 17 height 17
click at [1269, 130] on link "Télécharger le PDF" at bounding box center [1237, 131] width 152 height 31
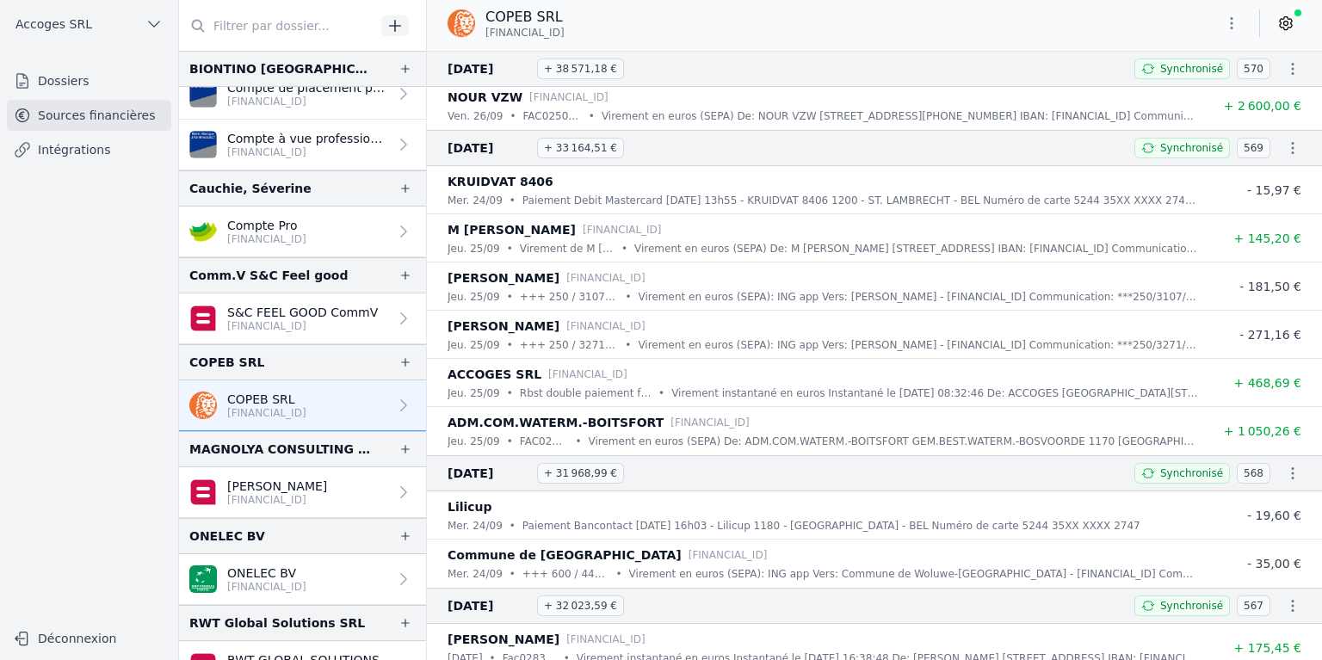
scroll to position [3185, 0]
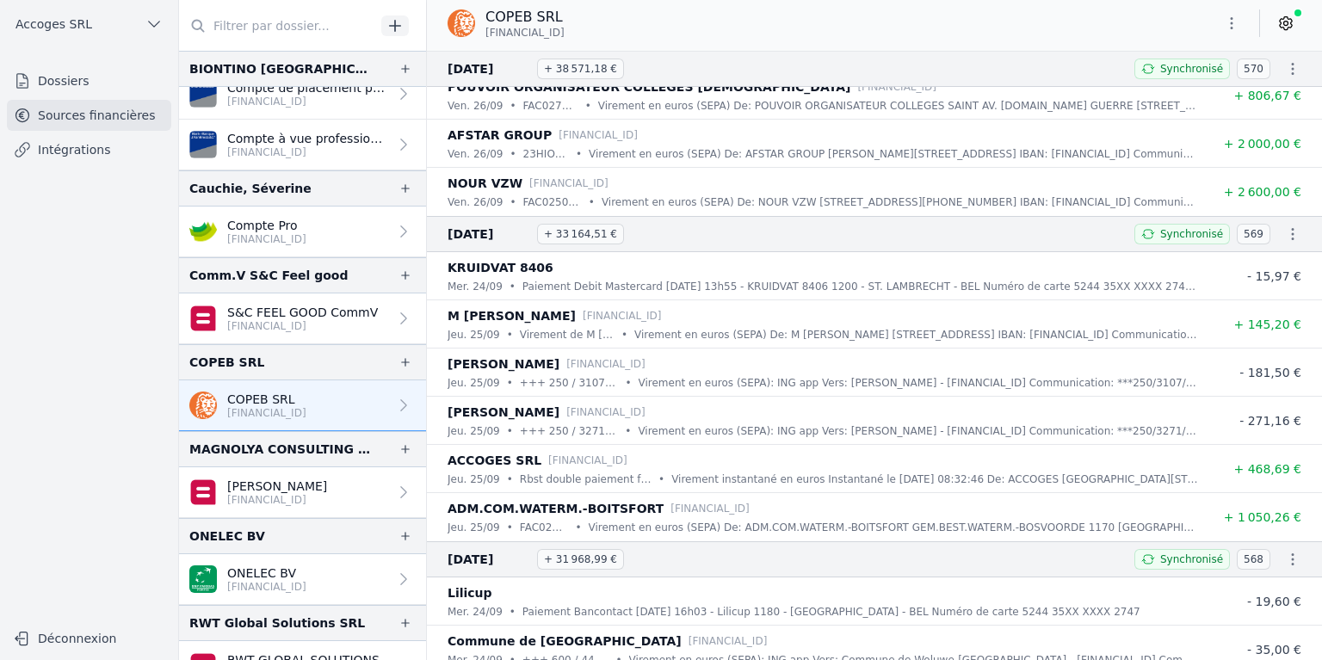
click at [1284, 71] on icon "button" at bounding box center [1292, 68] width 17 height 17
click at [1267, 125] on link "Télécharger le PDF" at bounding box center [1237, 131] width 152 height 31
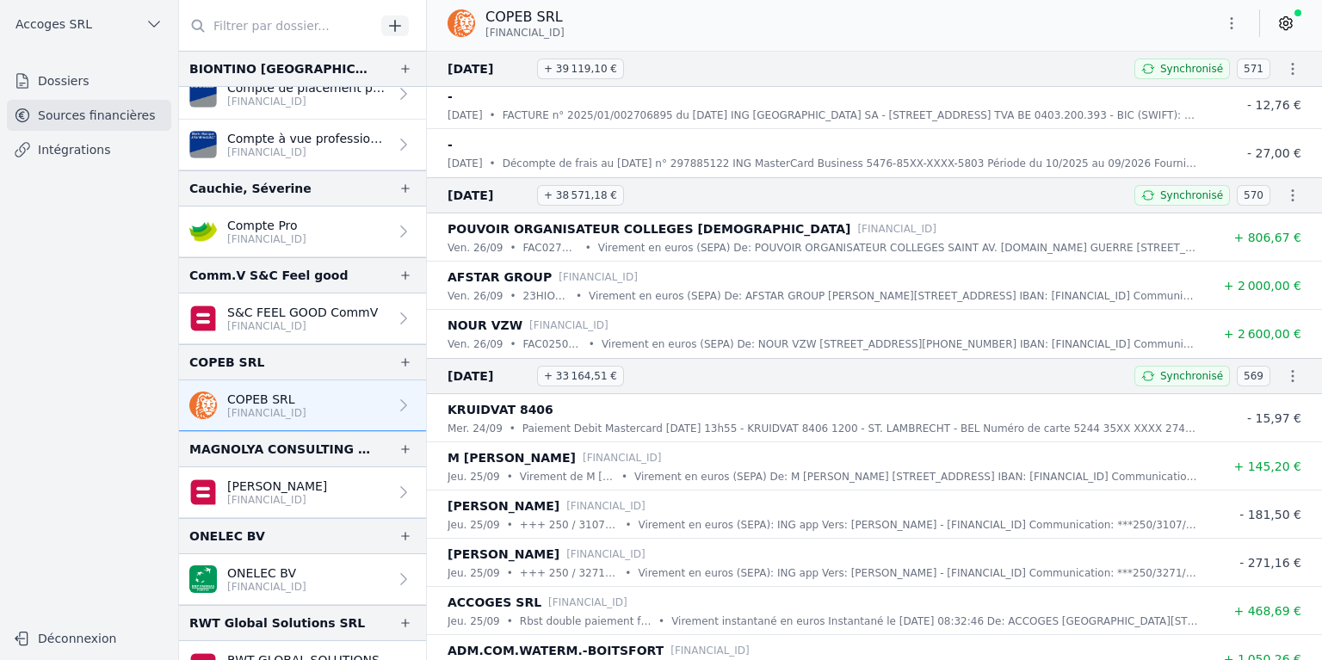
scroll to position [3013, 0]
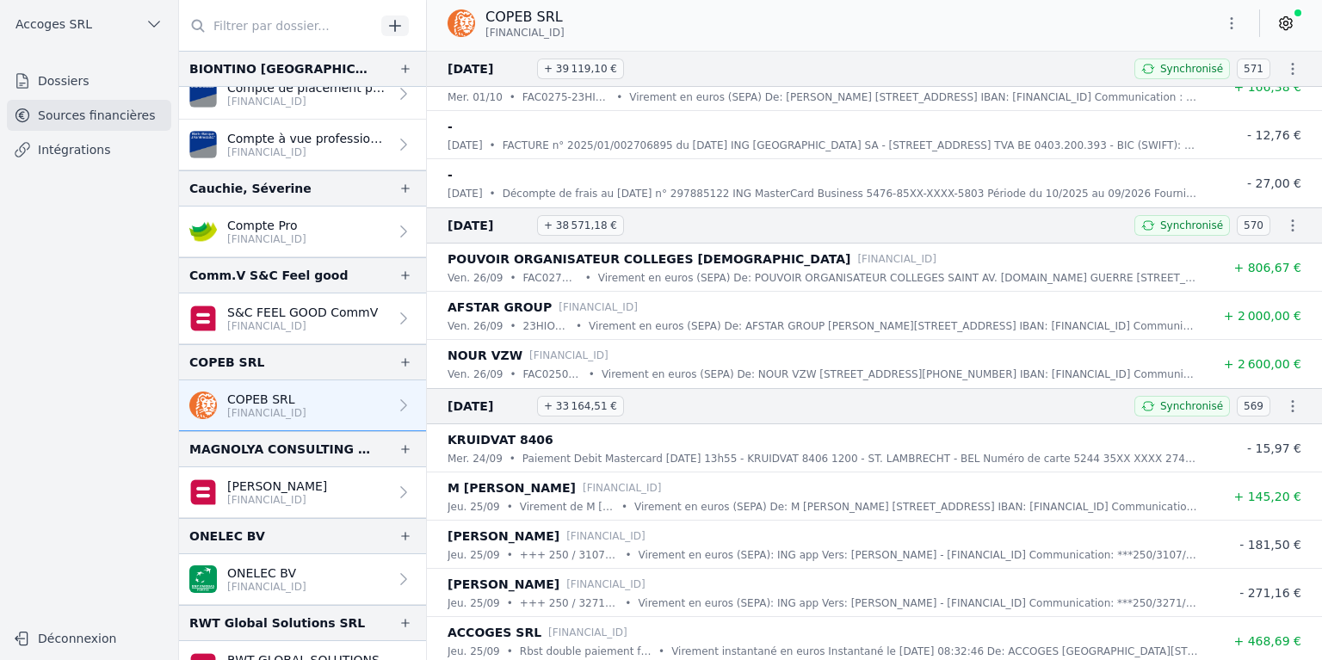
click at [1289, 71] on icon "button" at bounding box center [1292, 68] width 17 height 17
click at [1254, 130] on link "Télécharger le PDF" at bounding box center [1237, 131] width 152 height 31
click at [96, 635] on button "Déconnexion" at bounding box center [89, 639] width 164 height 28
